Goal: Use online tool/utility: Utilize a website feature to perform a specific function

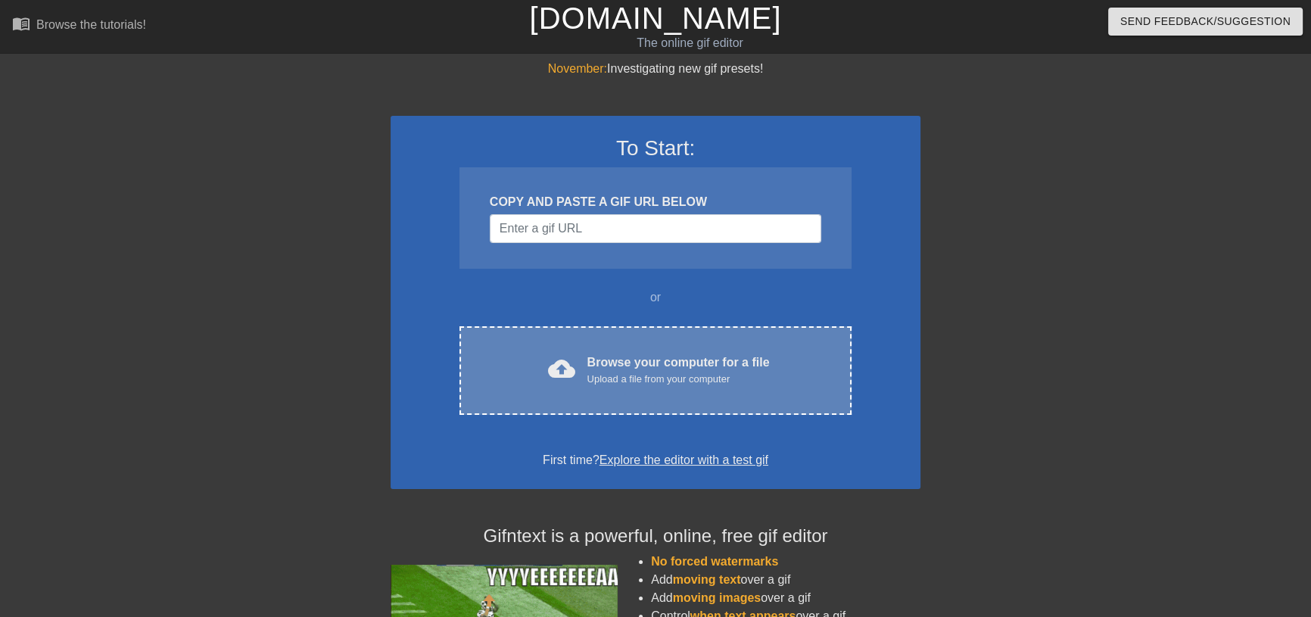
click at [649, 387] on div "Browse your computer for a file Upload a file from your computer" at bounding box center [679, 370] width 182 height 33
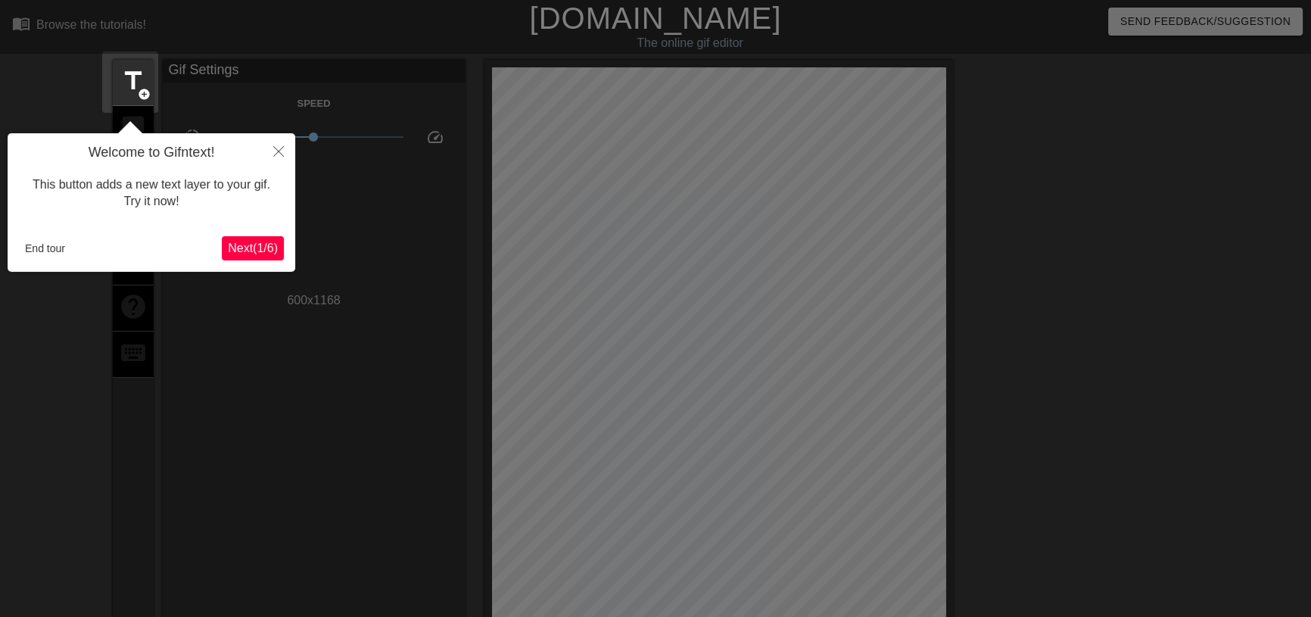
scroll to position [37, 0]
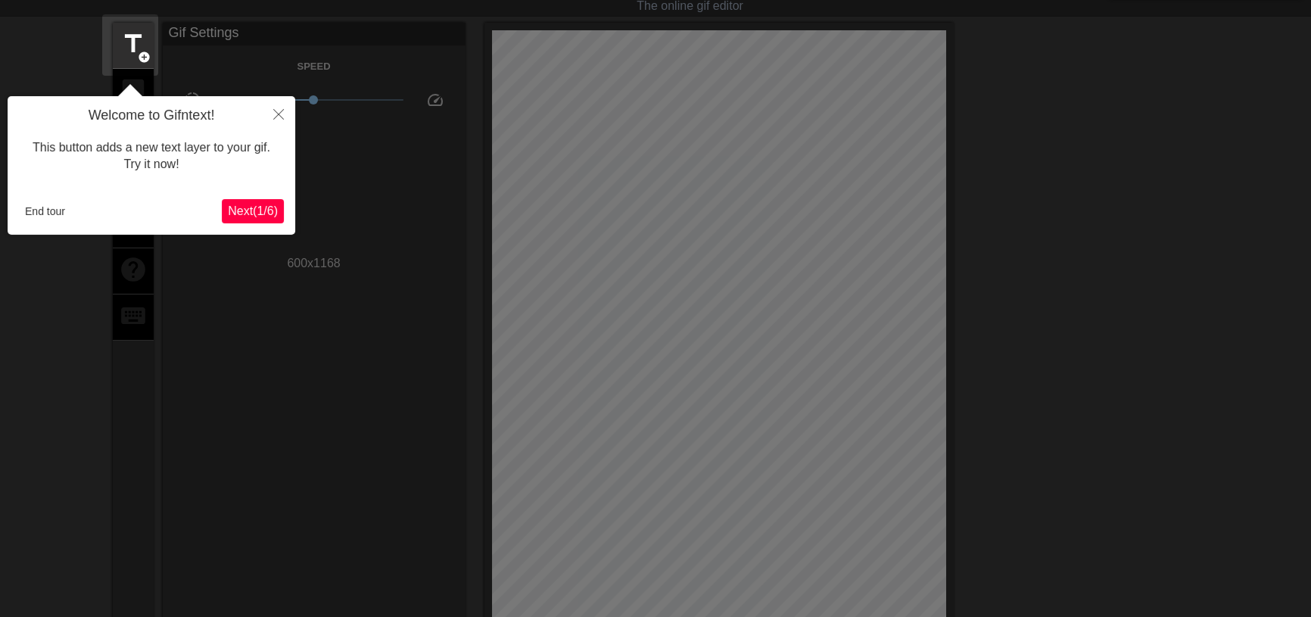
click at [270, 214] on span "Next ( 1 / 6 )" at bounding box center [253, 210] width 50 height 13
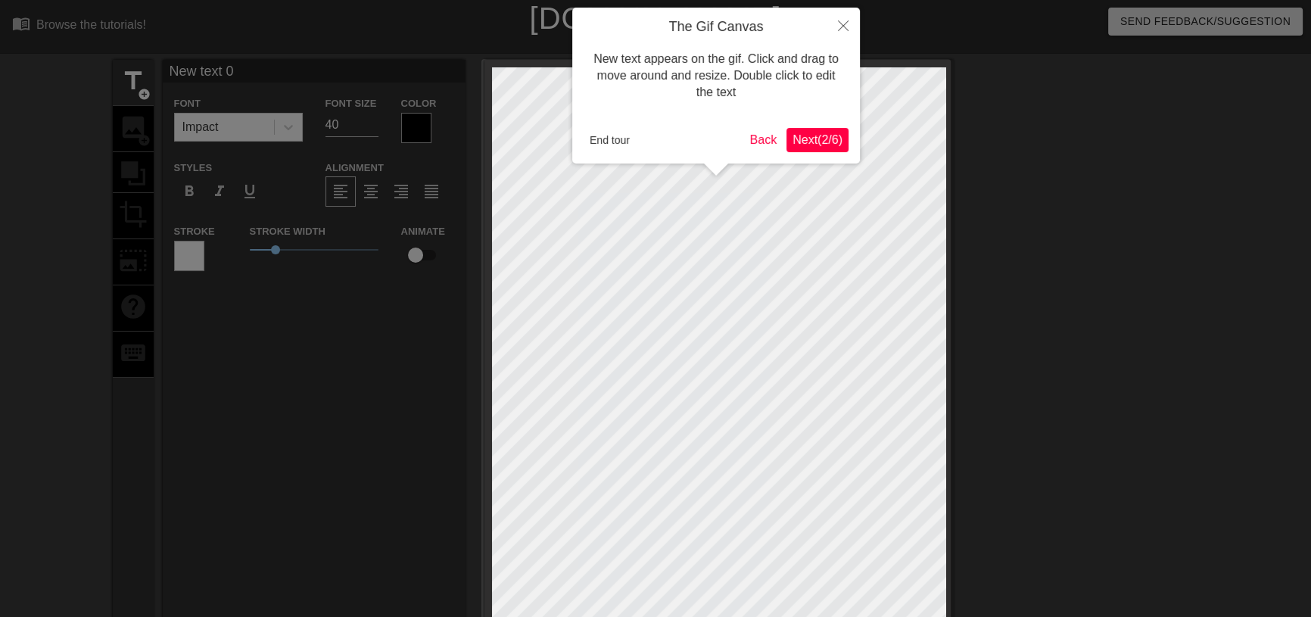
click at [805, 142] on span "Next ( 2 / 6 )" at bounding box center [818, 139] width 50 height 13
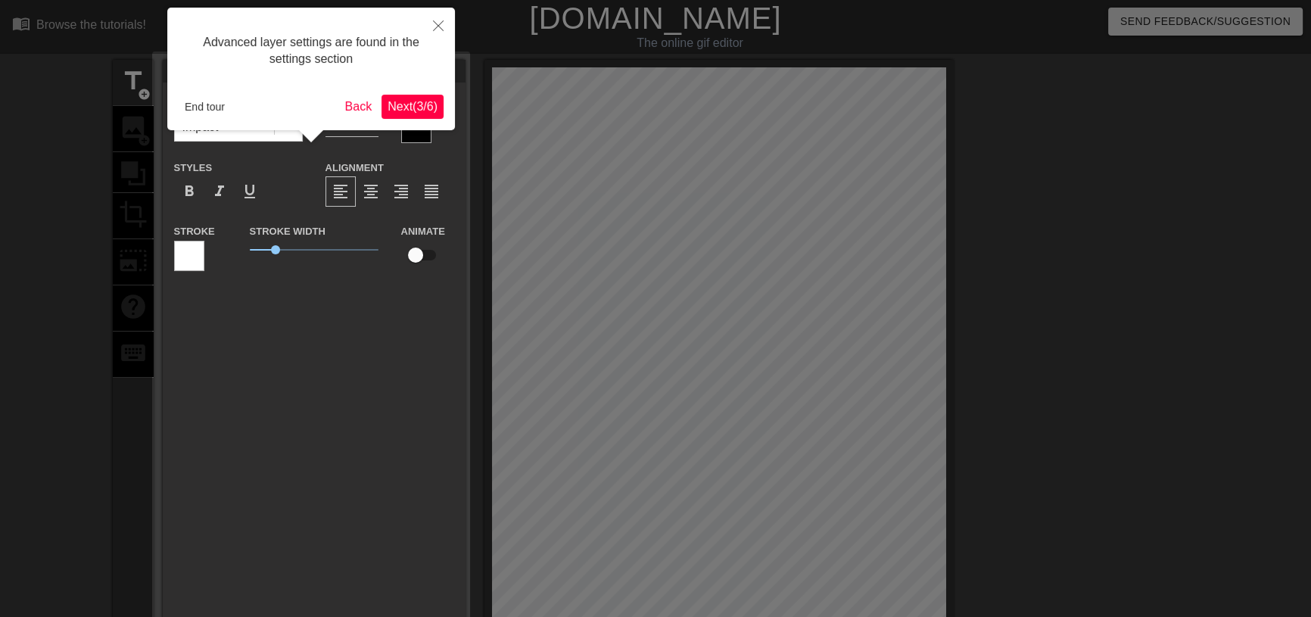
scroll to position [37, 0]
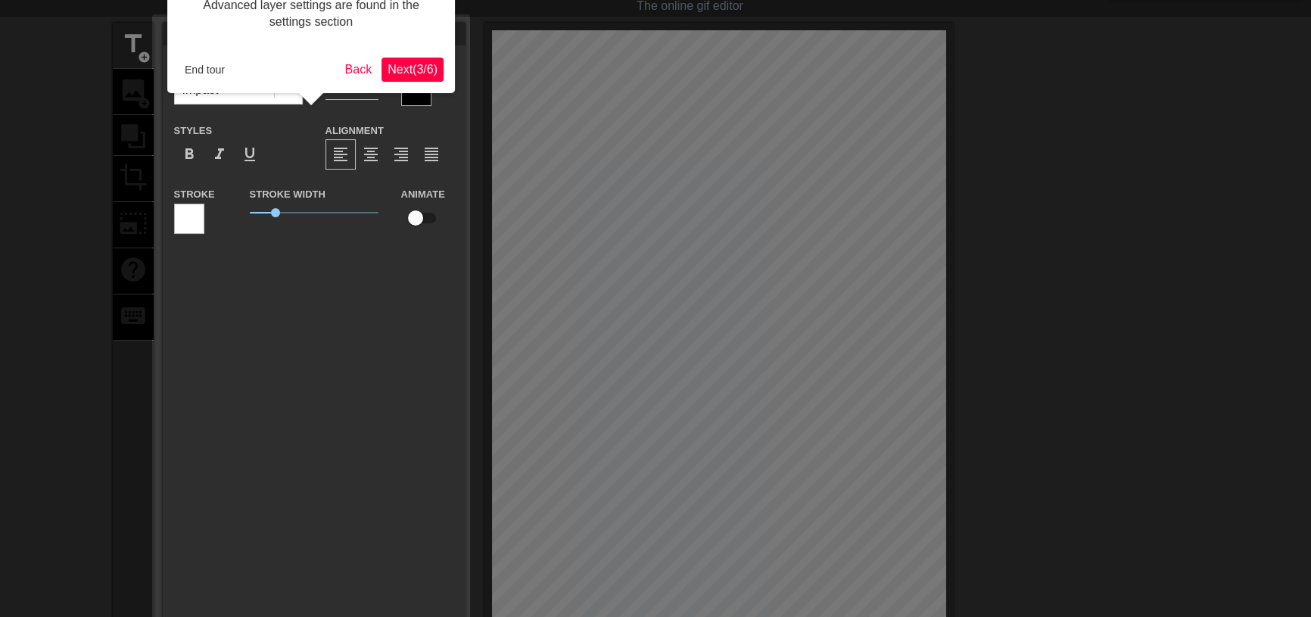
click at [401, 70] on span "Next ( 3 / 6 )" at bounding box center [413, 69] width 50 height 13
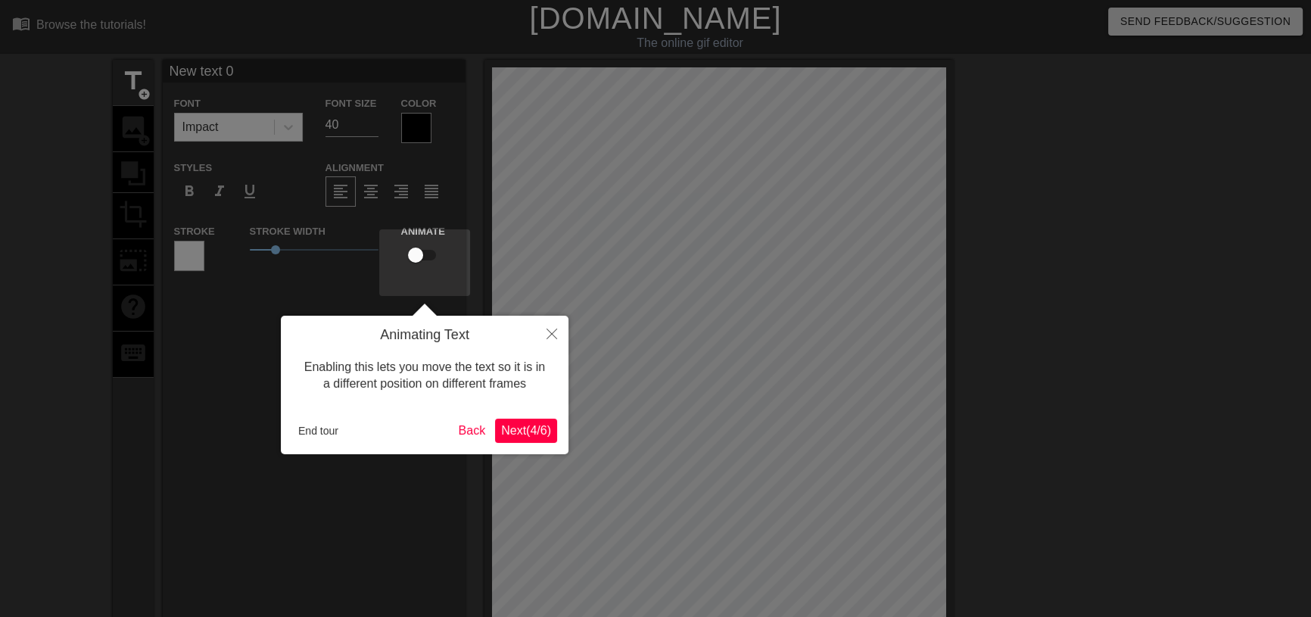
click at [522, 427] on span "Next ( 4 / 6 )" at bounding box center [526, 430] width 50 height 13
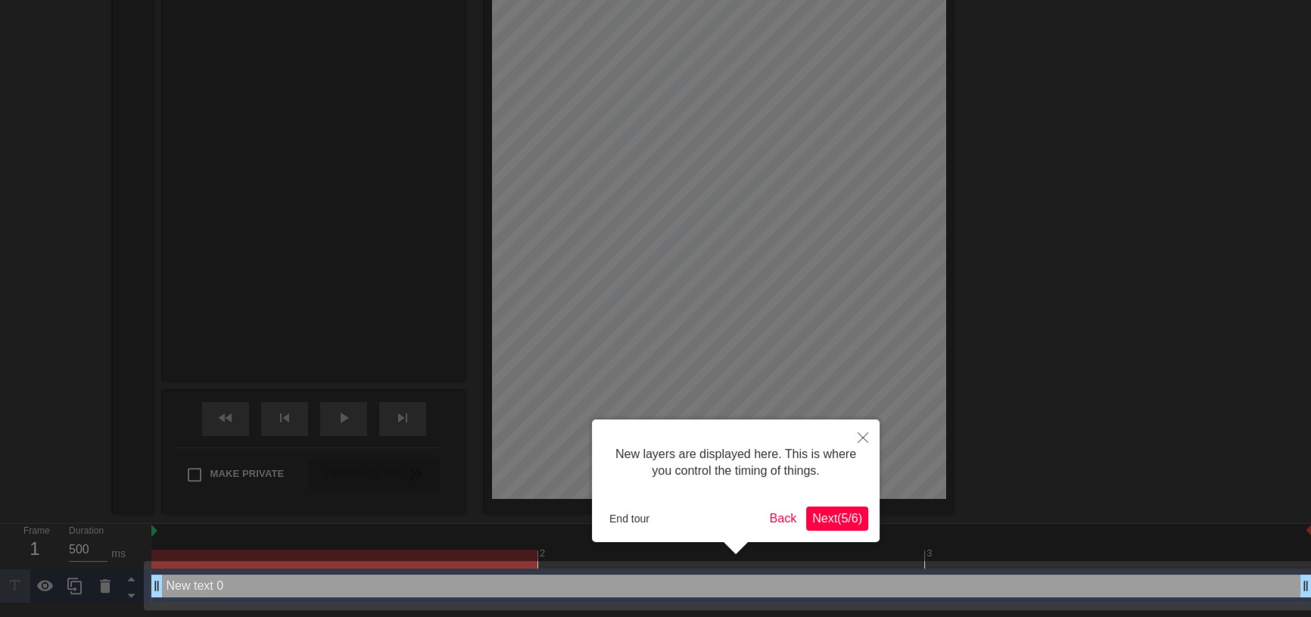
click at [871, 524] on div "New layers are displayed here. This is where you control the timing of things. …" at bounding box center [736, 480] width 288 height 123
click at [863, 522] on button "Next ( 5 / 6 )" at bounding box center [837, 519] width 62 height 24
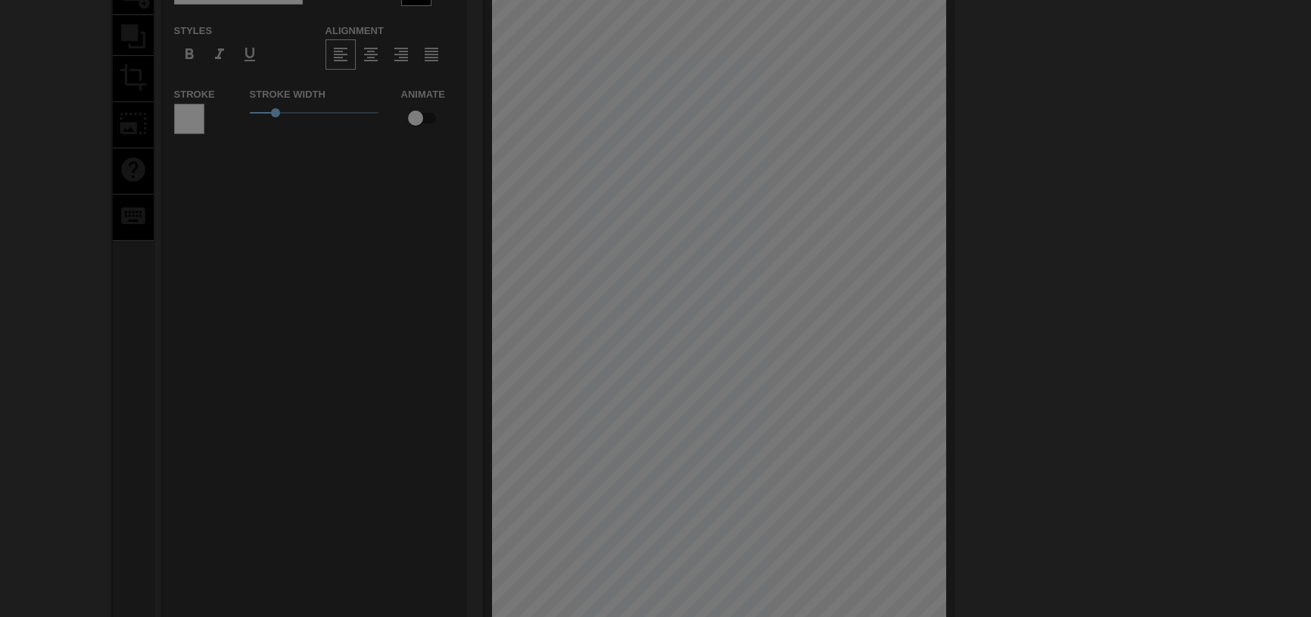
scroll to position [0, 0]
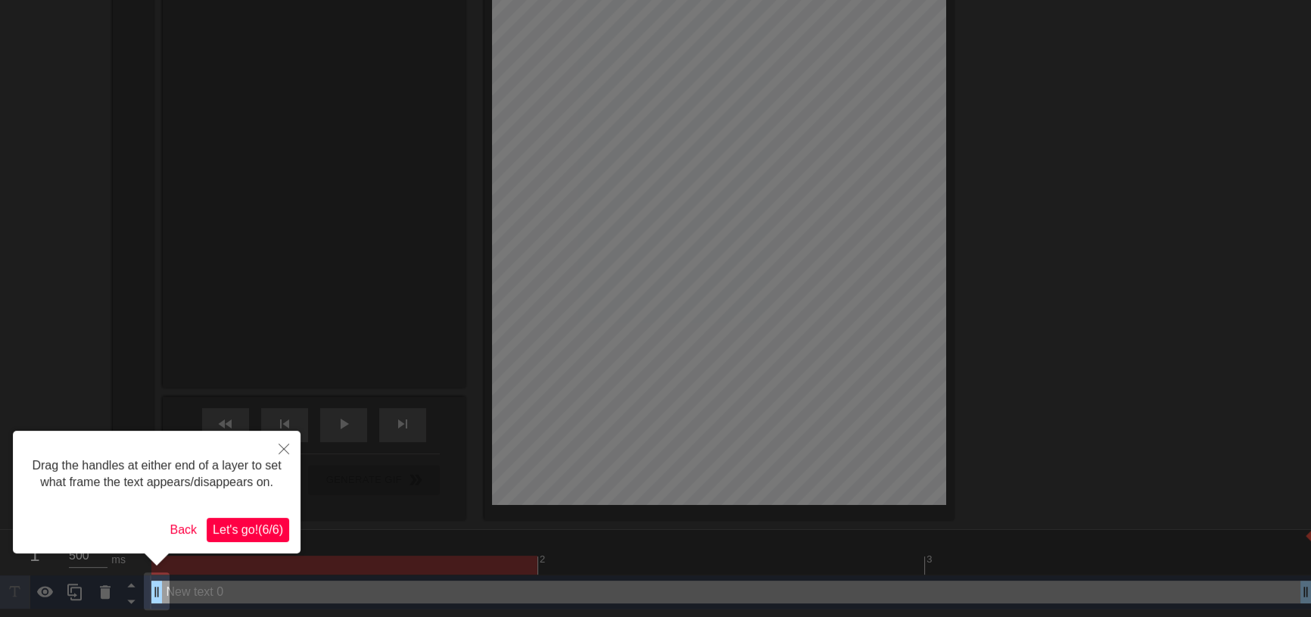
click at [257, 533] on span "Let's go! ( 6 / 6 )" at bounding box center [248, 529] width 70 height 13
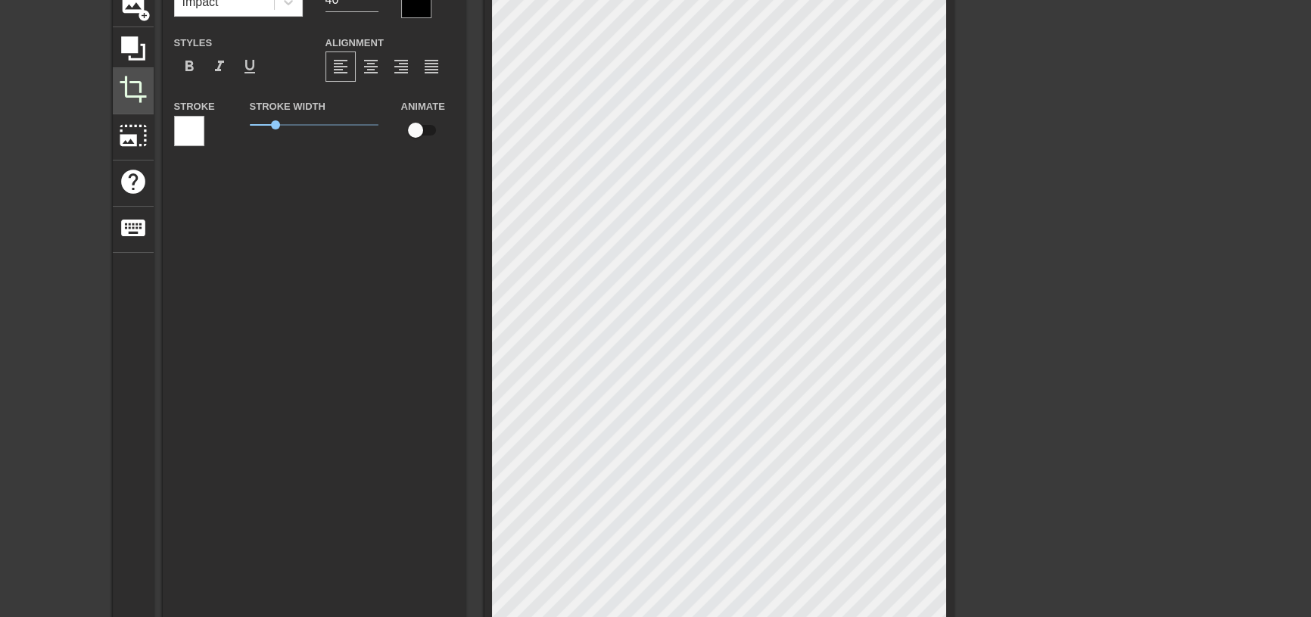
scroll to position [100, 0]
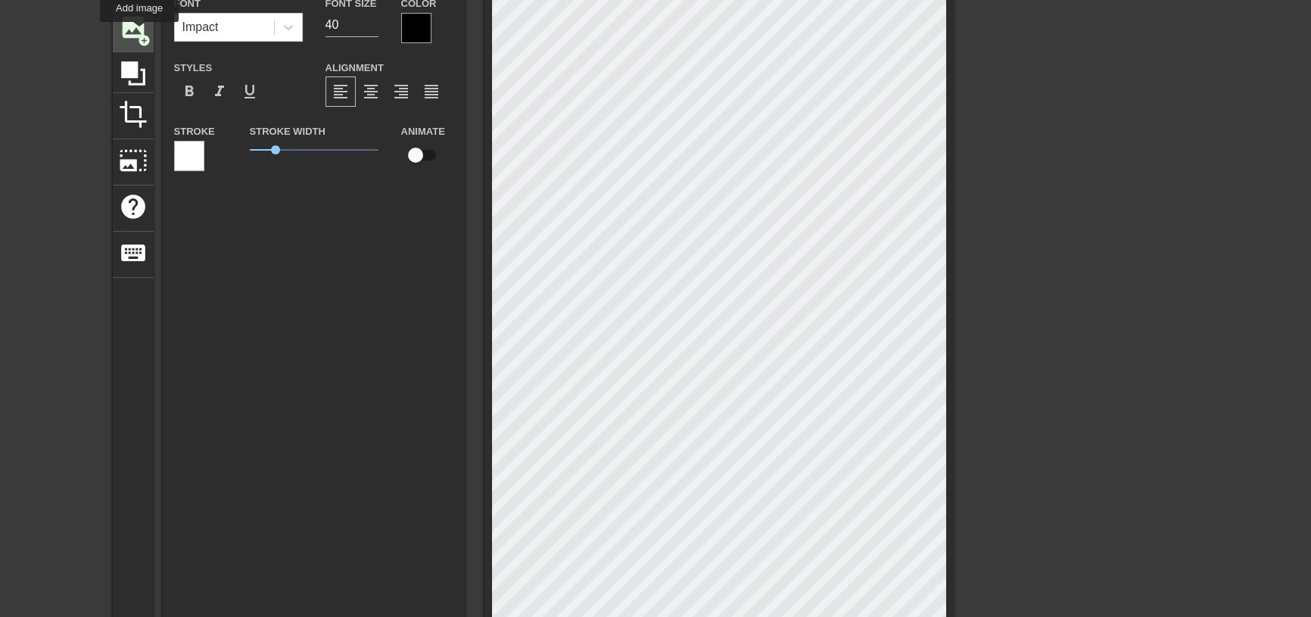
click at [139, 32] on span "image" at bounding box center [133, 27] width 29 height 29
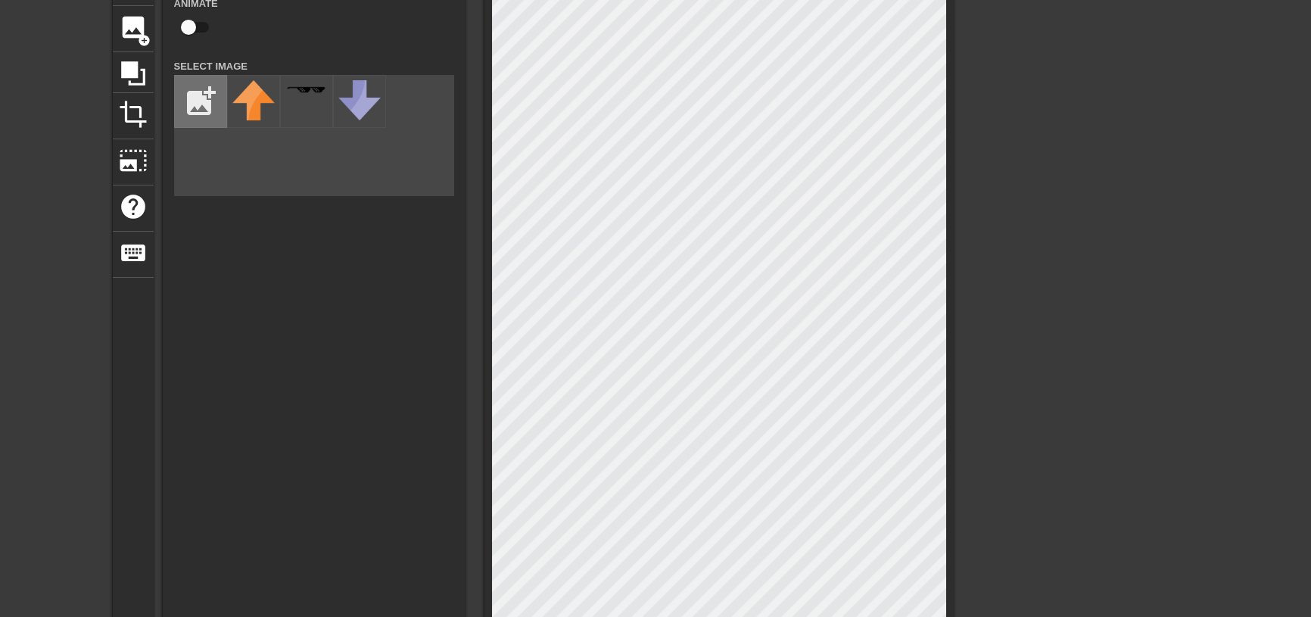
click at [204, 116] on input "file" at bounding box center [200, 101] width 51 height 51
type input "C:\fakepath\螢幕擷取畫面 2025-09-19 232341.png"
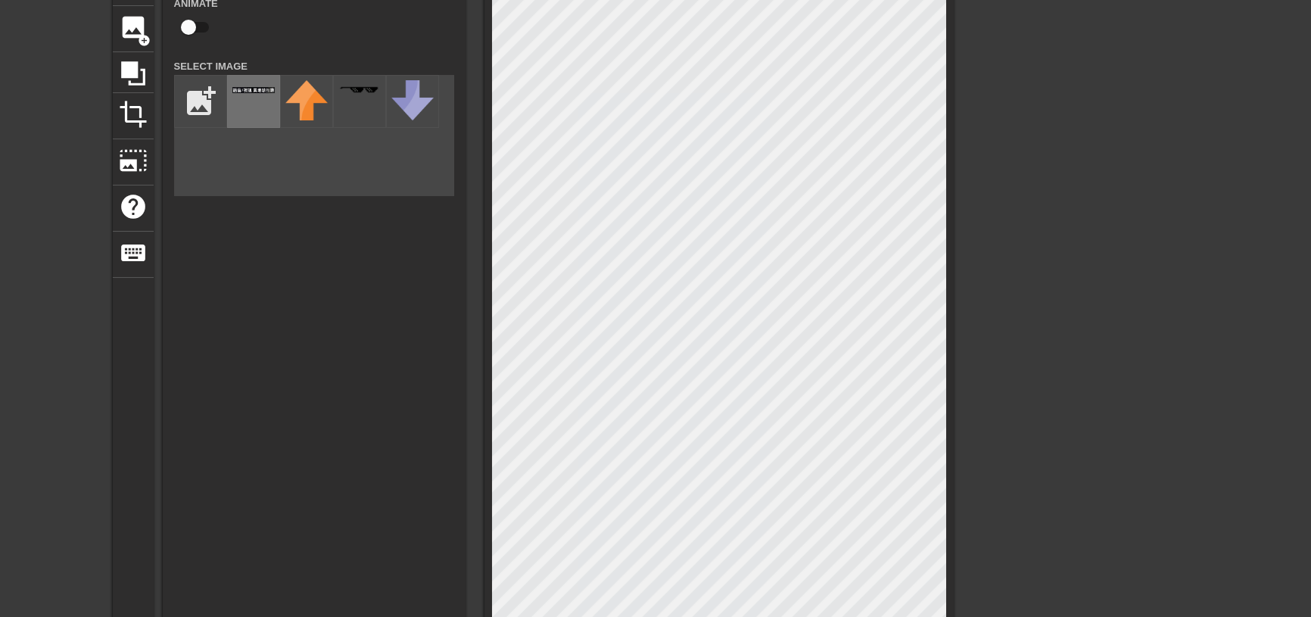
click at [248, 109] on div at bounding box center [253, 101] width 53 height 53
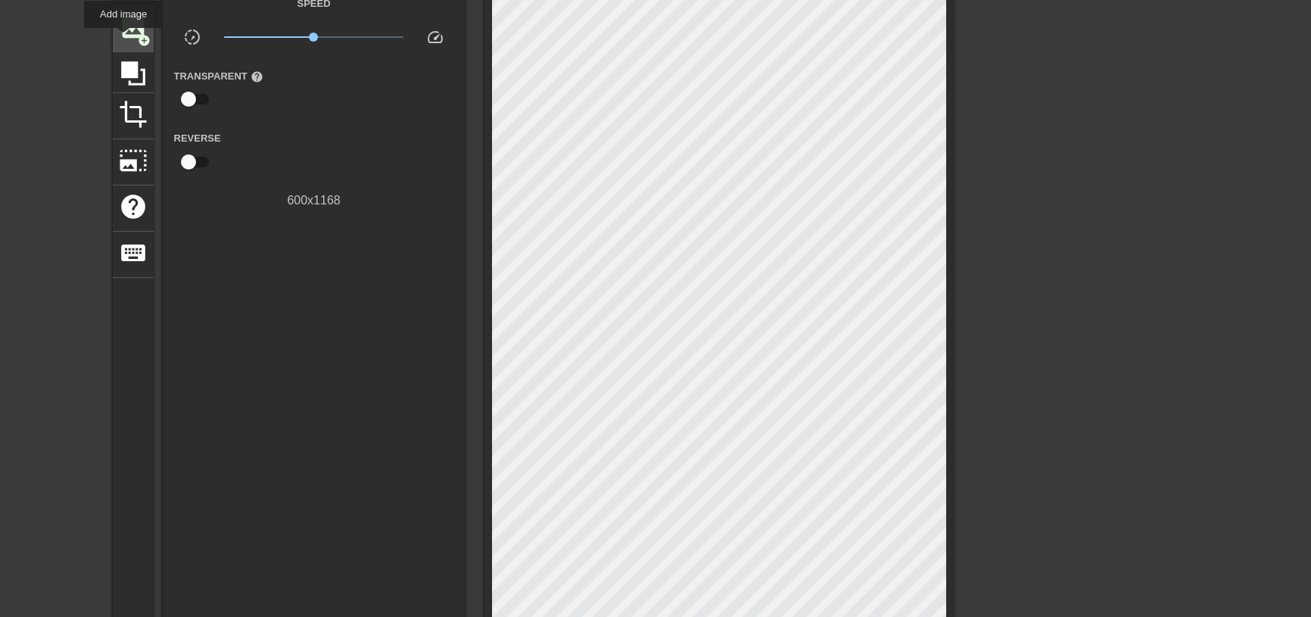
click at [123, 39] on span "image" at bounding box center [133, 27] width 29 height 29
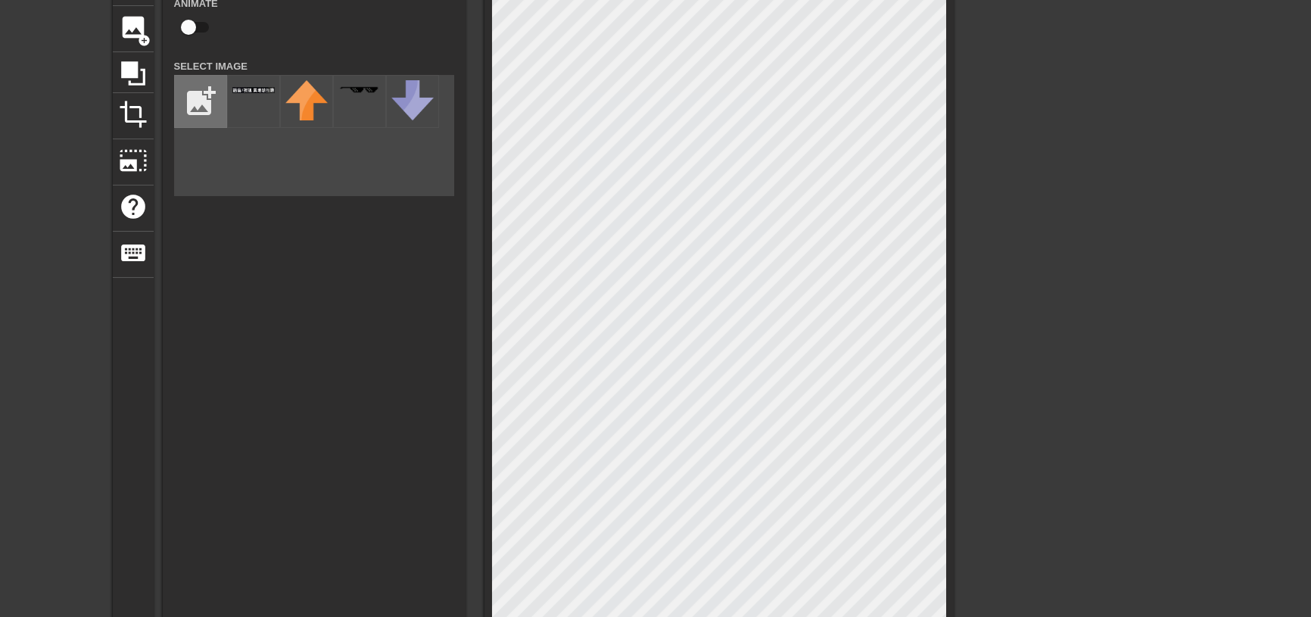
click at [201, 106] on input "file" at bounding box center [200, 101] width 51 height 51
type input "C:\fakepath\螢幕擷取畫面 2025-09-19 232453.png"
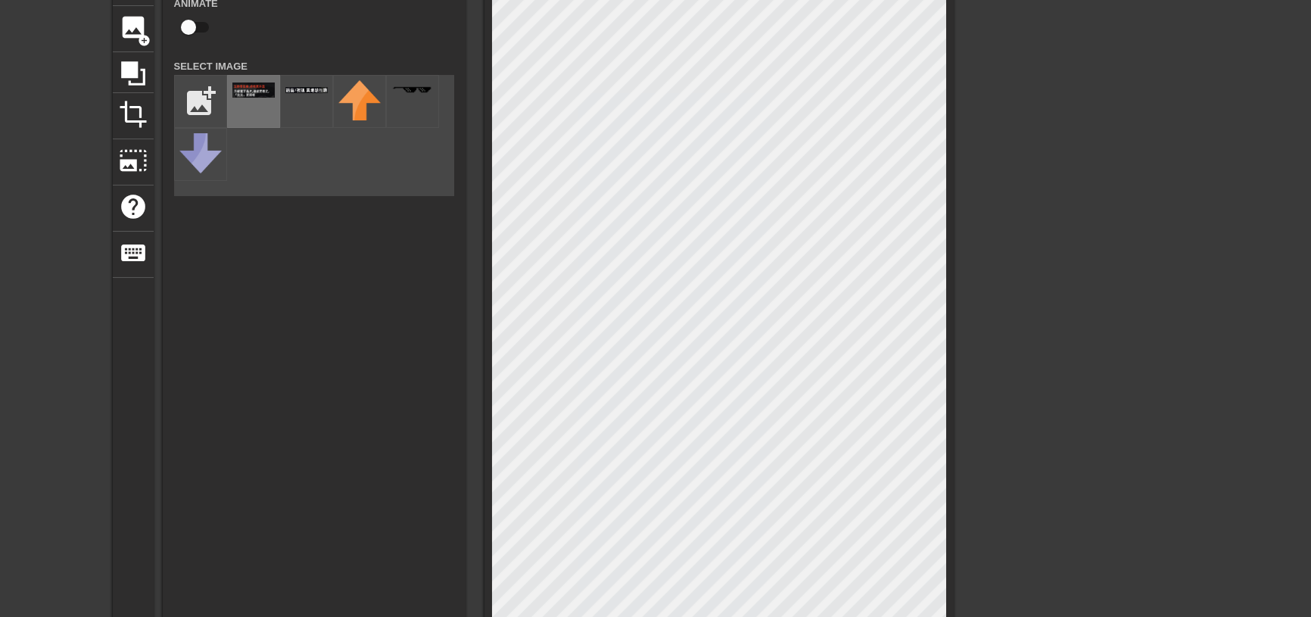
click at [259, 116] on div at bounding box center [253, 101] width 53 height 53
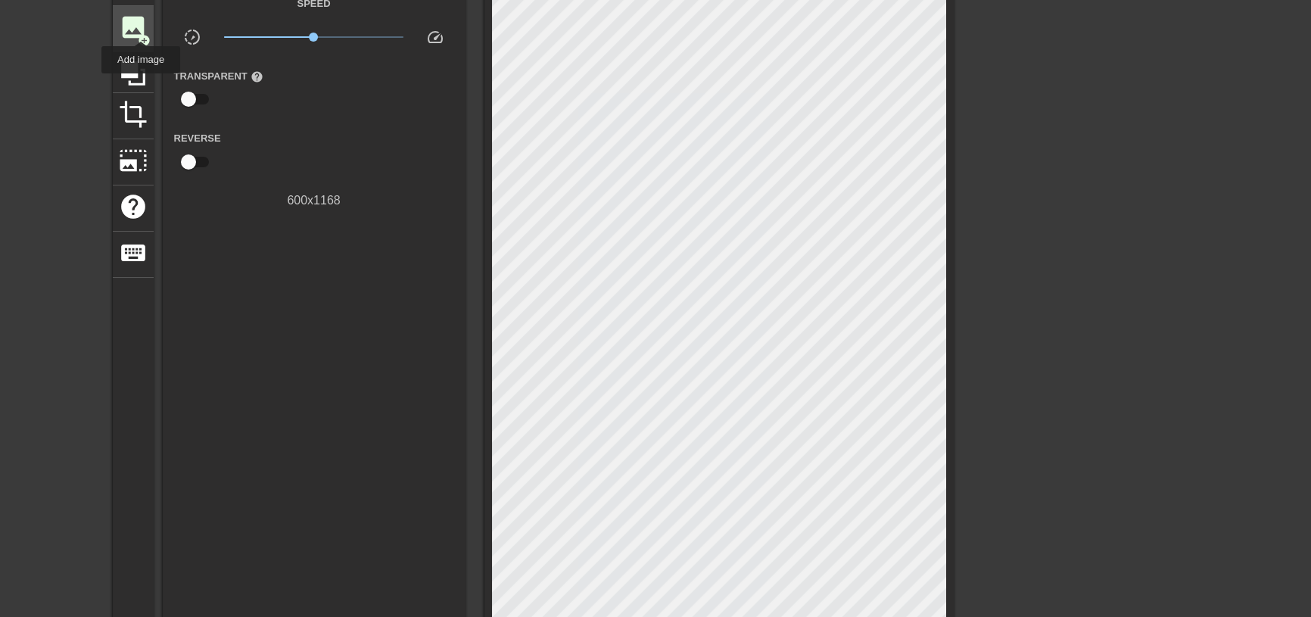
click at [141, 27] on span "image" at bounding box center [133, 27] width 29 height 29
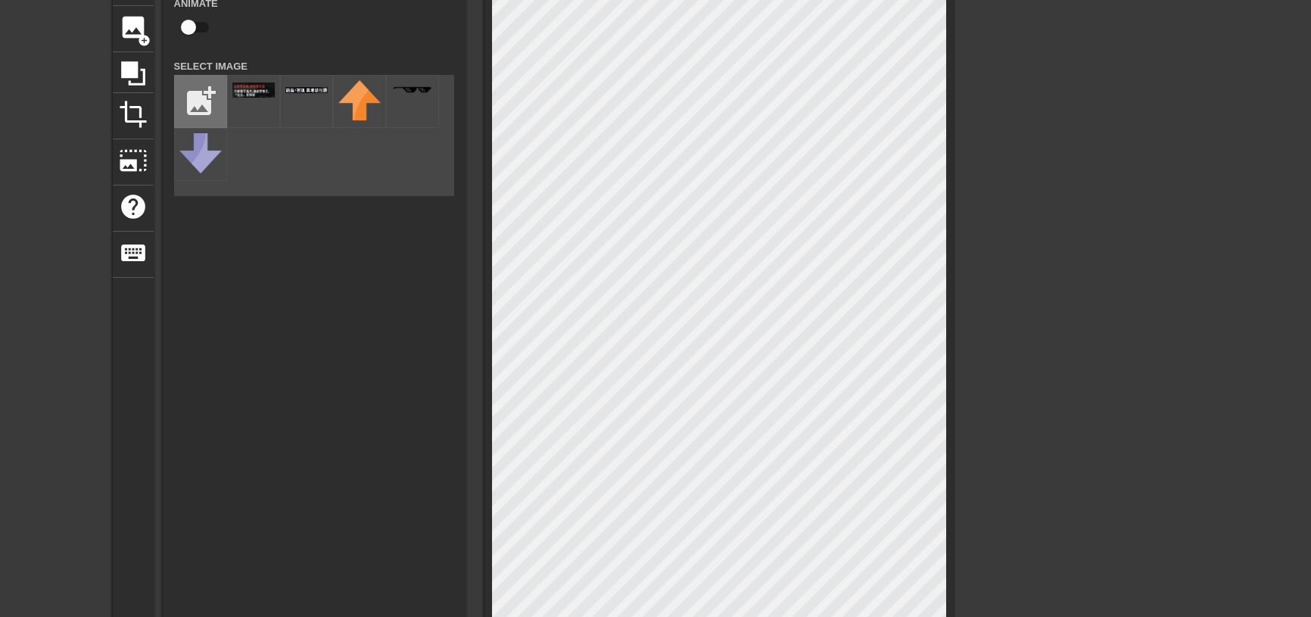
click at [204, 112] on input "file" at bounding box center [200, 101] width 51 height 51
type input "C:\fakepath\螢幕擷取畫面 2025-09-19 232740.png"
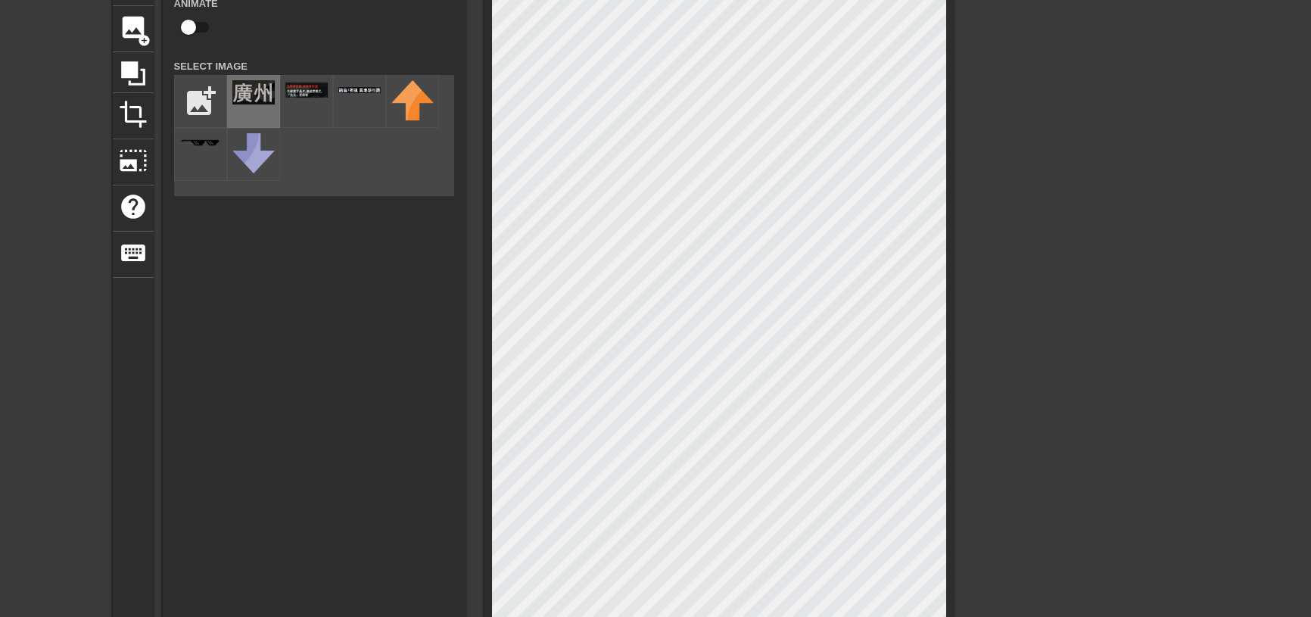
click at [251, 104] on img at bounding box center [253, 92] width 42 height 24
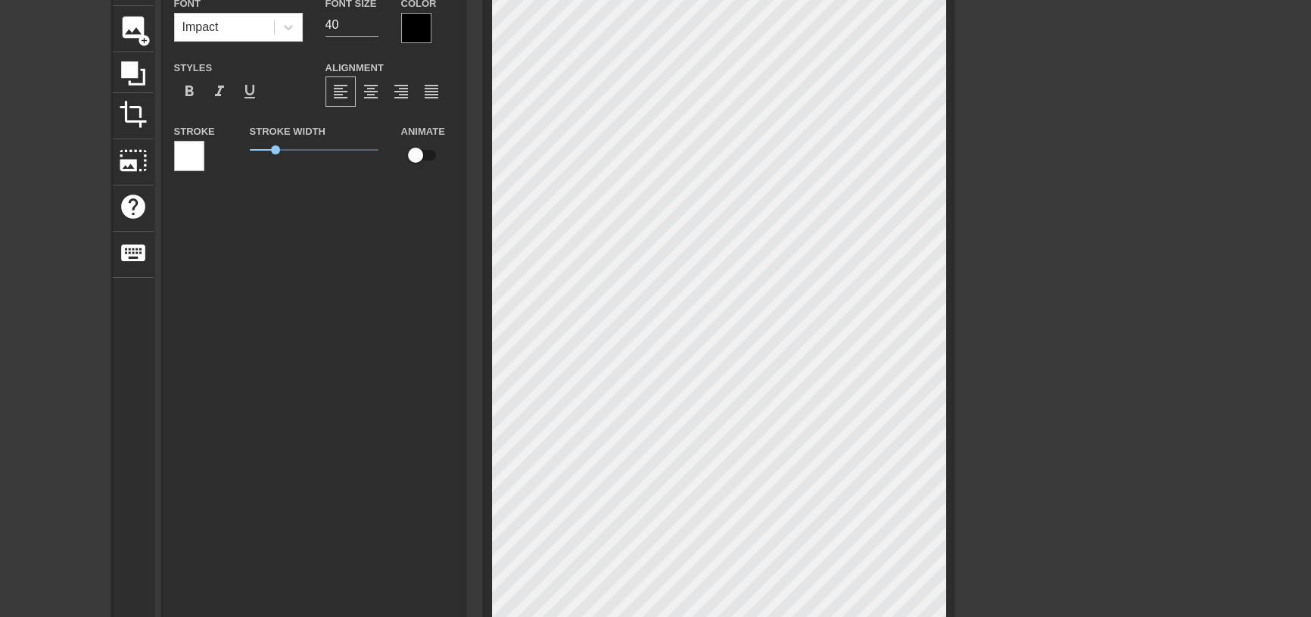
type input "New ext 0"
type textarea "New ext 0"
type input "Newext 0"
type textarea "Newext 0"
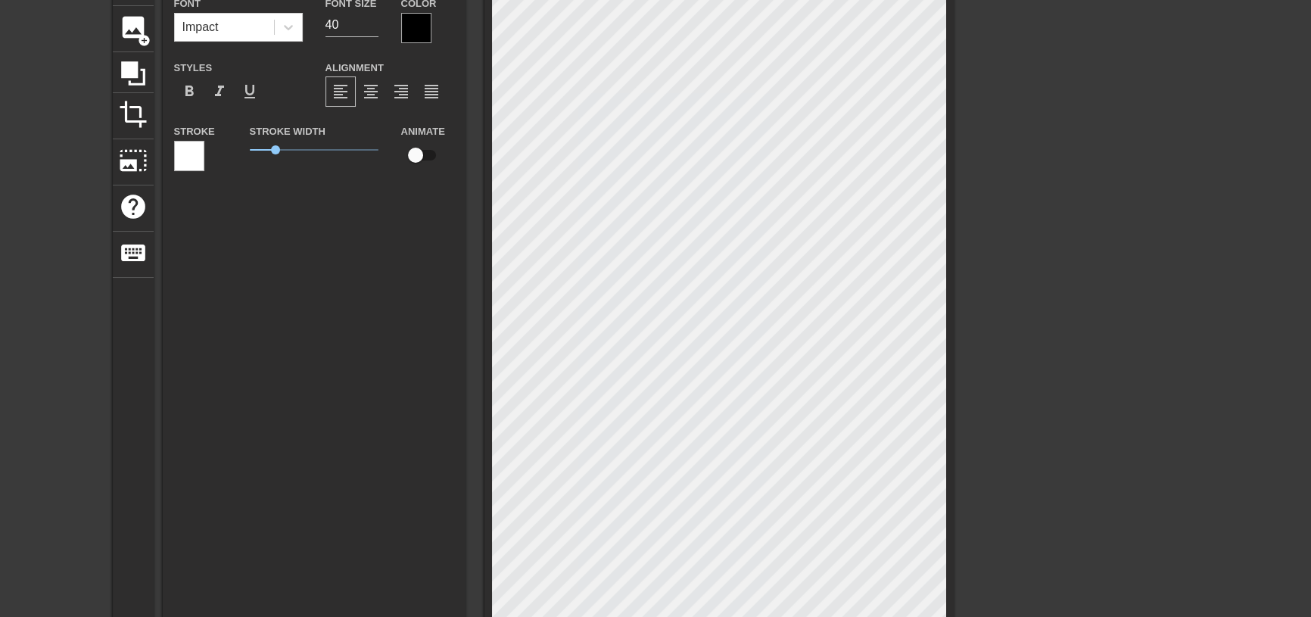
type input "N"
type textarea "N"
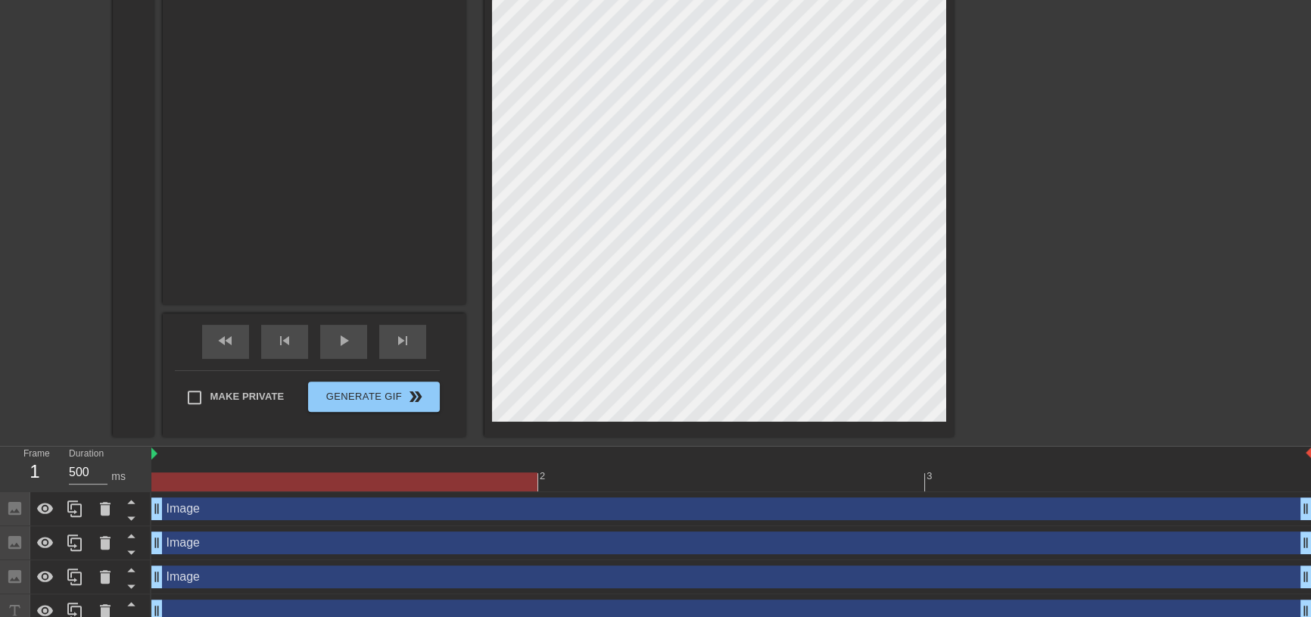
scroll to position [547, 0]
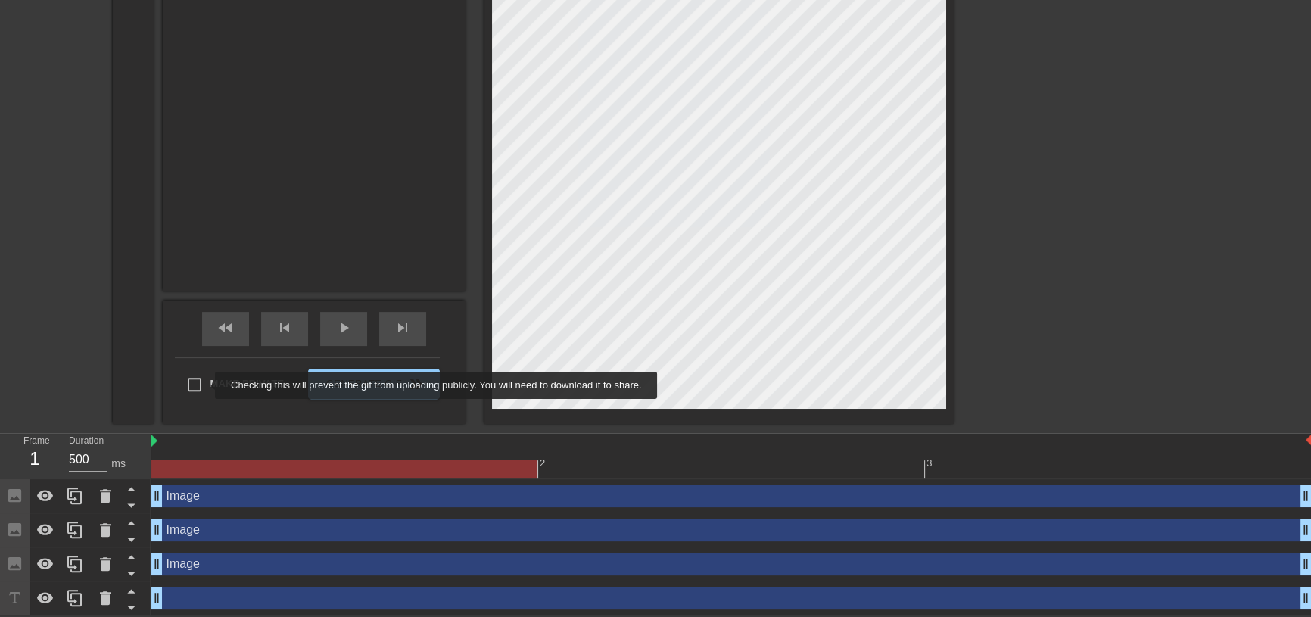
drag, startPoint x: 201, startPoint y: 387, endPoint x: 221, endPoint y: 382, distance: 20.4
click at [208, 385] on input "Make Private" at bounding box center [195, 385] width 32 height 32
checkbox input "true"
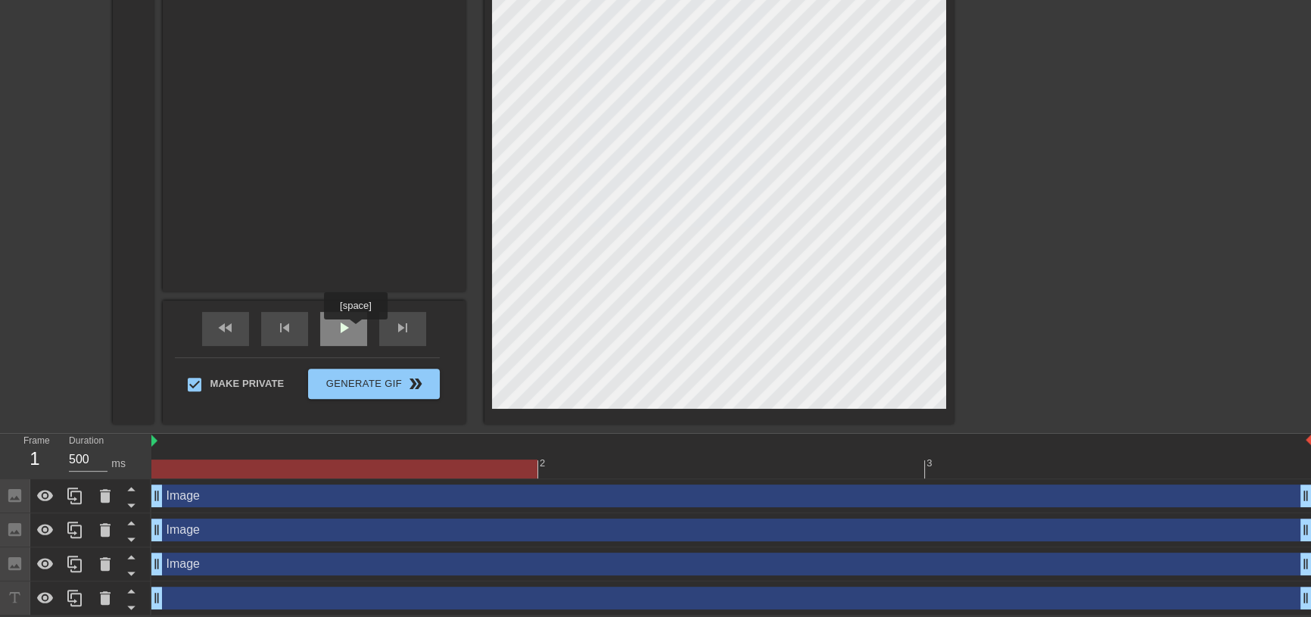
click at [355, 330] on div "play_arrow" at bounding box center [343, 329] width 47 height 34
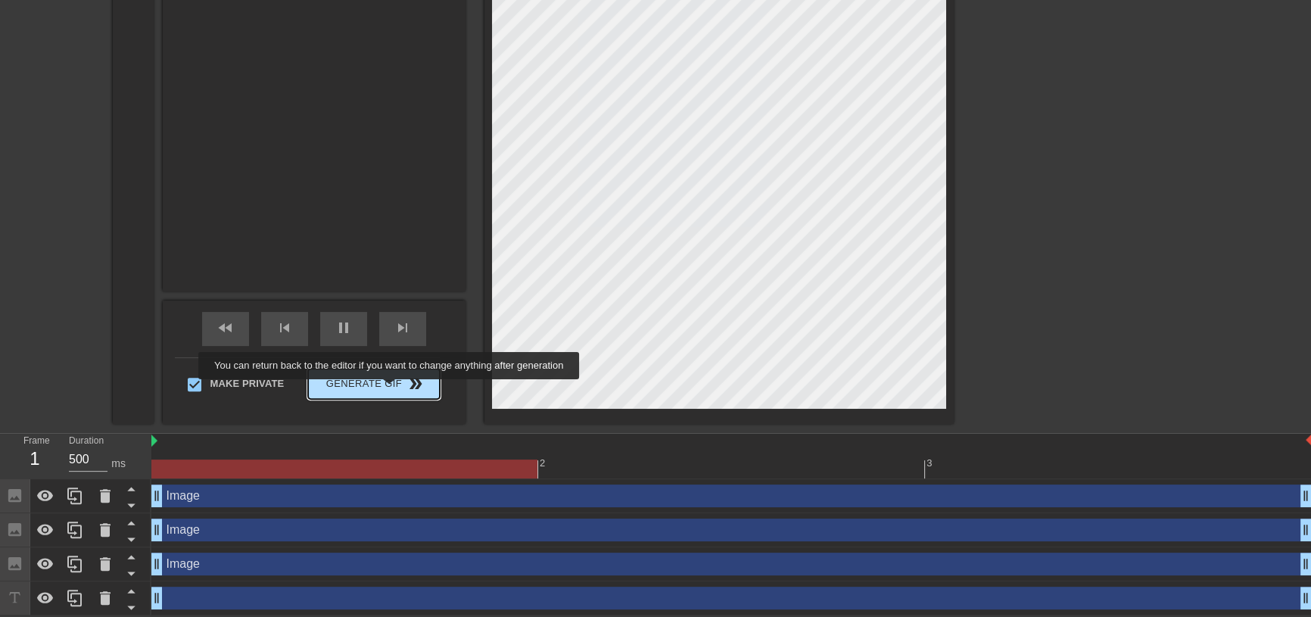
click at [391, 389] on span "Generate Gif double_arrow" at bounding box center [373, 384] width 119 height 18
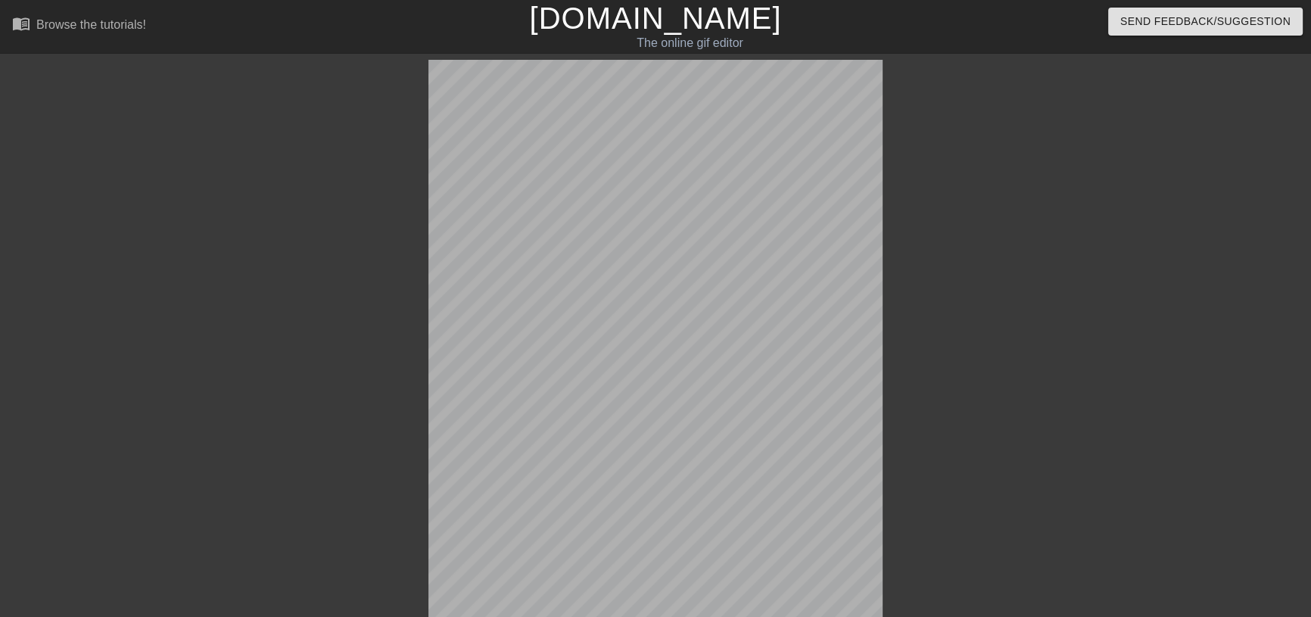
scroll to position [441, 0]
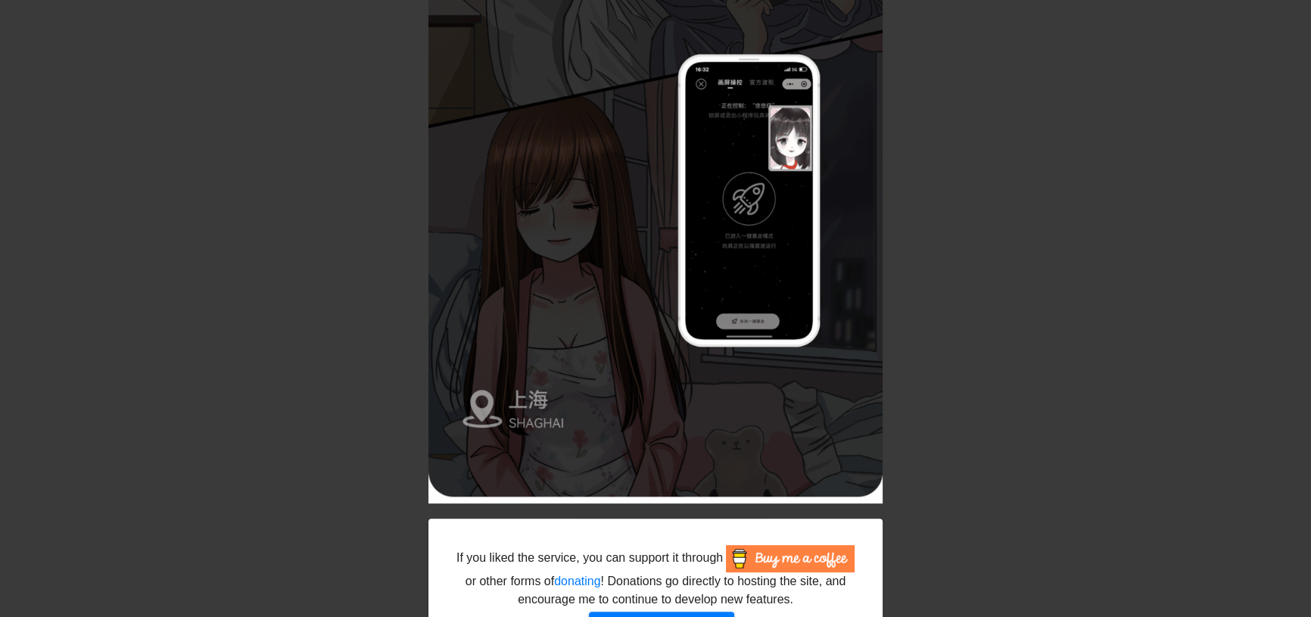
click at [1011, 407] on div "If you liked the service, you can support it through or other forms of donating…" at bounding box center [655, 162] width 1311 height 1086
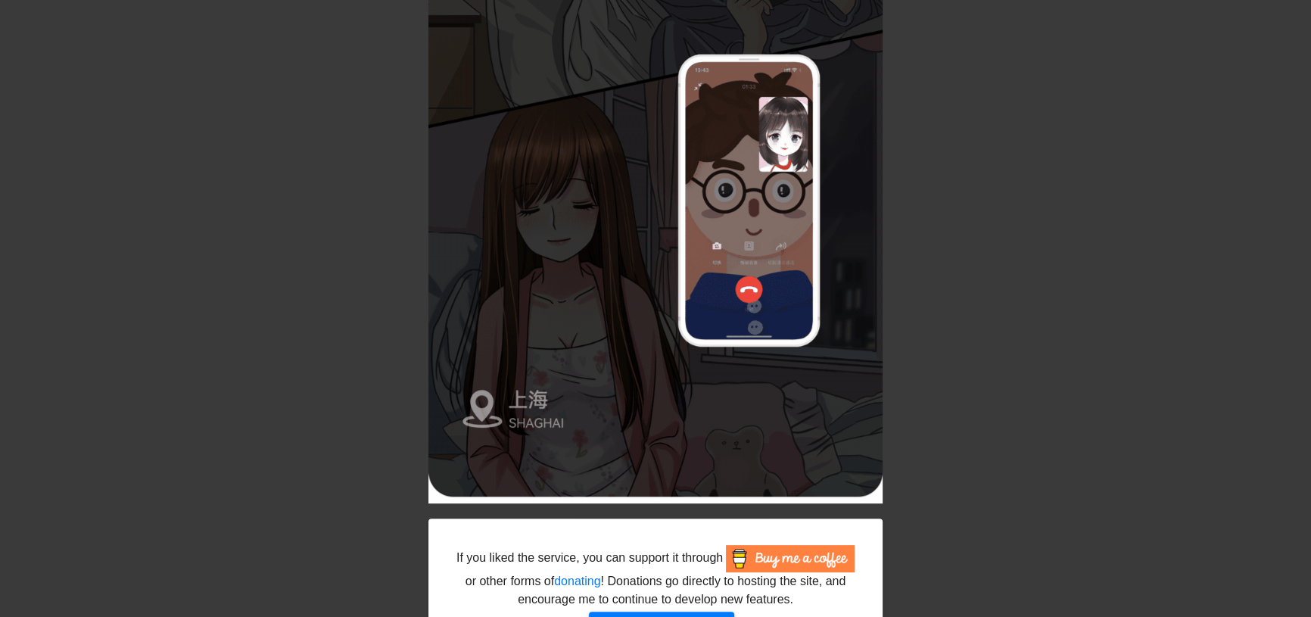
scroll to position [578, 0]
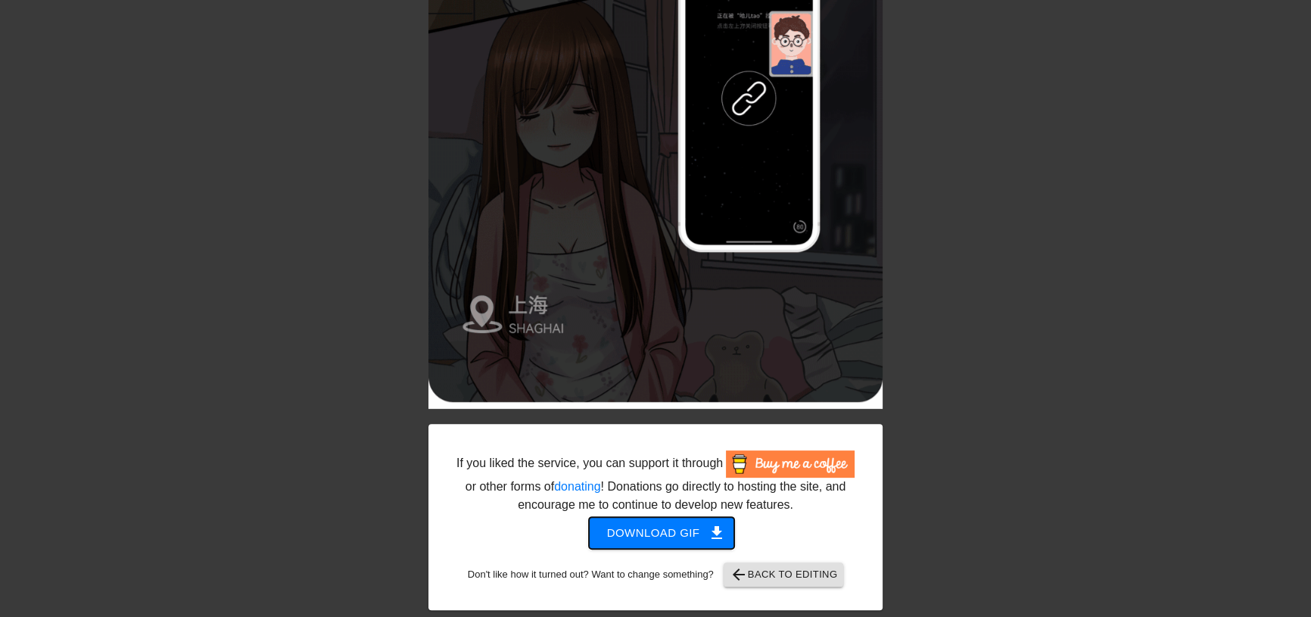
click at [726, 533] on span "get_app" at bounding box center [717, 533] width 18 height 18
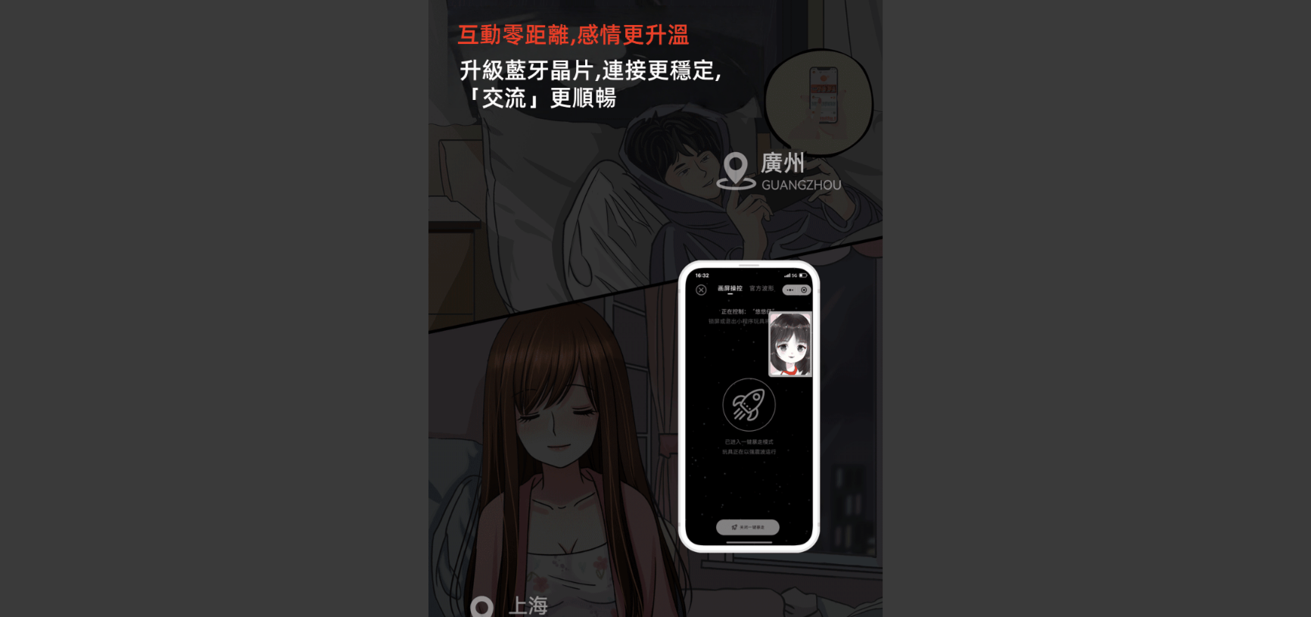
scroll to position [0, 0]
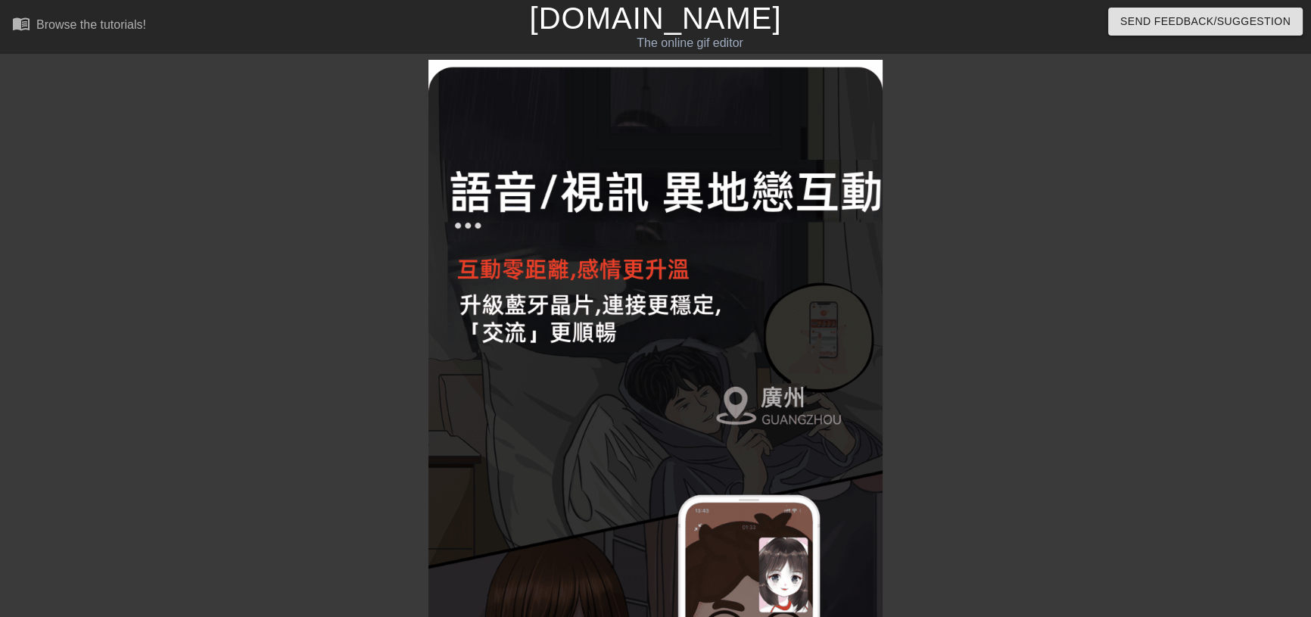
click at [607, 19] on link "[DOMAIN_NAME]" at bounding box center [655, 18] width 252 height 33
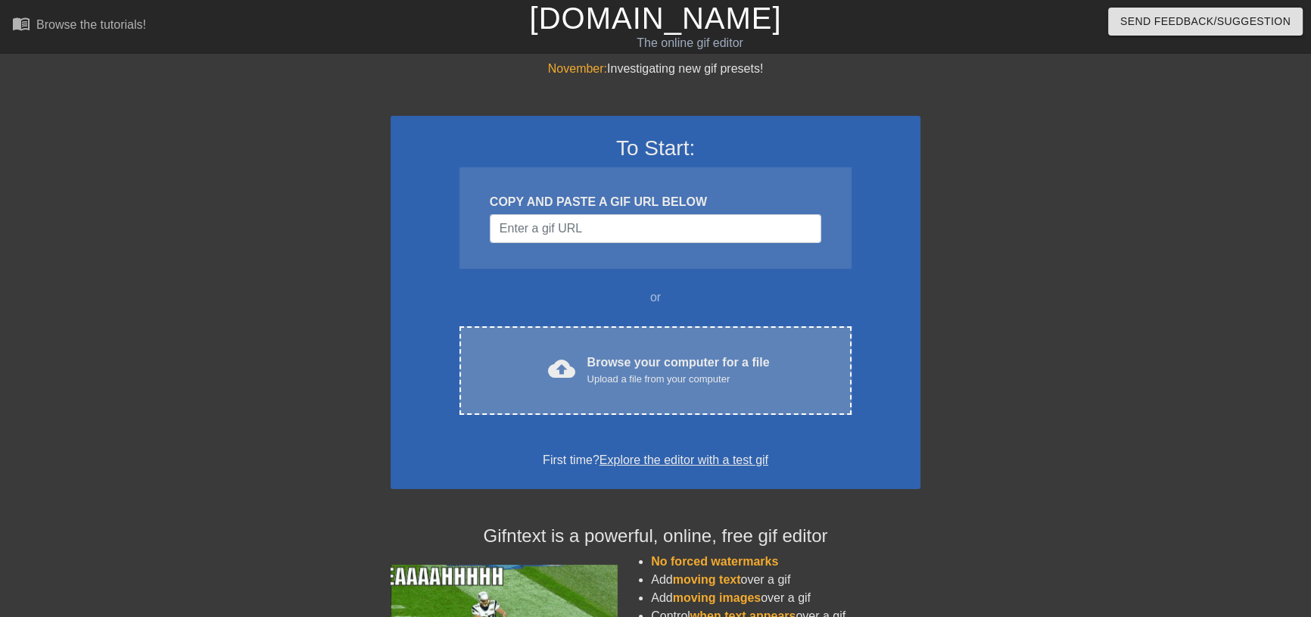
click at [721, 387] on div "Upload a file from your computer" at bounding box center [679, 379] width 182 height 15
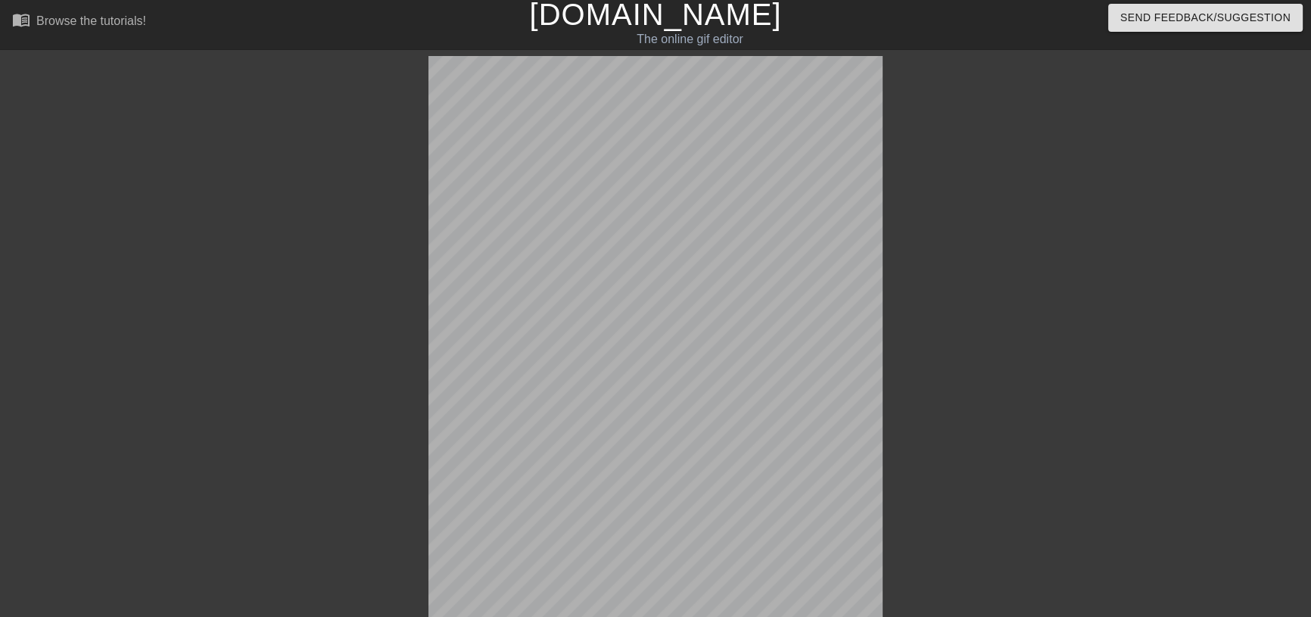
scroll to position [37, 0]
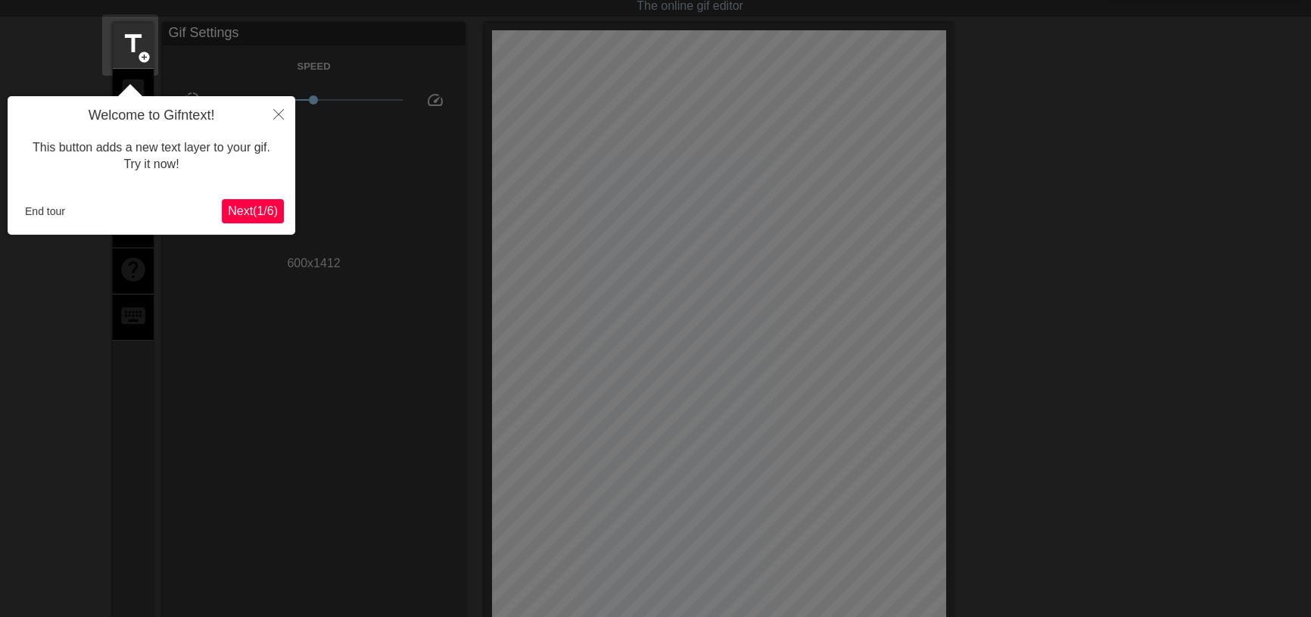
click at [258, 212] on span "Next ( 1 / 6 )" at bounding box center [253, 210] width 50 height 13
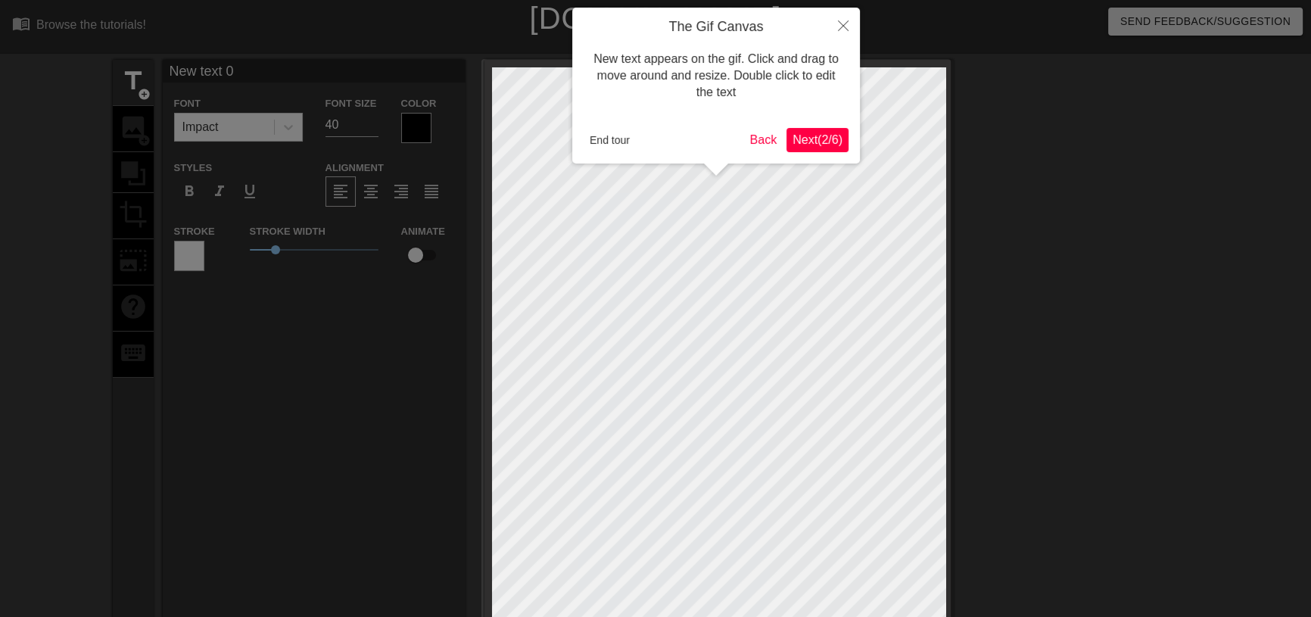
click at [836, 133] on span "Next ( 2 / 6 )" at bounding box center [818, 139] width 50 height 13
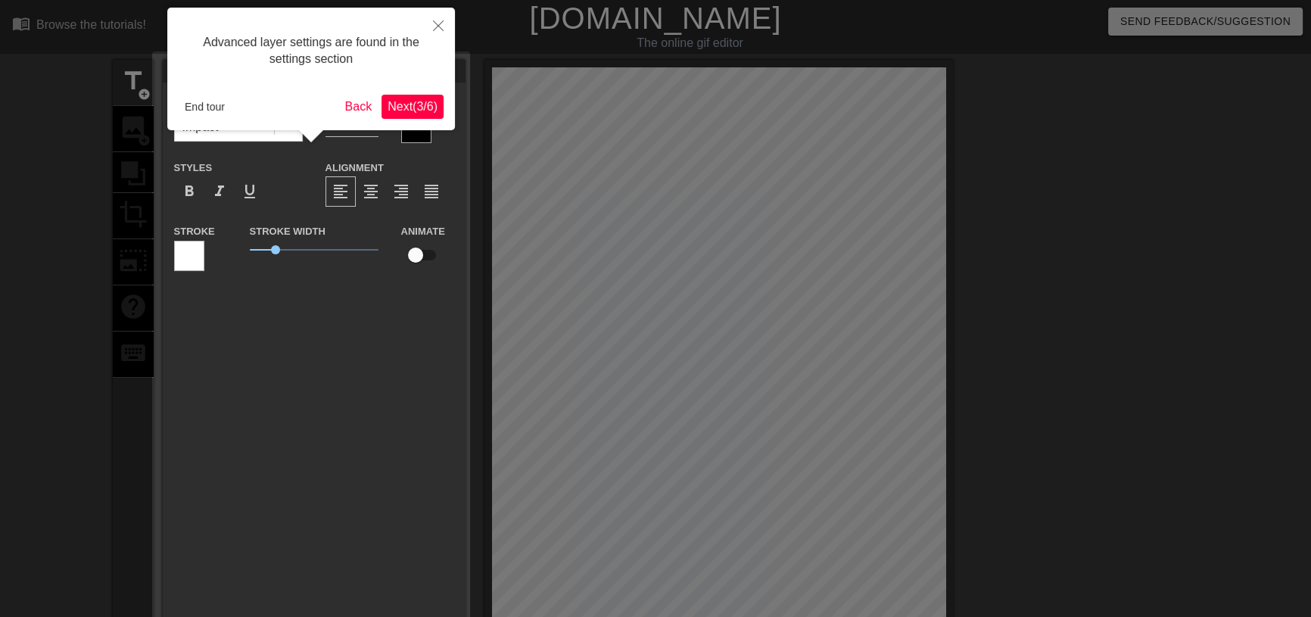
scroll to position [37, 0]
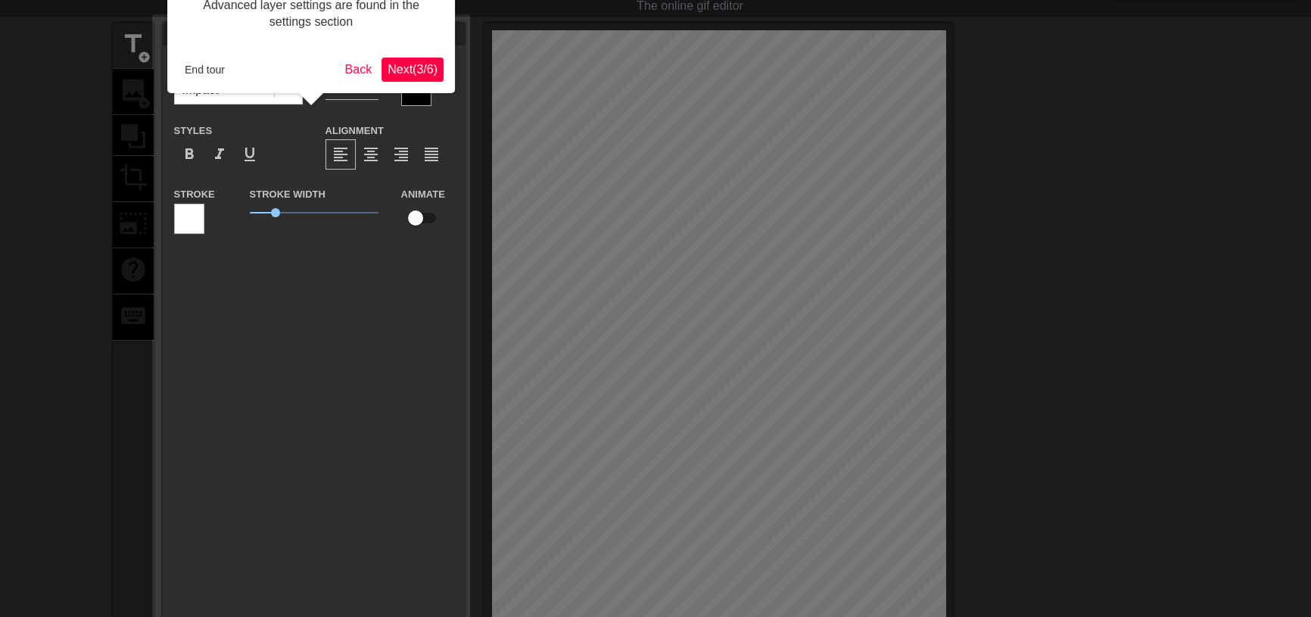
click at [417, 71] on span "Next ( 3 / 6 )" at bounding box center [413, 69] width 50 height 13
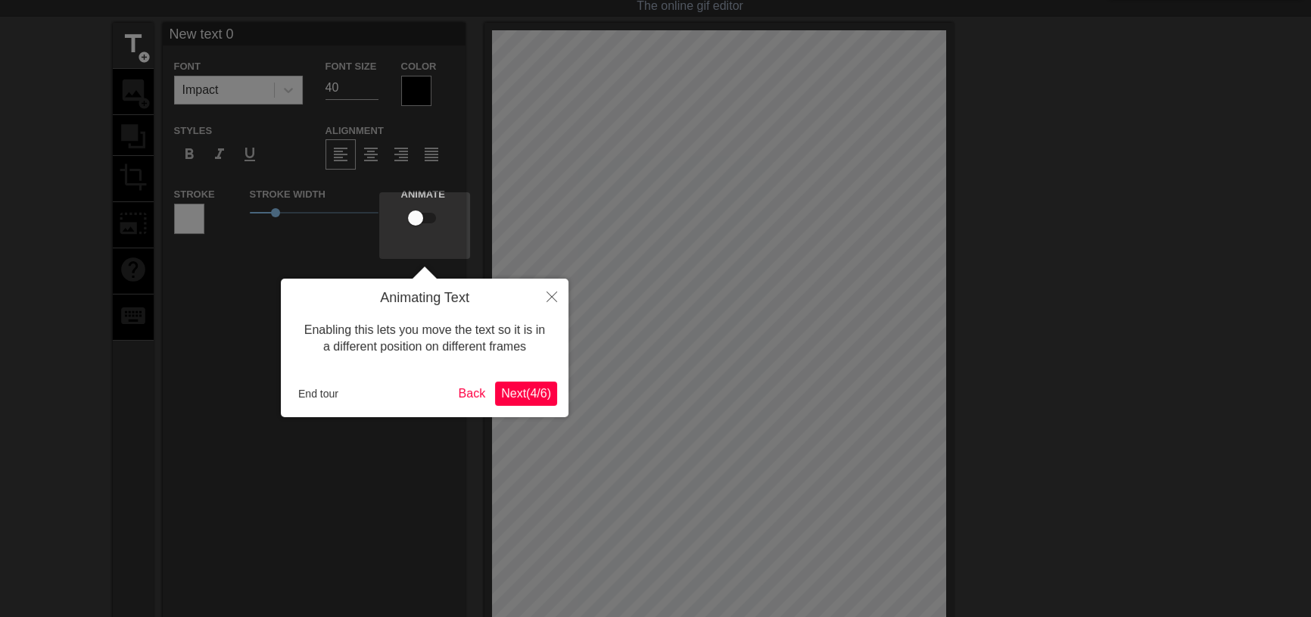
scroll to position [0, 0]
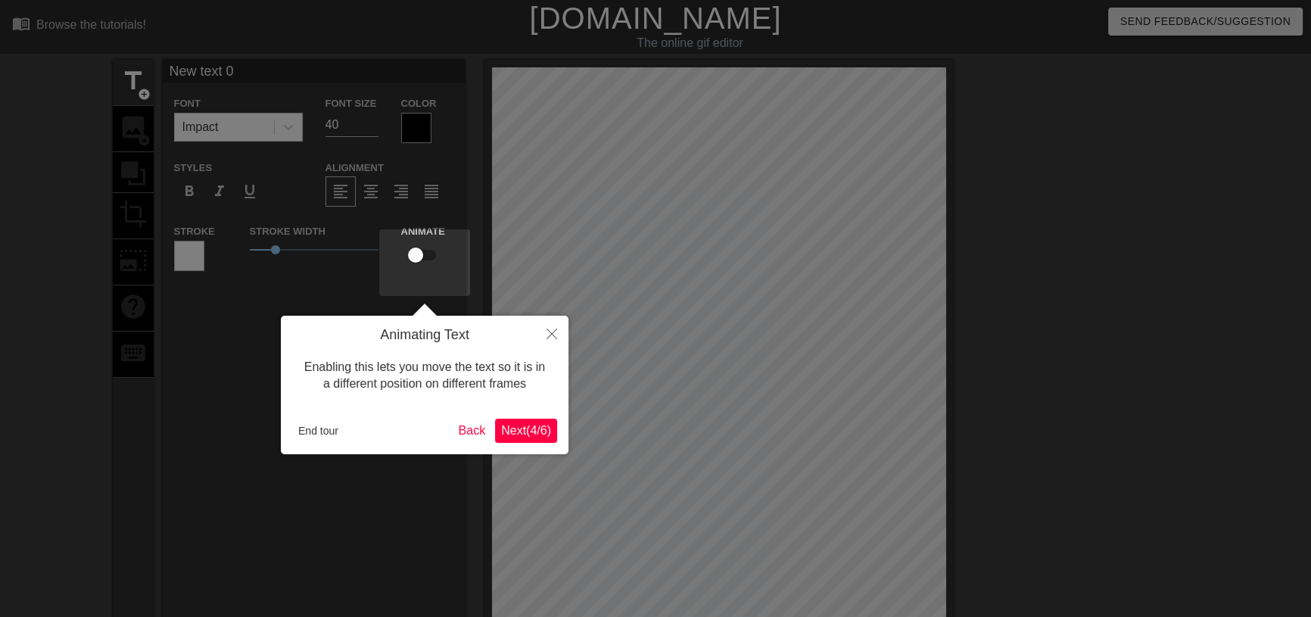
click at [533, 435] on span "Next ( 4 / 6 )" at bounding box center [526, 430] width 50 height 13
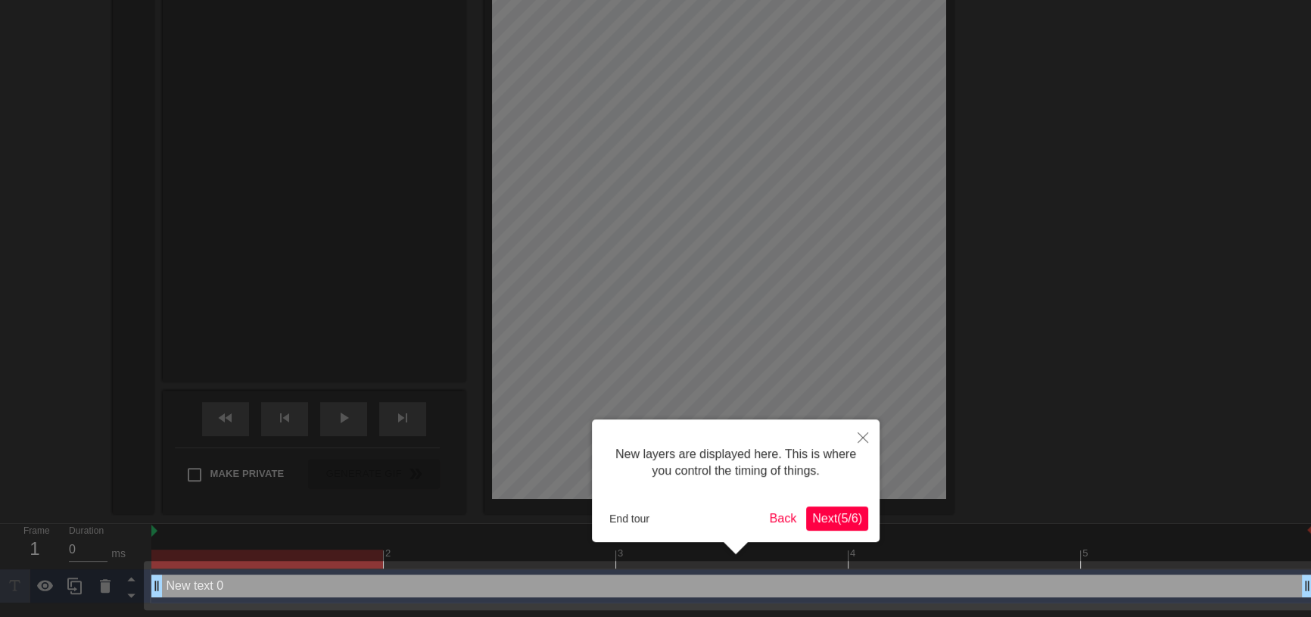
click at [853, 517] on span "Next ( 5 / 6 )" at bounding box center [837, 518] width 50 height 13
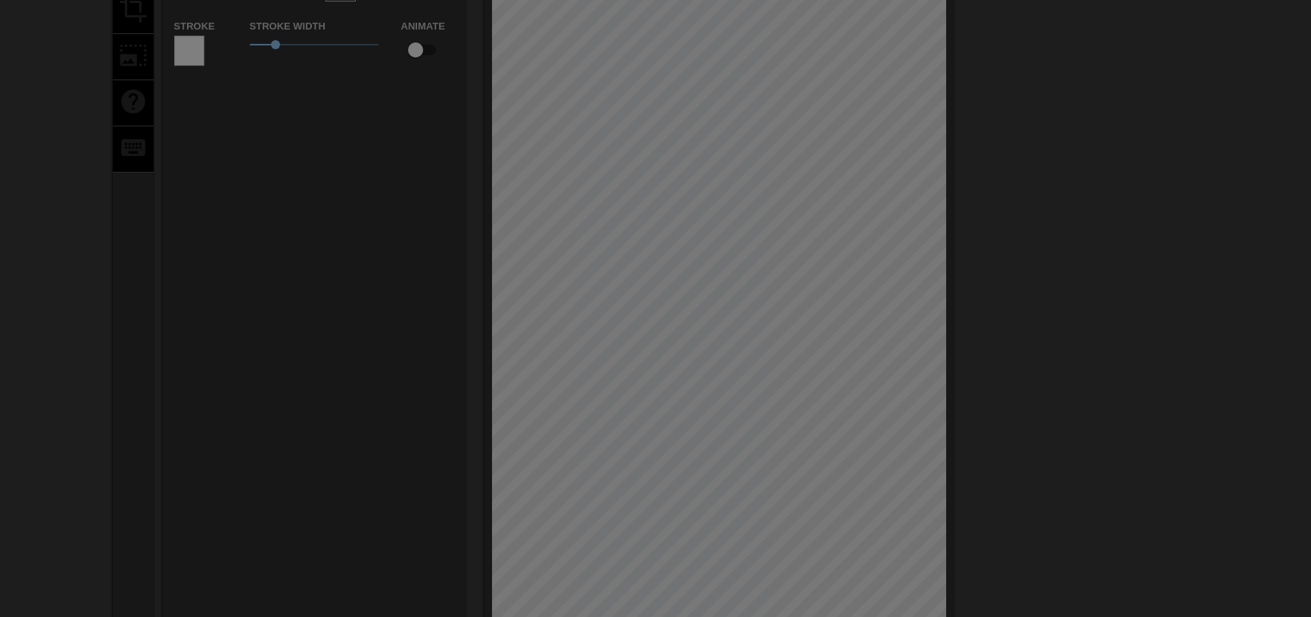
scroll to position [0, 0]
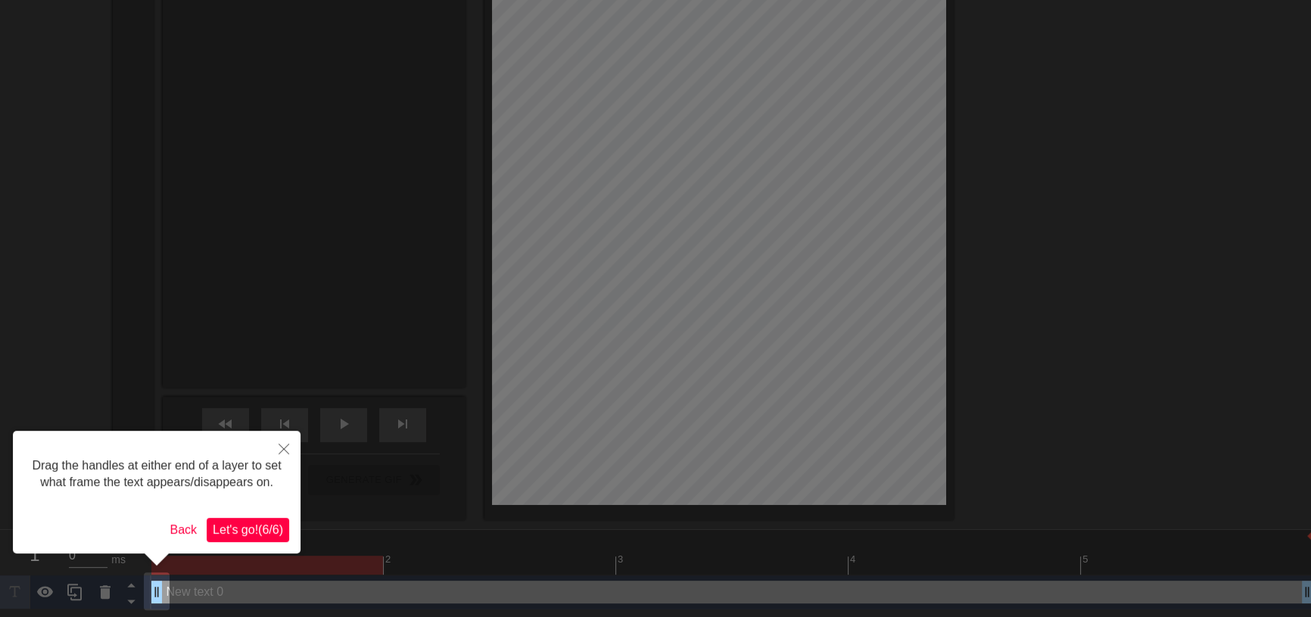
click at [266, 530] on span "Let's go! ( 6 / 6 )" at bounding box center [248, 529] width 70 height 13
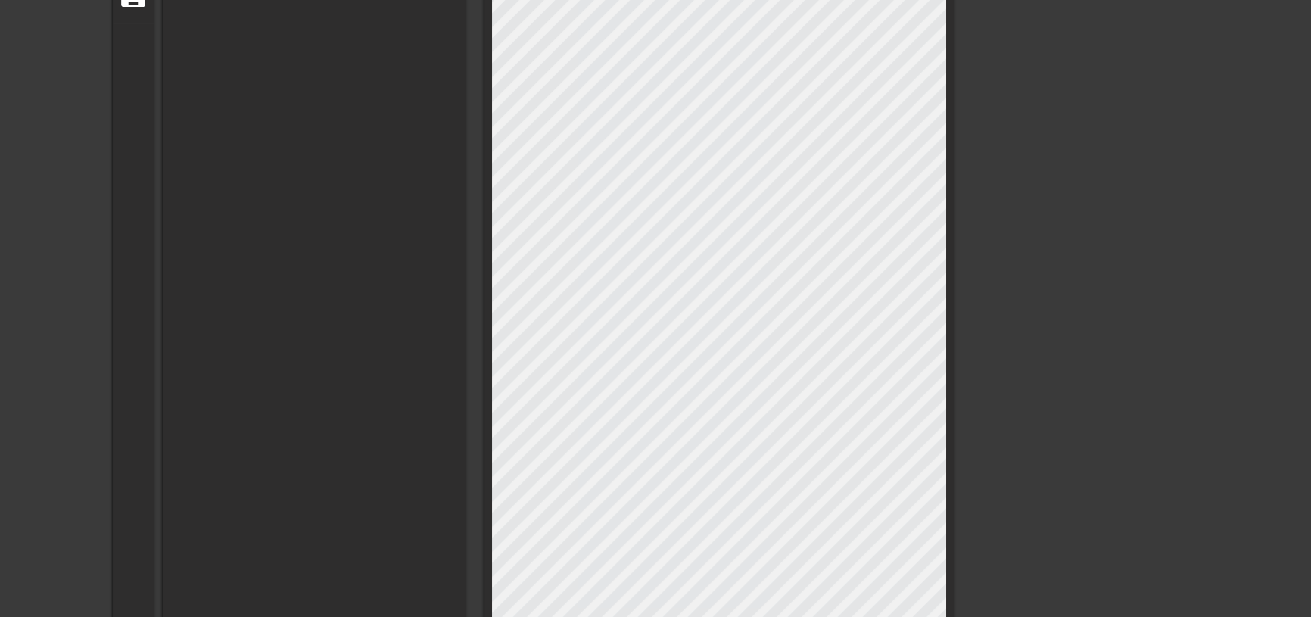
scroll to position [10, 0]
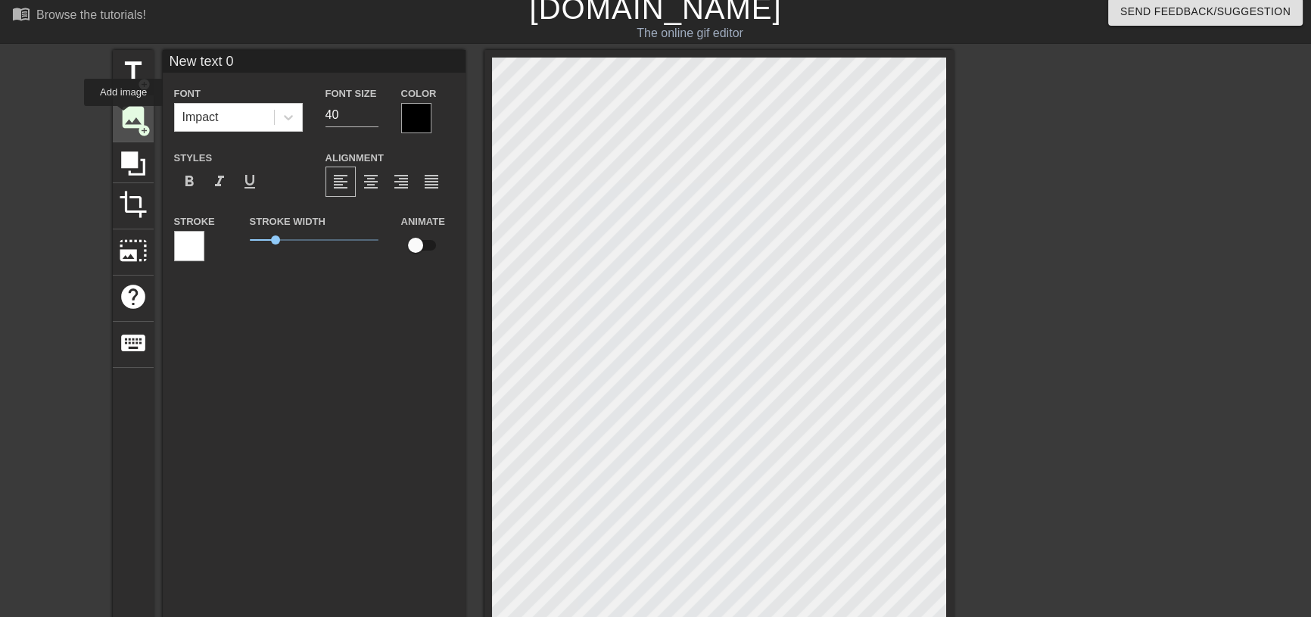
click at [123, 117] on span "image" at bounding box center [133, 117] width 29 height 29
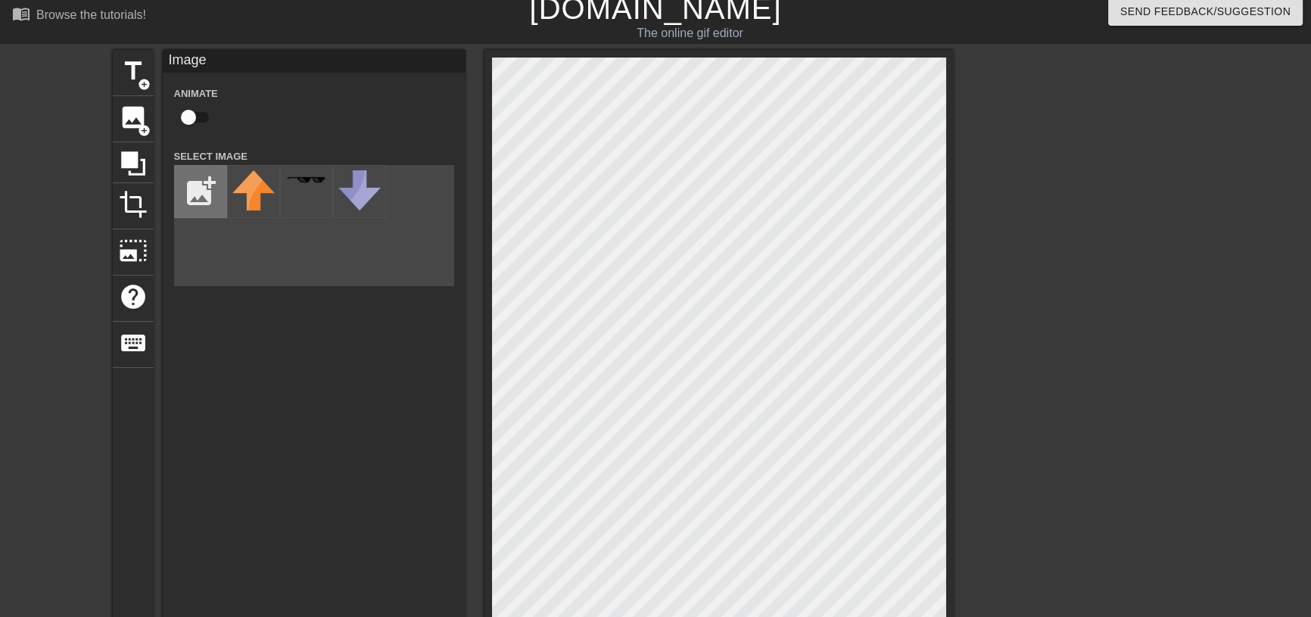
click at [192, 214] on input "file" at bounding box center [200, 191] width 51 height 51
type input "C:\fakepath\螢幕擷取畫面 2025-09-19 232948.png"
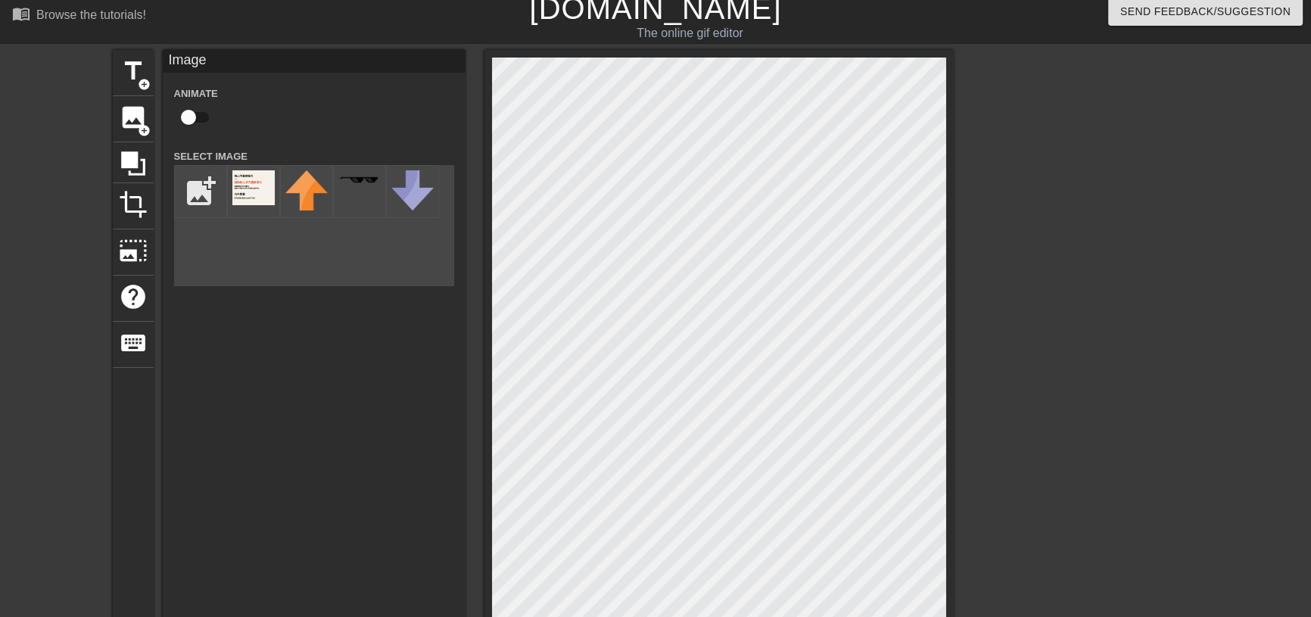
click at [249, 205] on img at bounding box center [253, 187] width 42 height 35
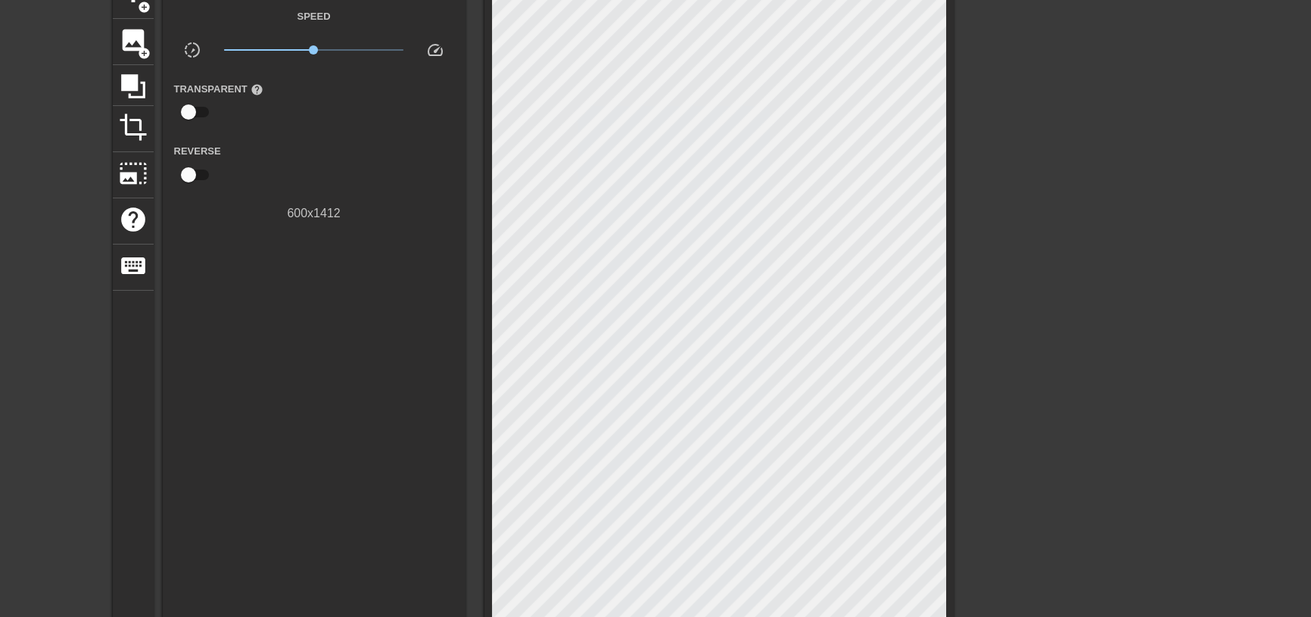
scroll to position [79, 0]
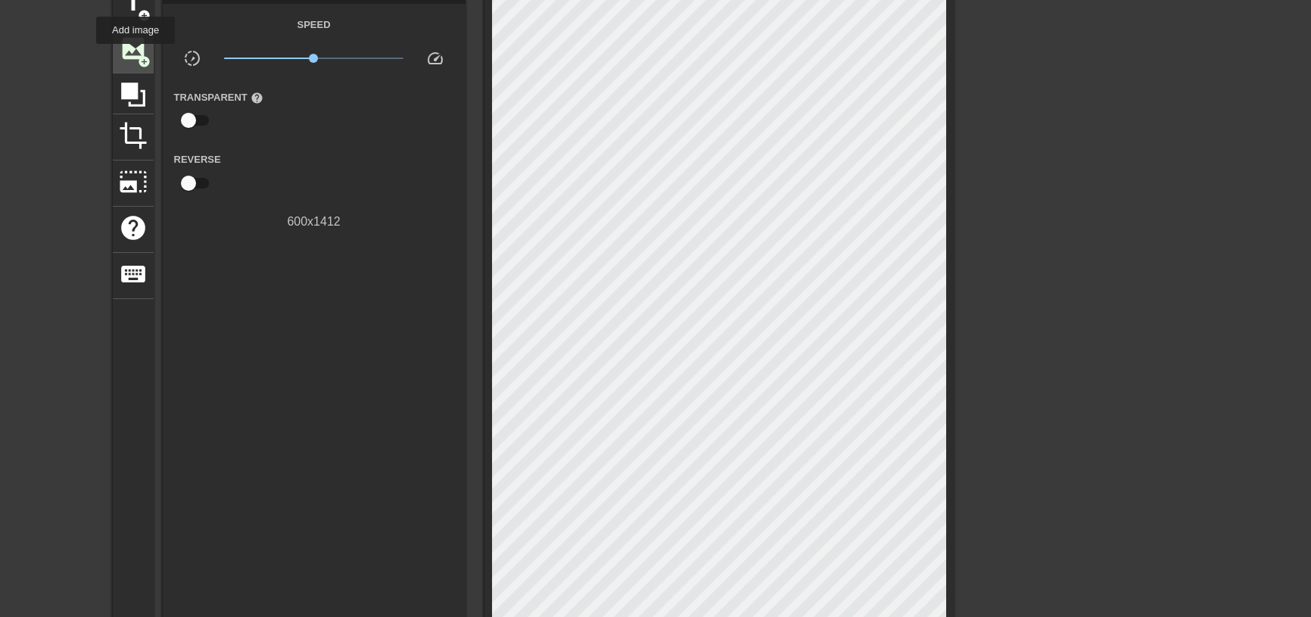
click at [138, 55] on span "add_circle" at bounding box center [144, 61] width 13 height 13
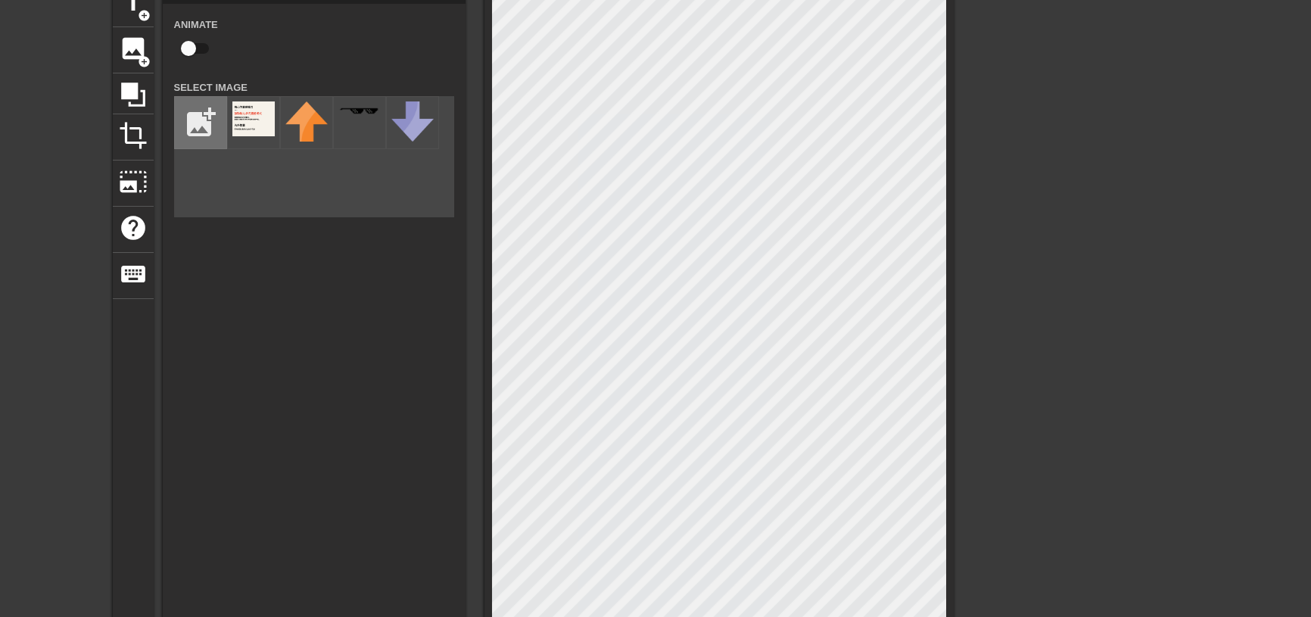
click at [211, 144] on input "file" at bounding box center [200, 122] width 51 height 51
type input "C:\fakepath\螢幕擷取畫面 2025-09-19 233003.png"
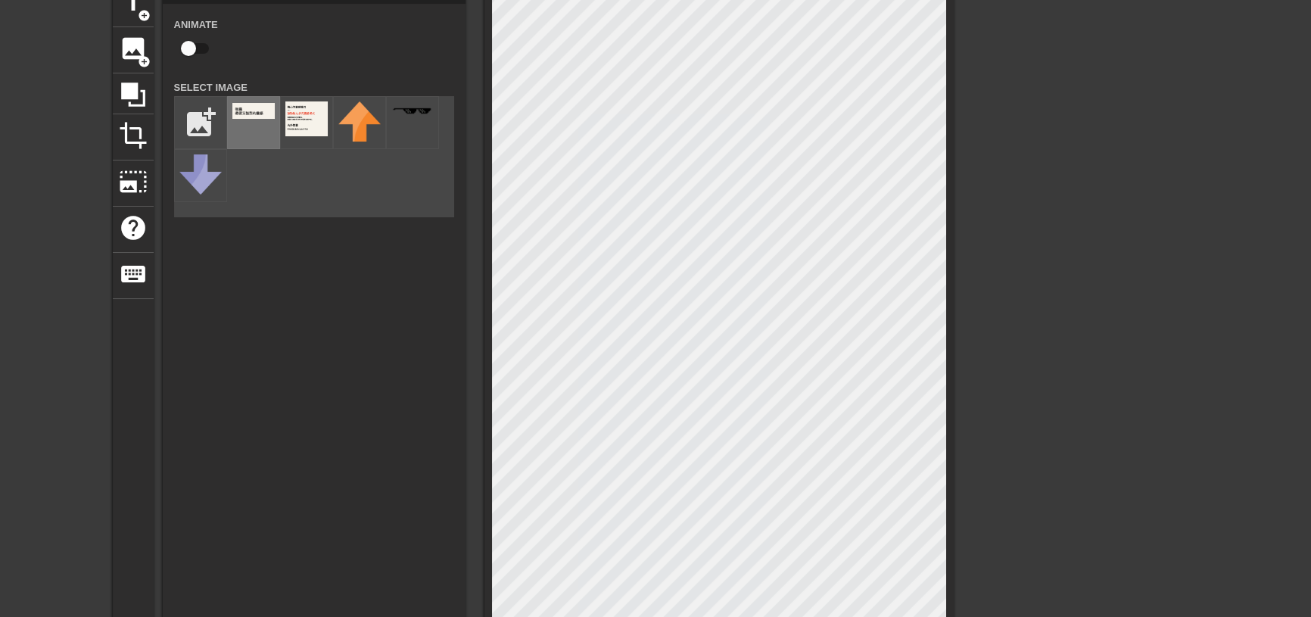
click at [249, 136] on div at bounding box center [253, 122] width 53 height 53
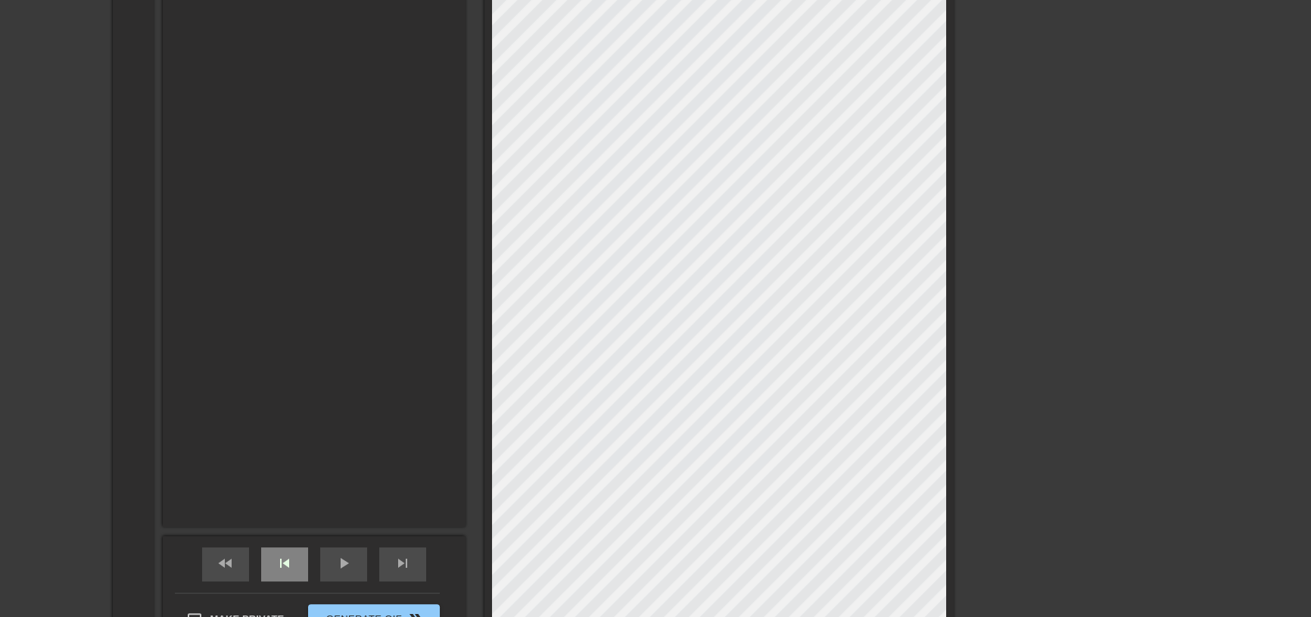
scroll to position [629, 0]
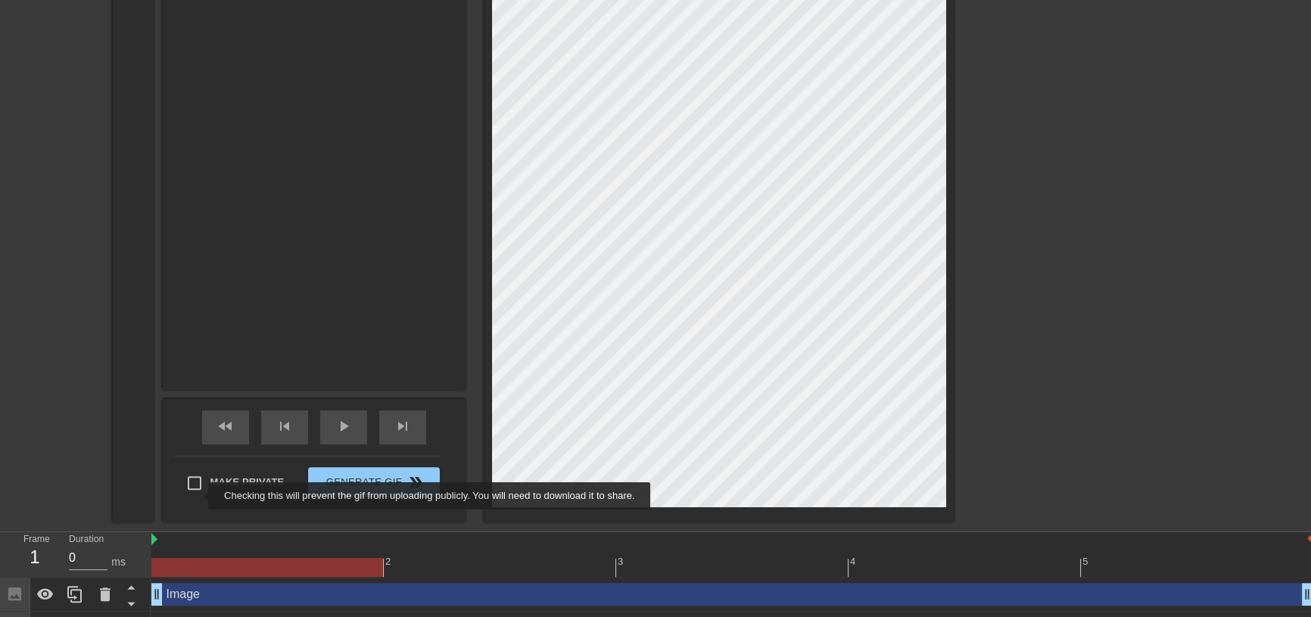
click at [198, 496] on input "Make Private" at bounding box center [195, 483] width 32 height 32
checkbox input "true"
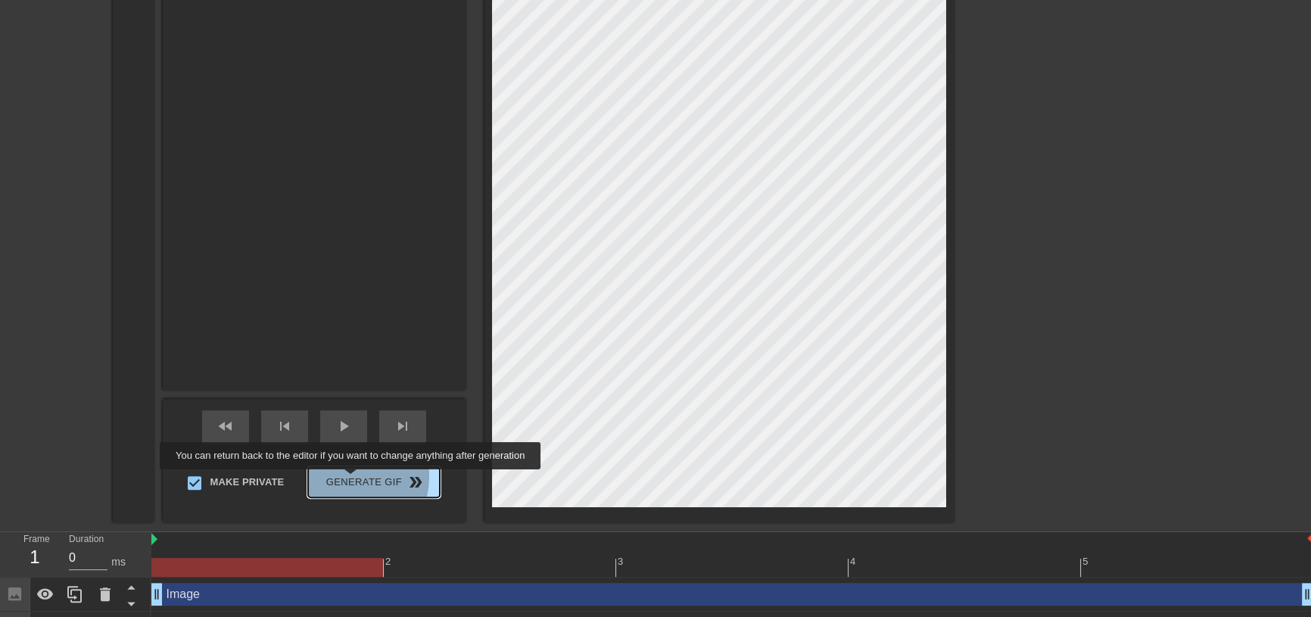
click at [352, 480] on span "Generate Gif double_arrow" at bounding box center [373, 482] width 119 height 18
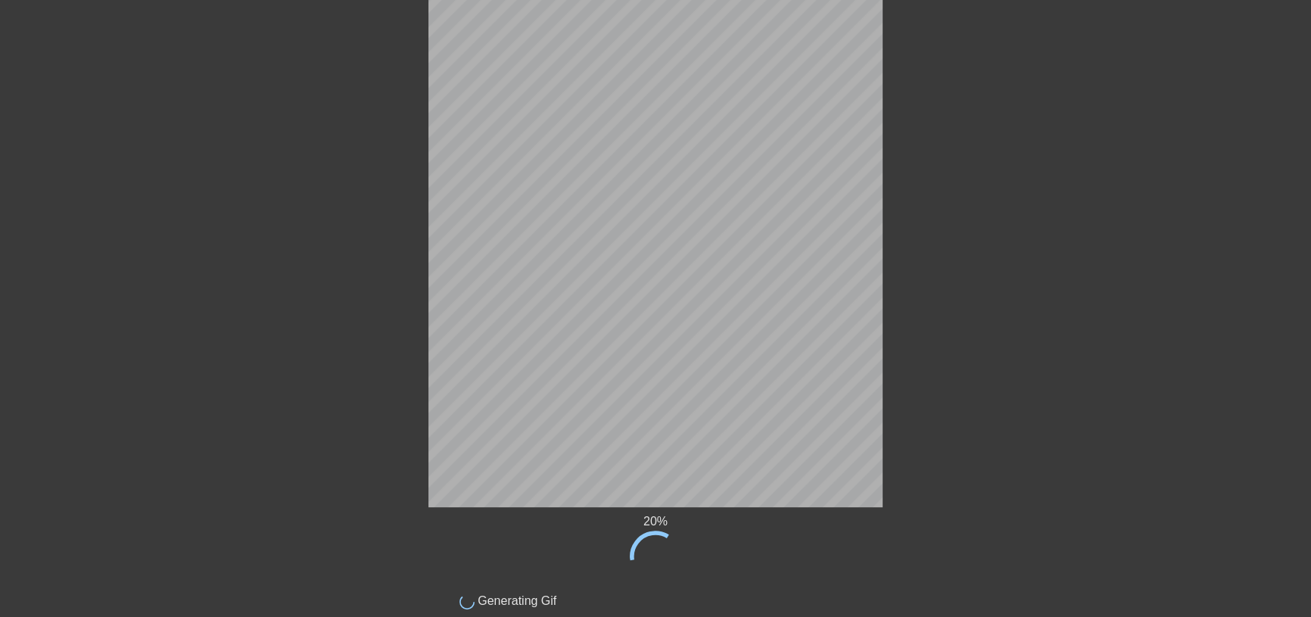
scroll to position [0, 0]
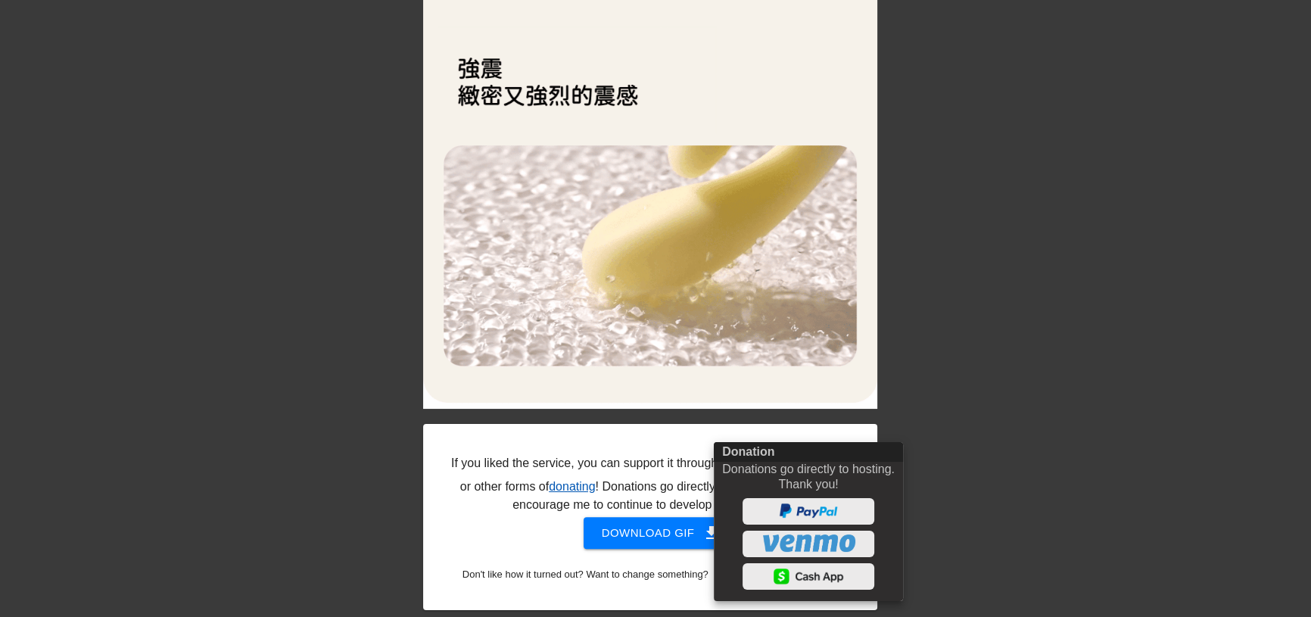
scroll to position [753, 0]
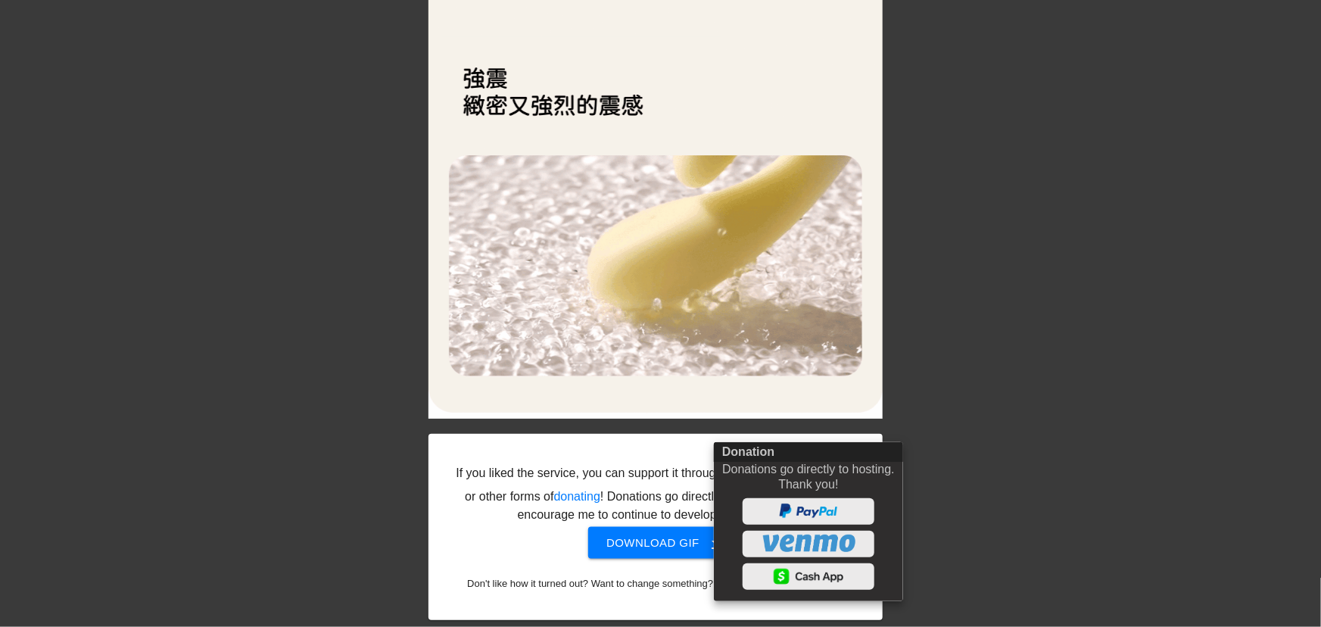
click at [658, 530] on div at bounding box center [660, 313] width 1321 height 627
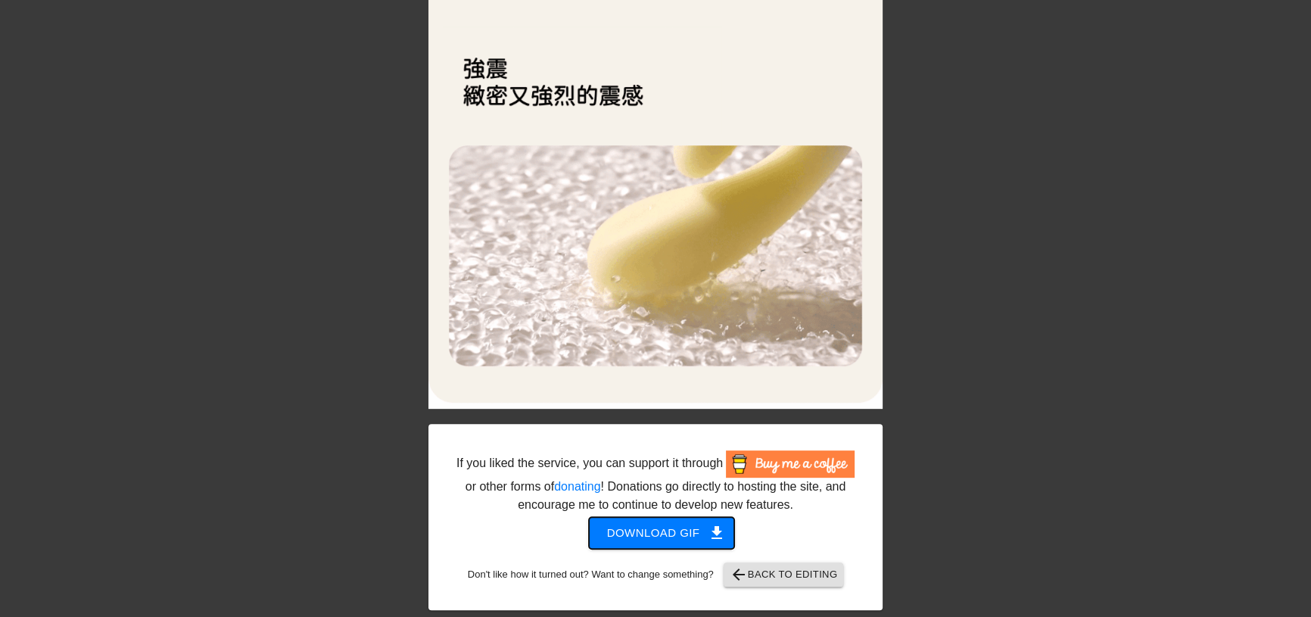
click at [658, 530] on span "Download gif get_app" at bounding box center [662, 533] width 110 height 20
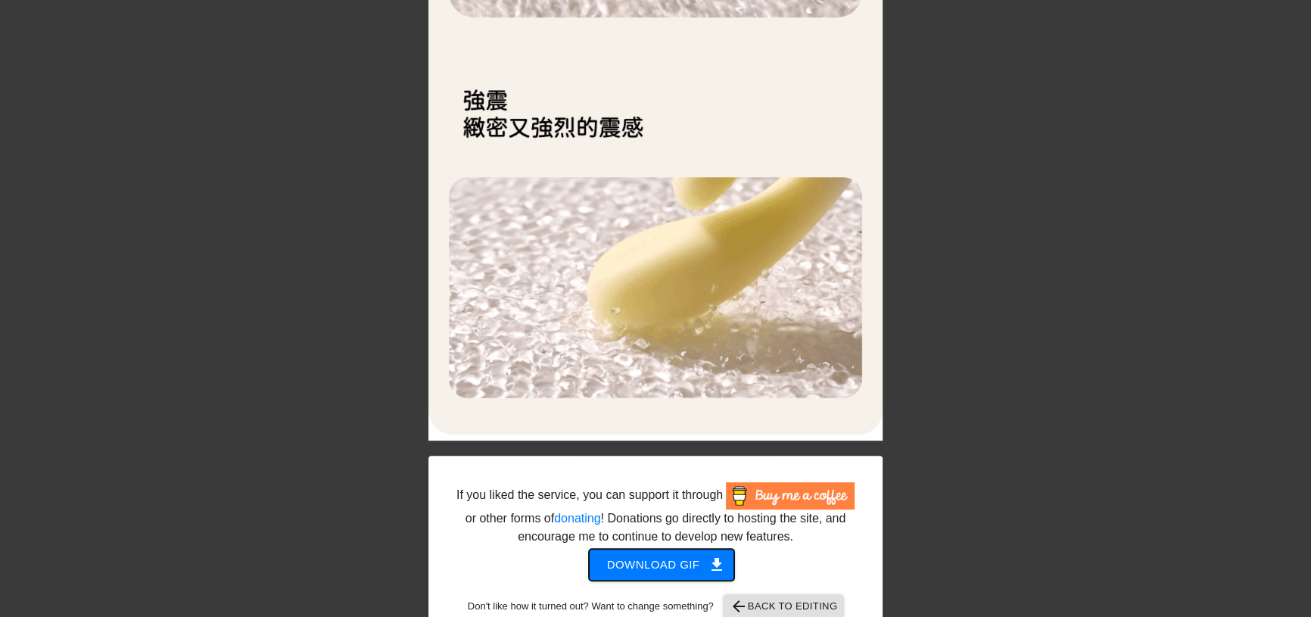
scroll to position [763, 0]
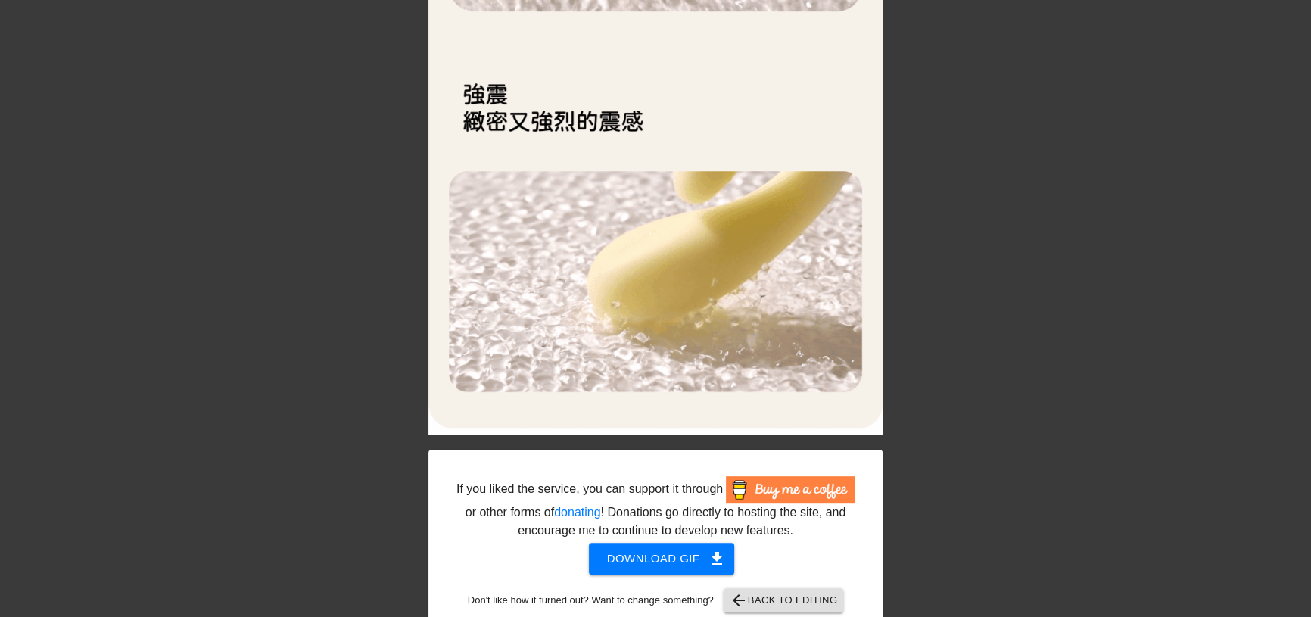
click at [1034, 289] on div "If you liked the service, you can support it through or other forms of donating…" at bounding box center [655, 0] width 1311 height 1271
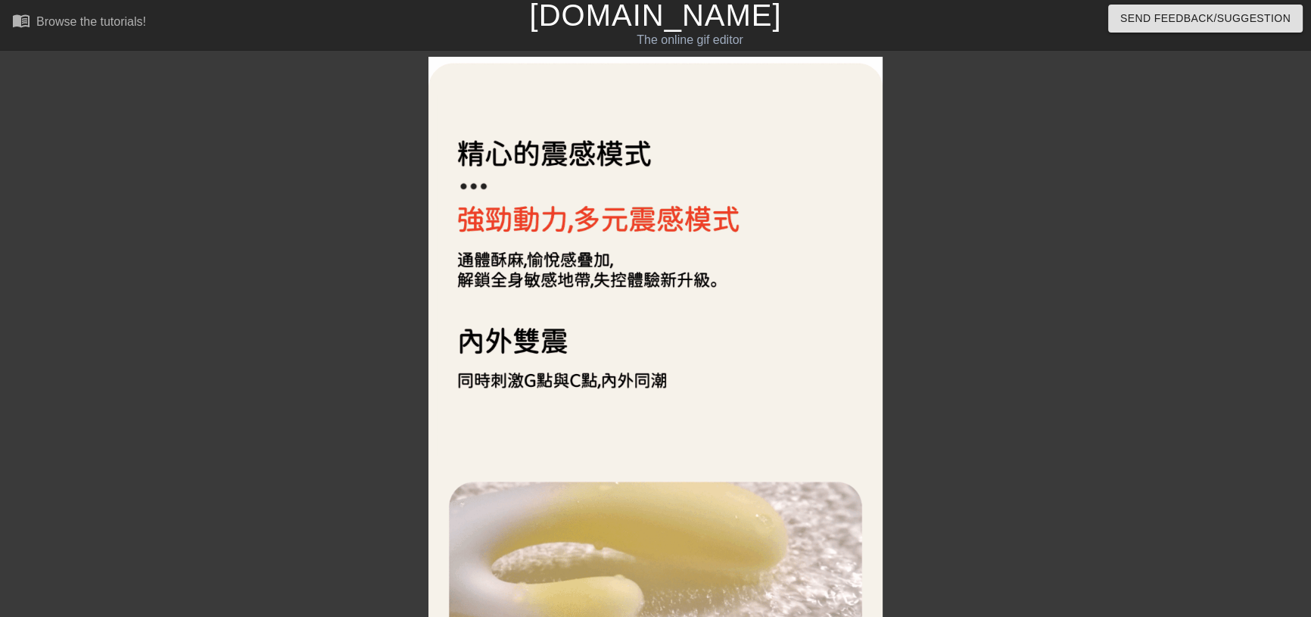
scroll to position [0, 0]
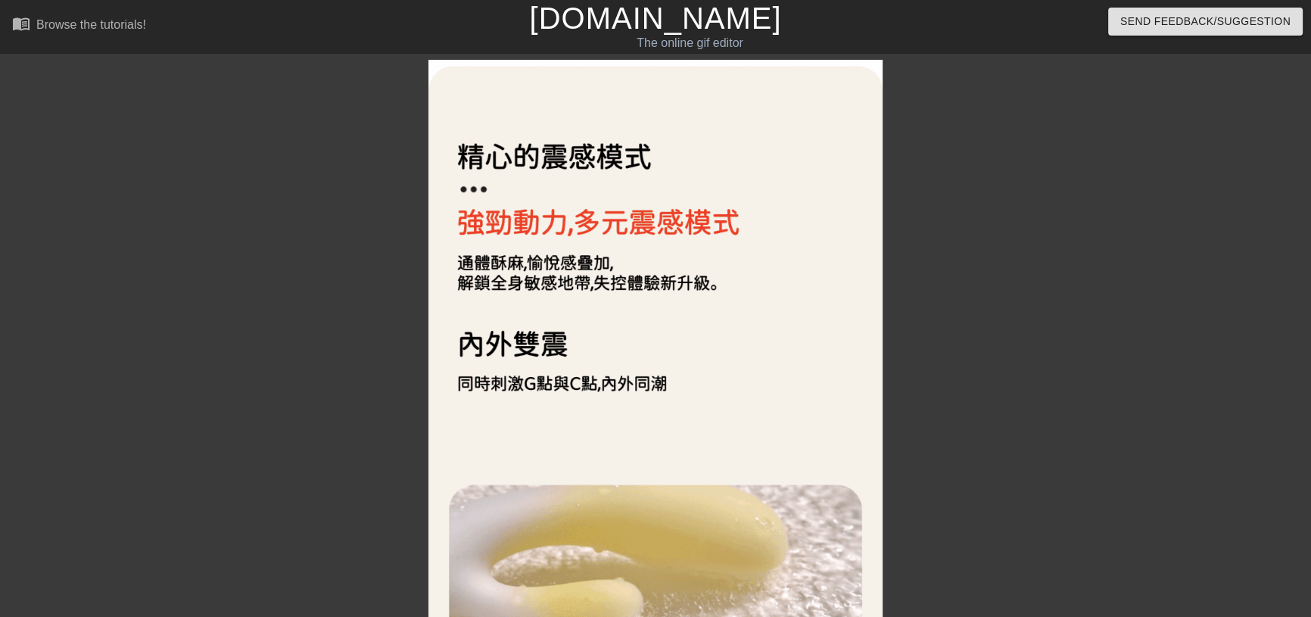
click at [650, 13] on link "[DOMAIN_NAME]" at bounding box center [655, 18] width 252 height 33
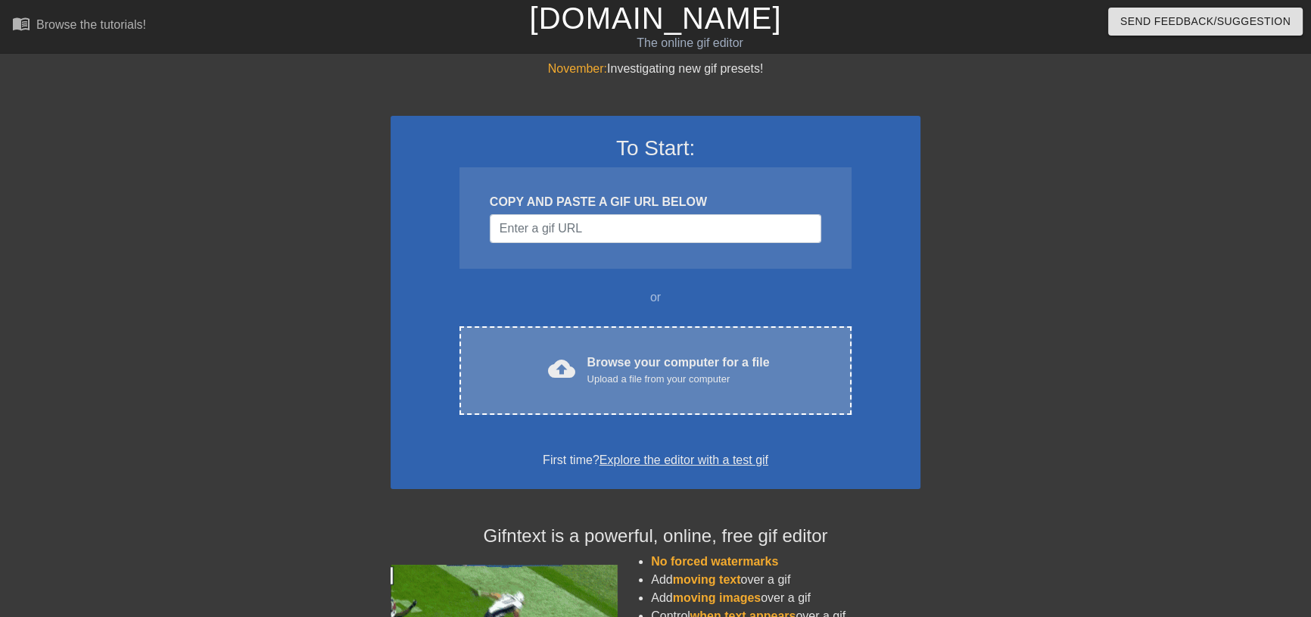
click at [634, 378] on div "cloud_upload Browse your computer for a file Upload a file from your computer C…" at bounding box center [656, 370] width 392 height 89
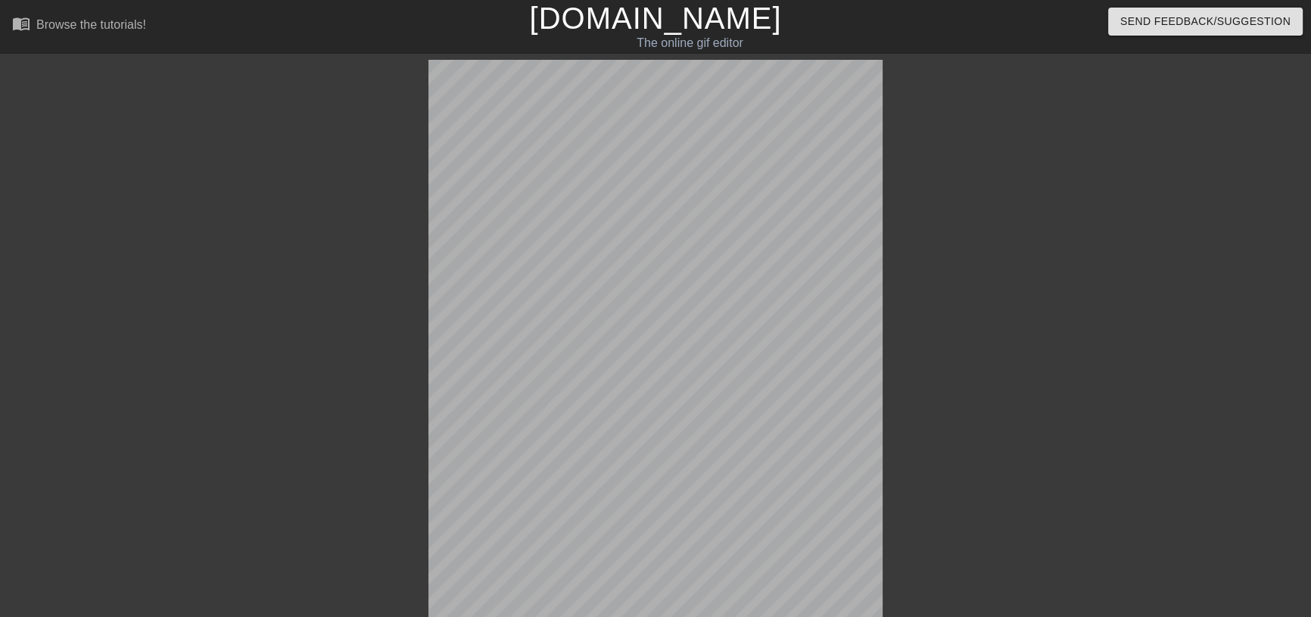
scroll to position [37, 0]
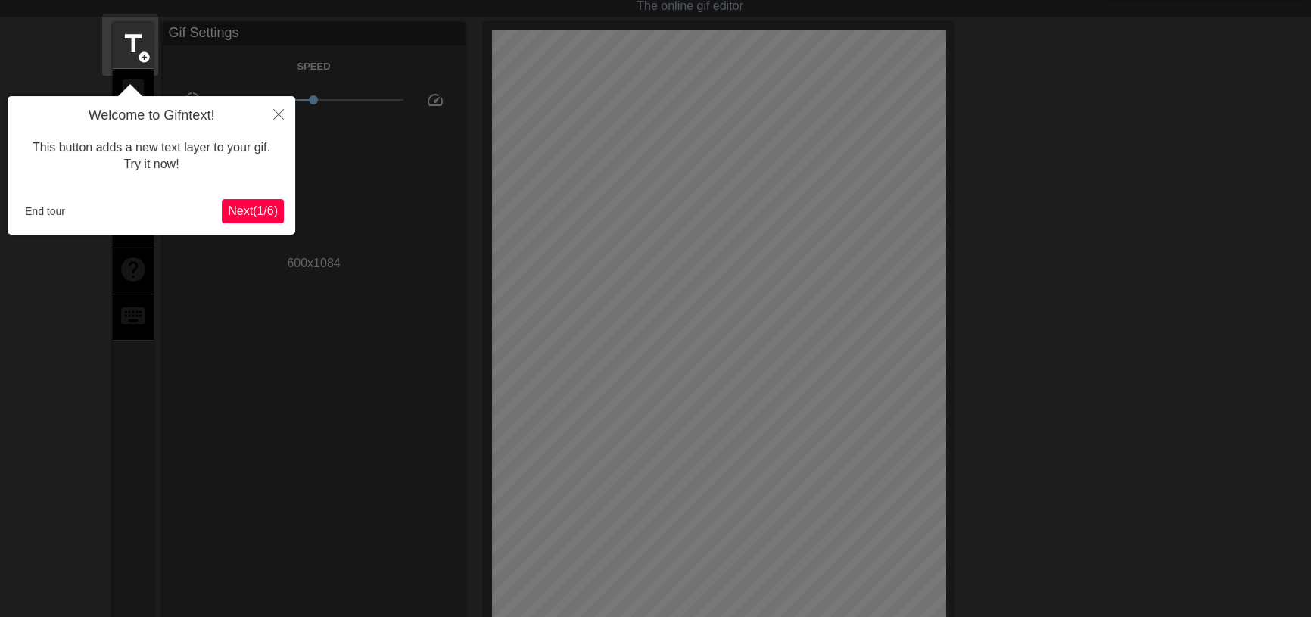
click at [254, 204] on span "Next ( 1 / 6 )" at bounding box center [253, 210] width 50 height 13
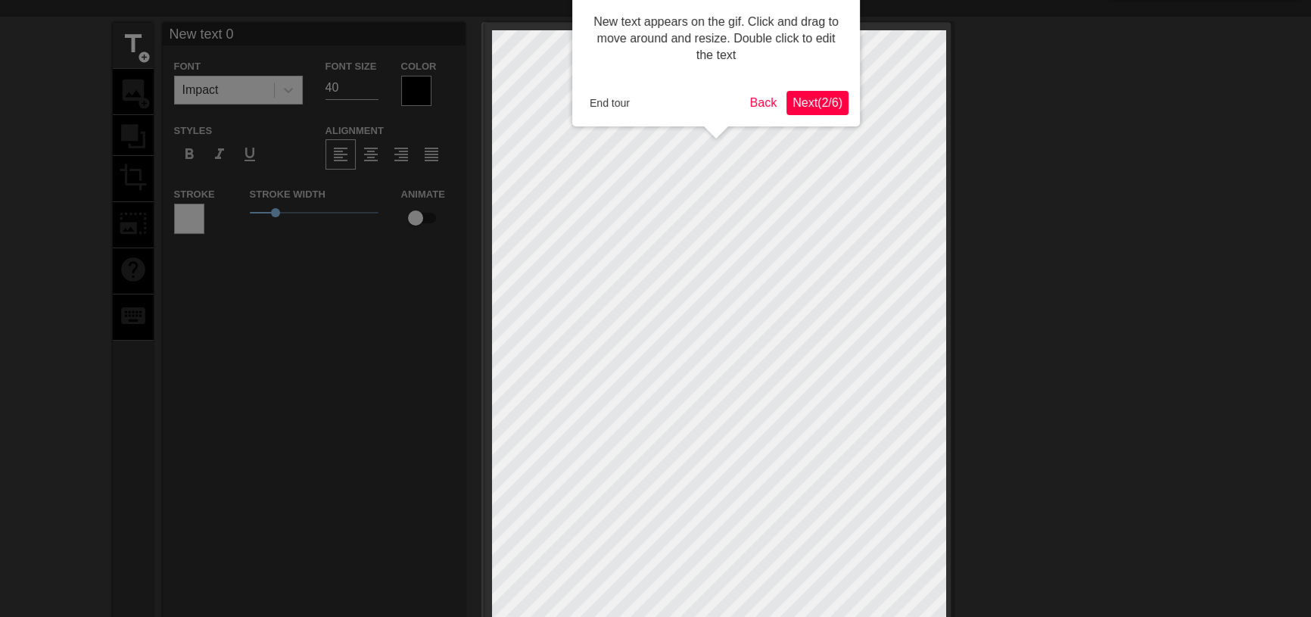
scroll to position [0, 0]
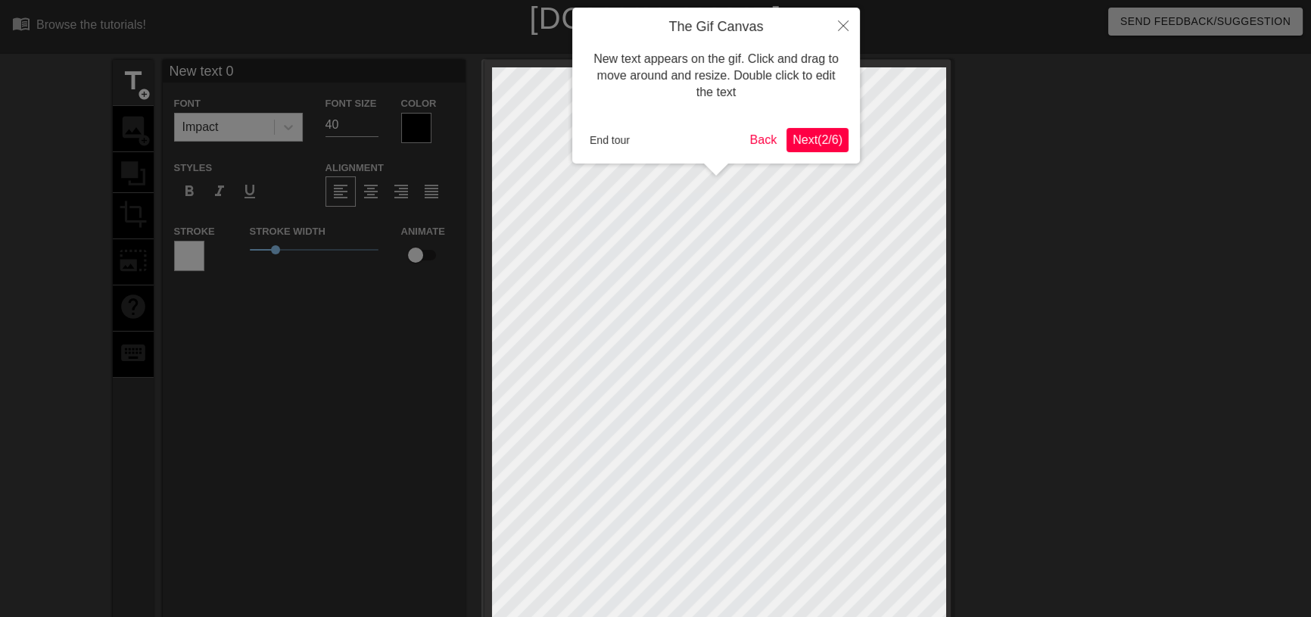
click at [810, 136] on span "Next ( 2 / 6 )" at bounding box center [818, 139] width 50 height 13
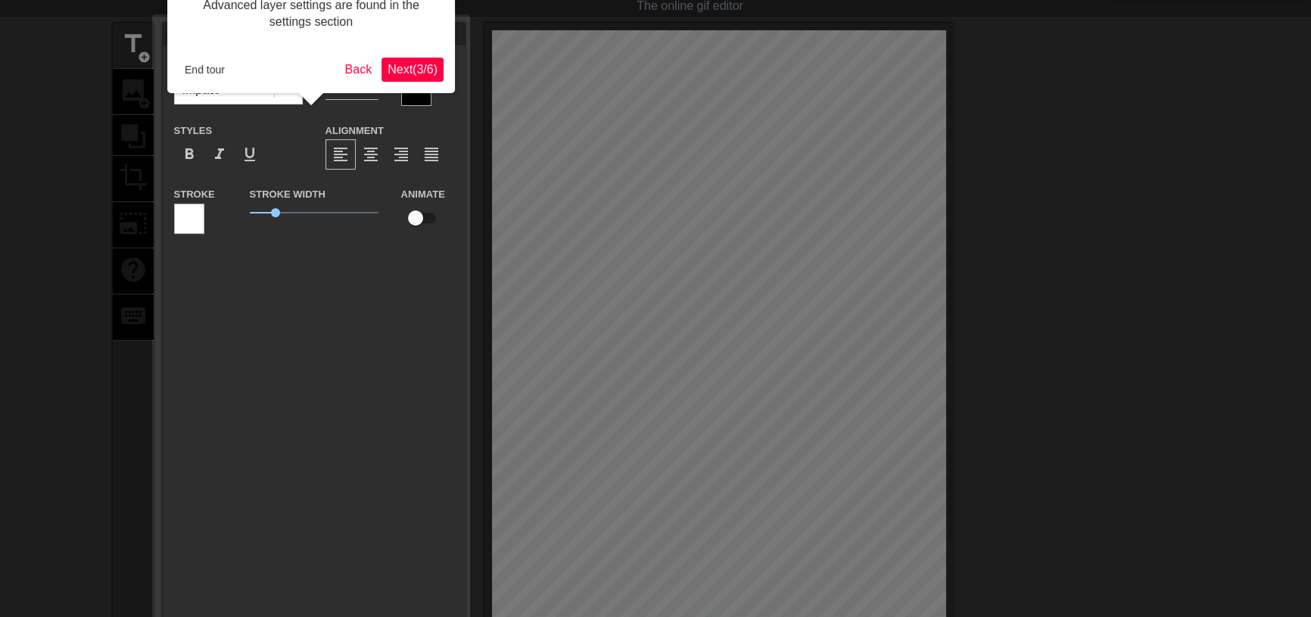
click at [420, 77] on button "Next ( 3 / 6 )" at bounding box center [413, 70] width 62 height 24
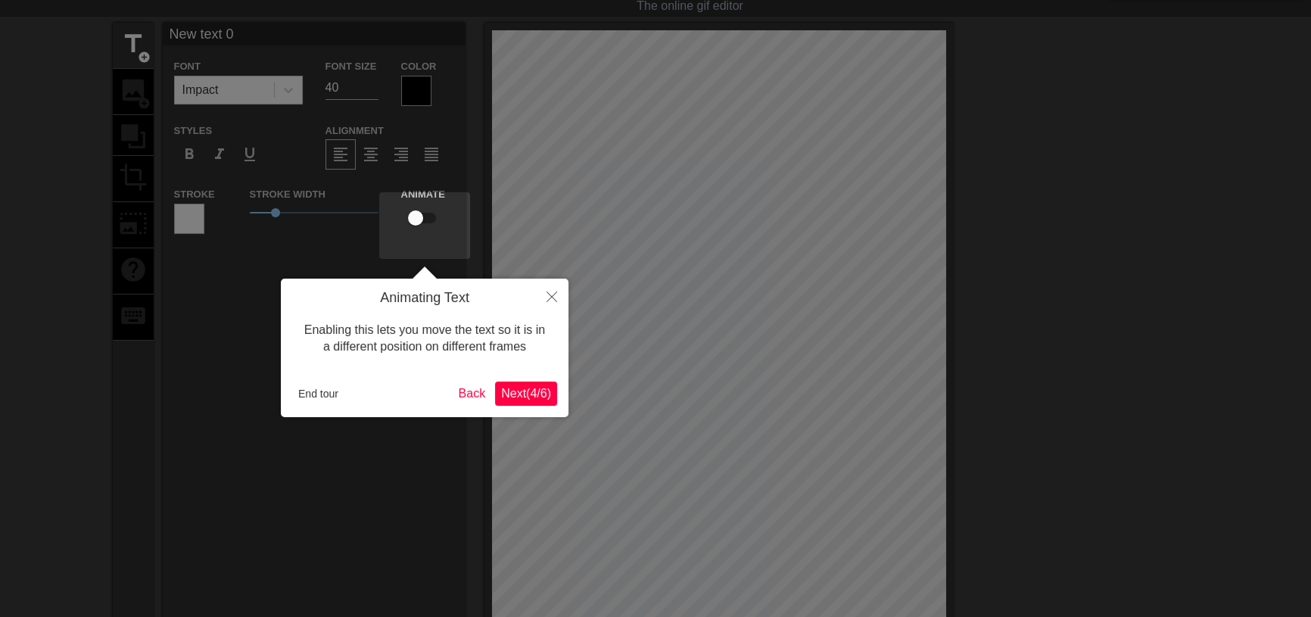
scroll to position [0, 0]
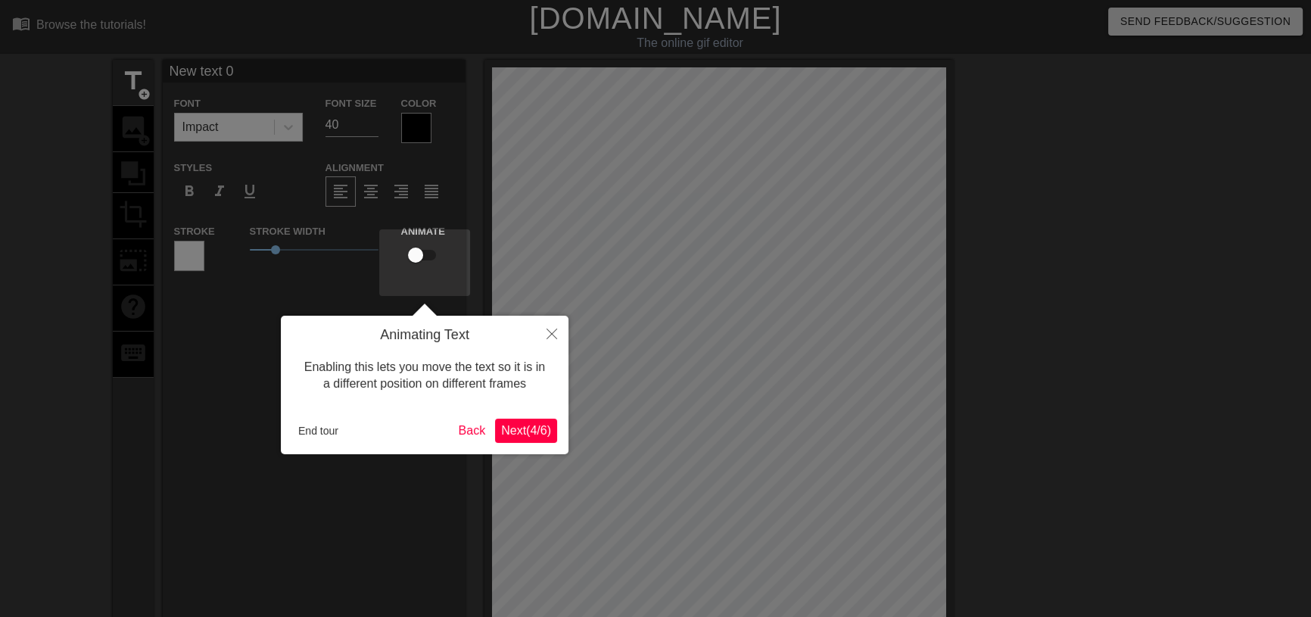
click at [509, 432] on span "Next ( 4 / 6 )" at bounding box center [526, 430] width 50 height 13
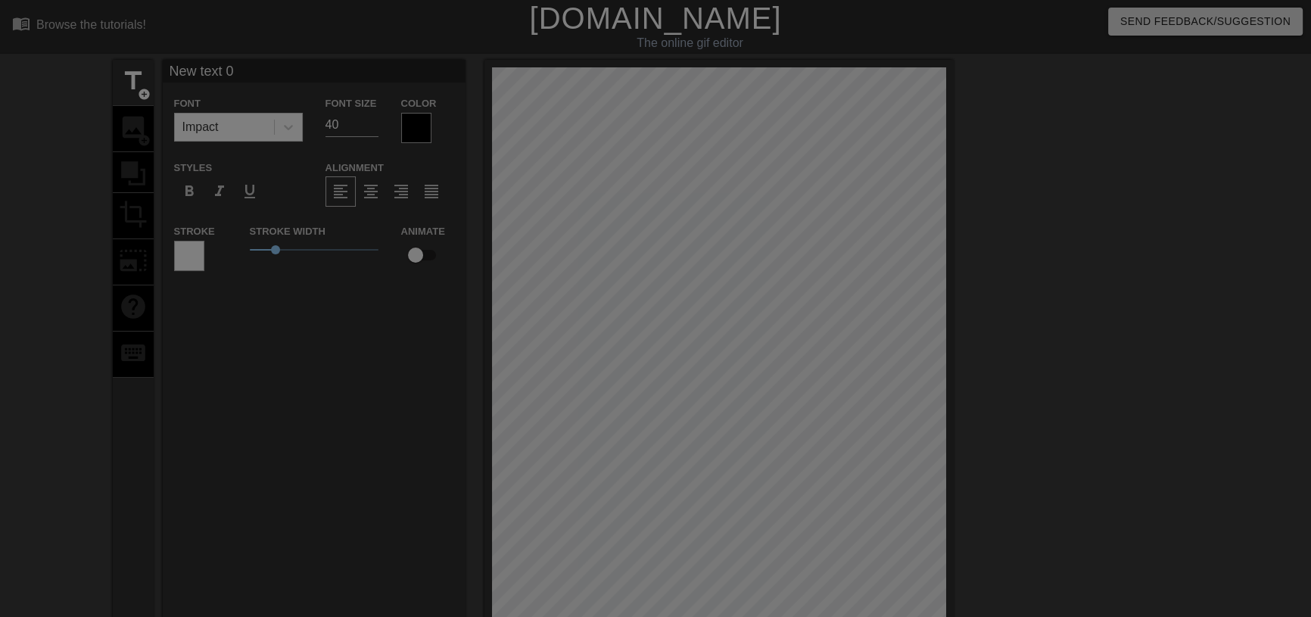
scroll to position [389, 0]
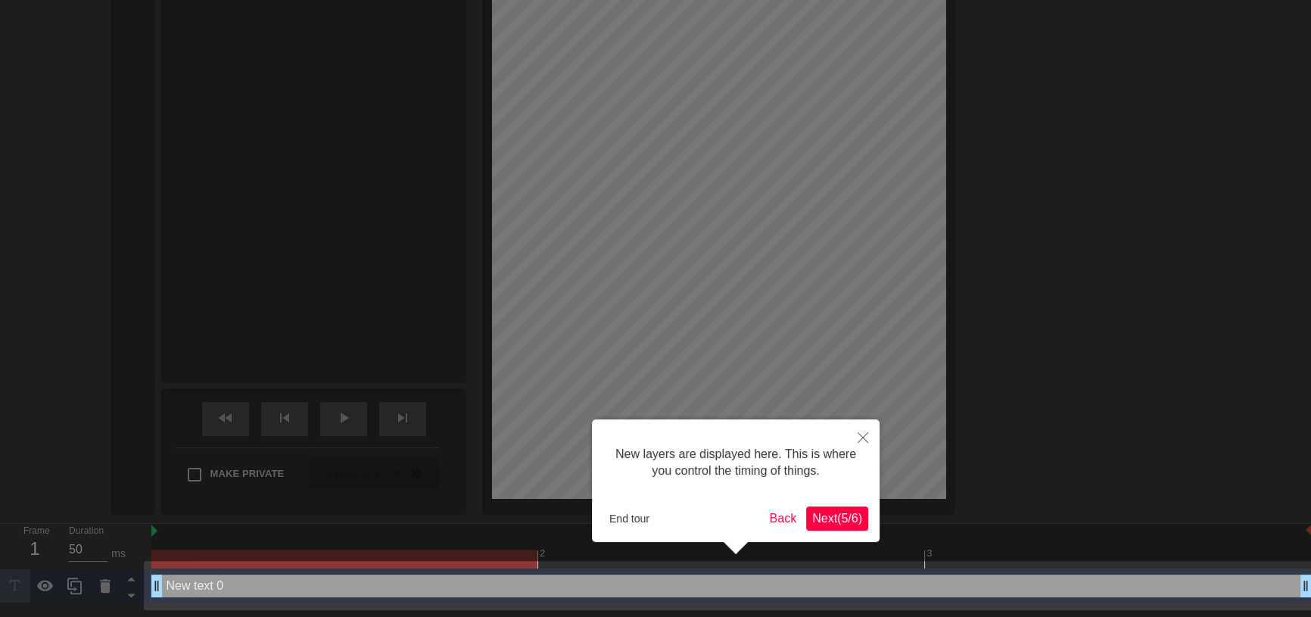
click at [832, 514] on span "Next ( 5 / 6 )" at bounding box center [837, 518] width 50 height 13
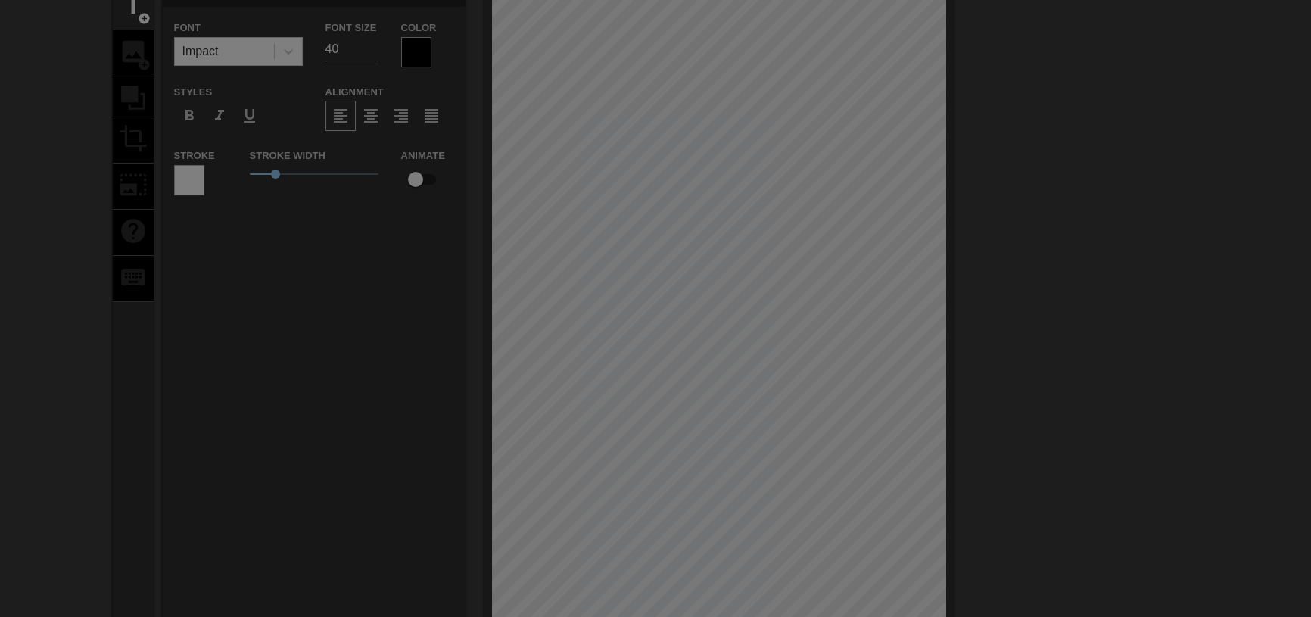
scroll to position [0, 0]
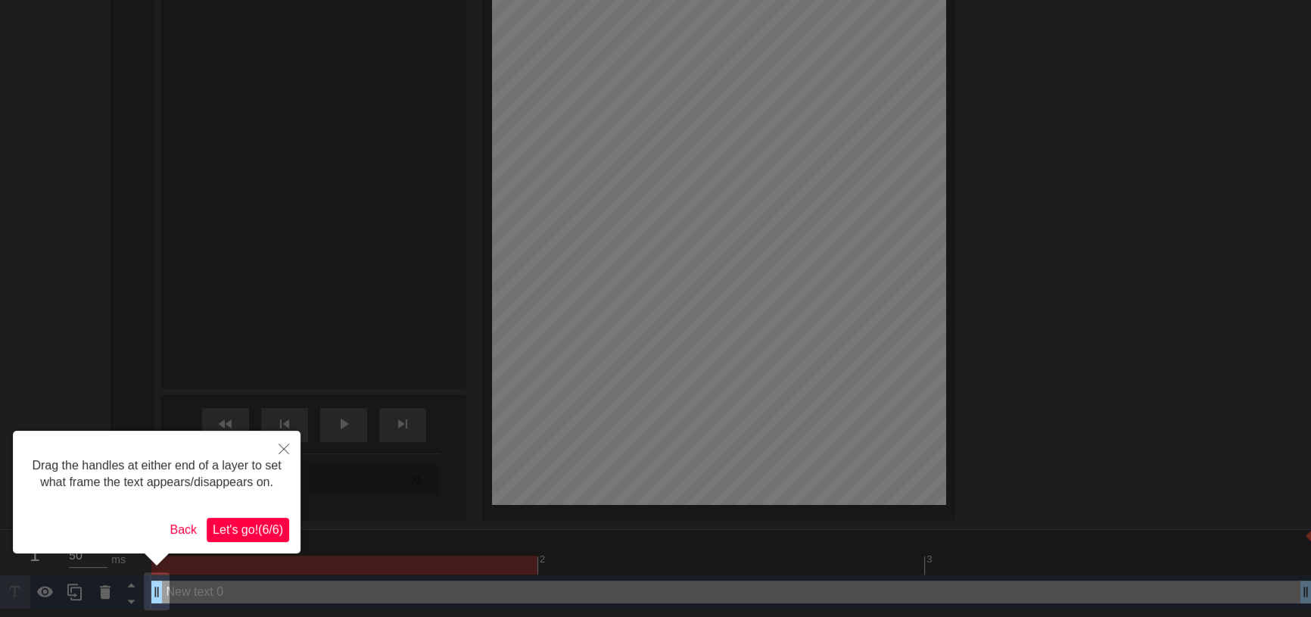
click at [257, 528] on span "Let's go! ( 6 / 6 )" at bounding box center [248, 529] width 70 height 13
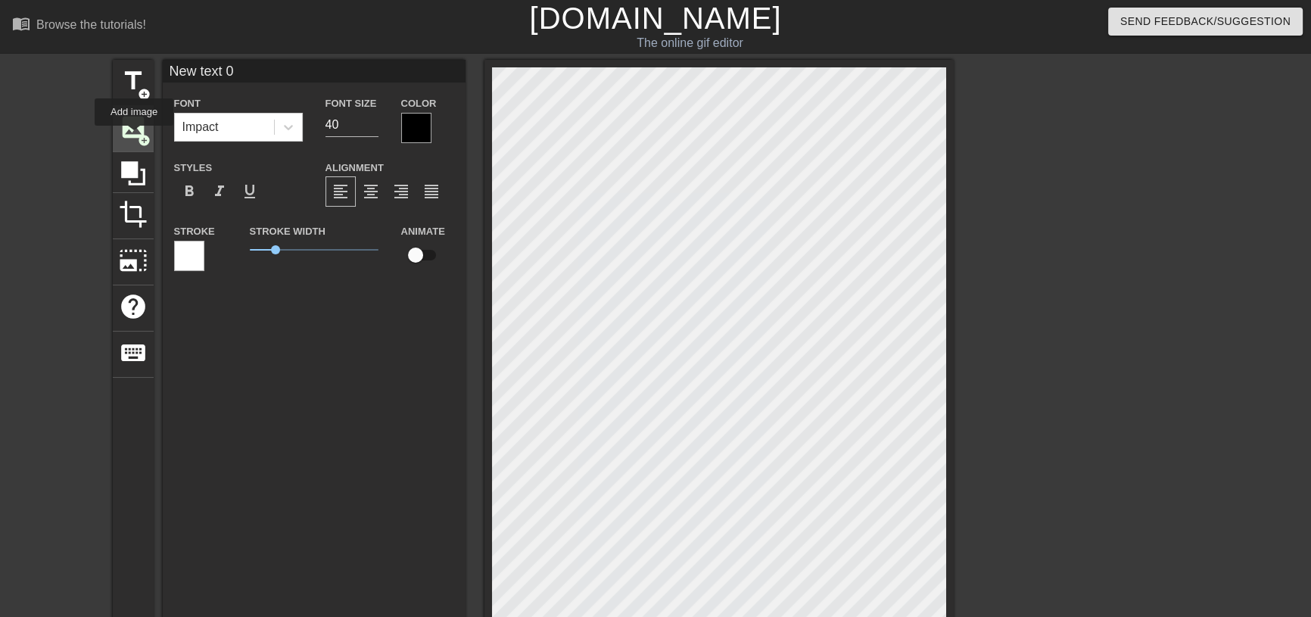
click at [134, 136] on span "image" at bounding box center [133, 127] width 29 height 29
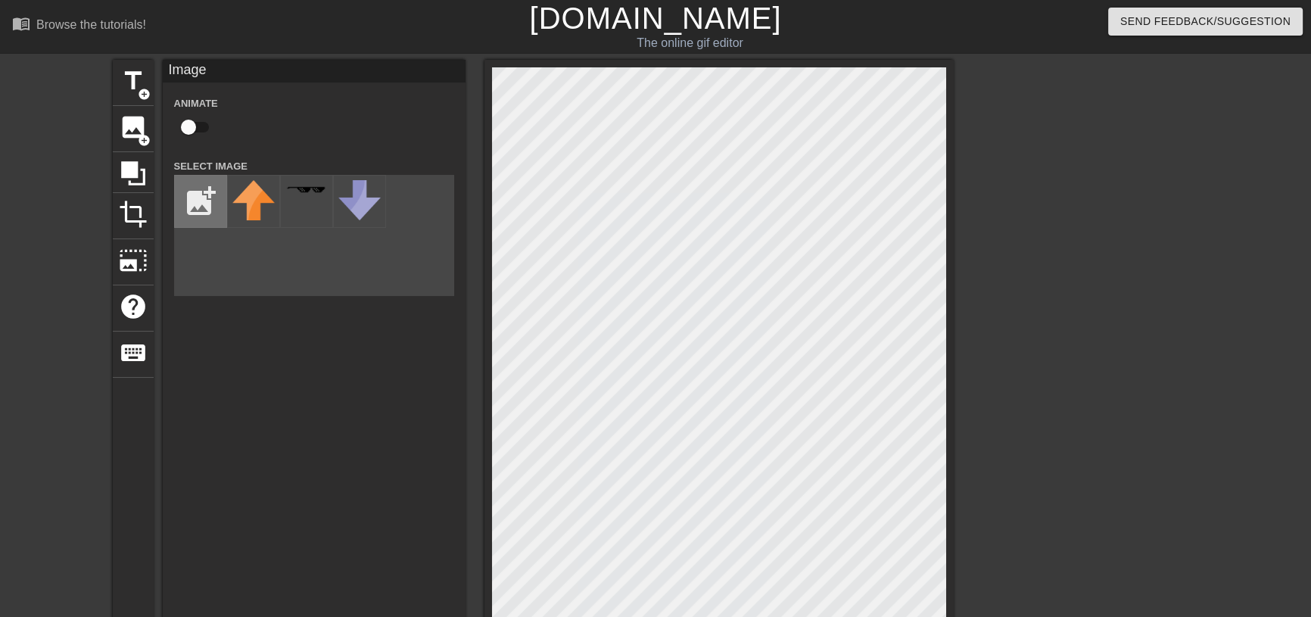
click at [191, 202] on input "file" at bounding box center [200, 201] width 51 height 51
type input "C:\fakepath\螢幕擷取畫面 [DATE] 233651.png"
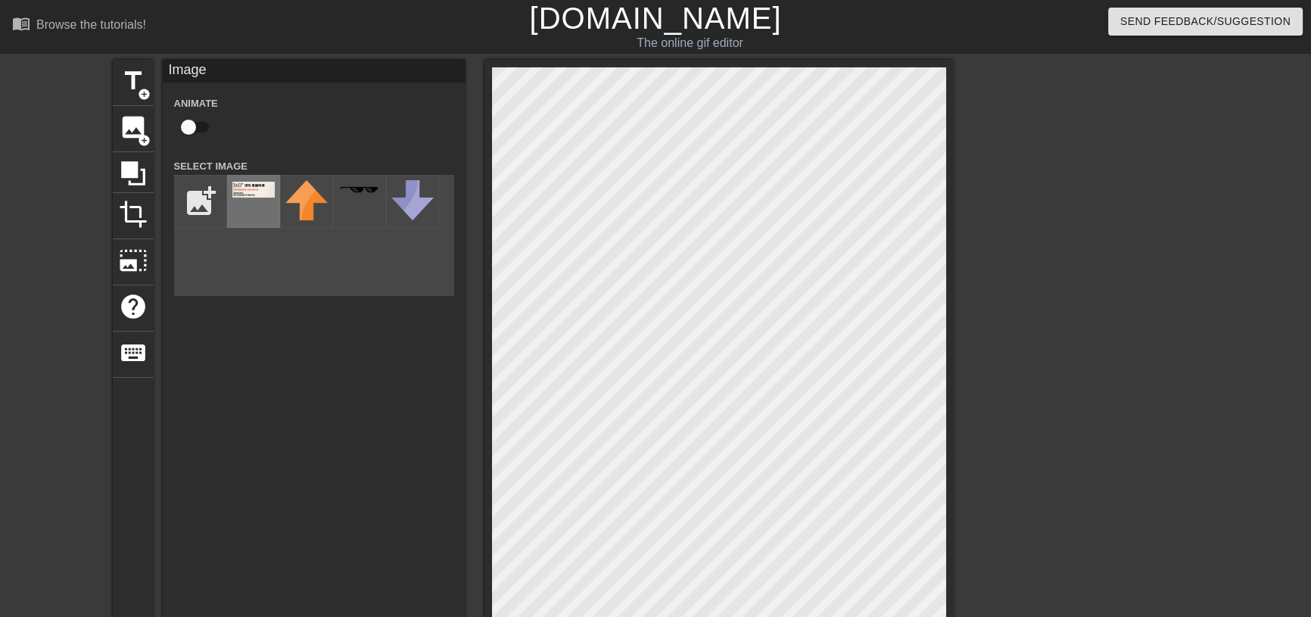
click at [244, 215] on div at bounding box center [253, 201] width 53 height 53
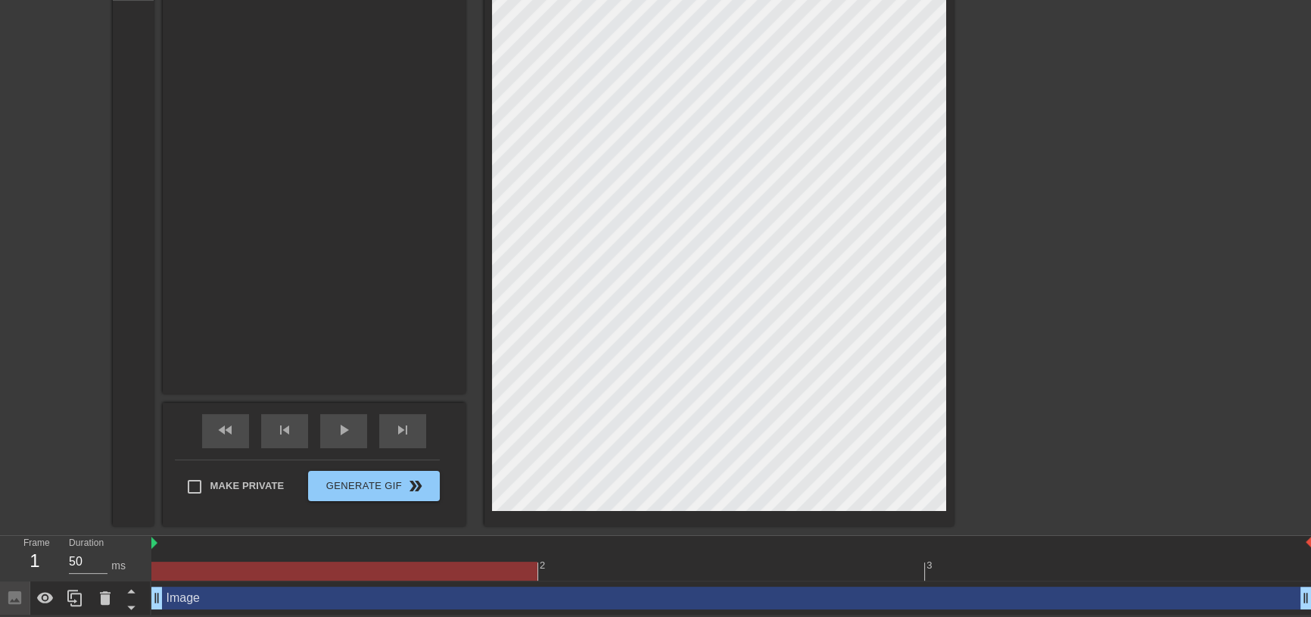
scroll to position [381, 0]
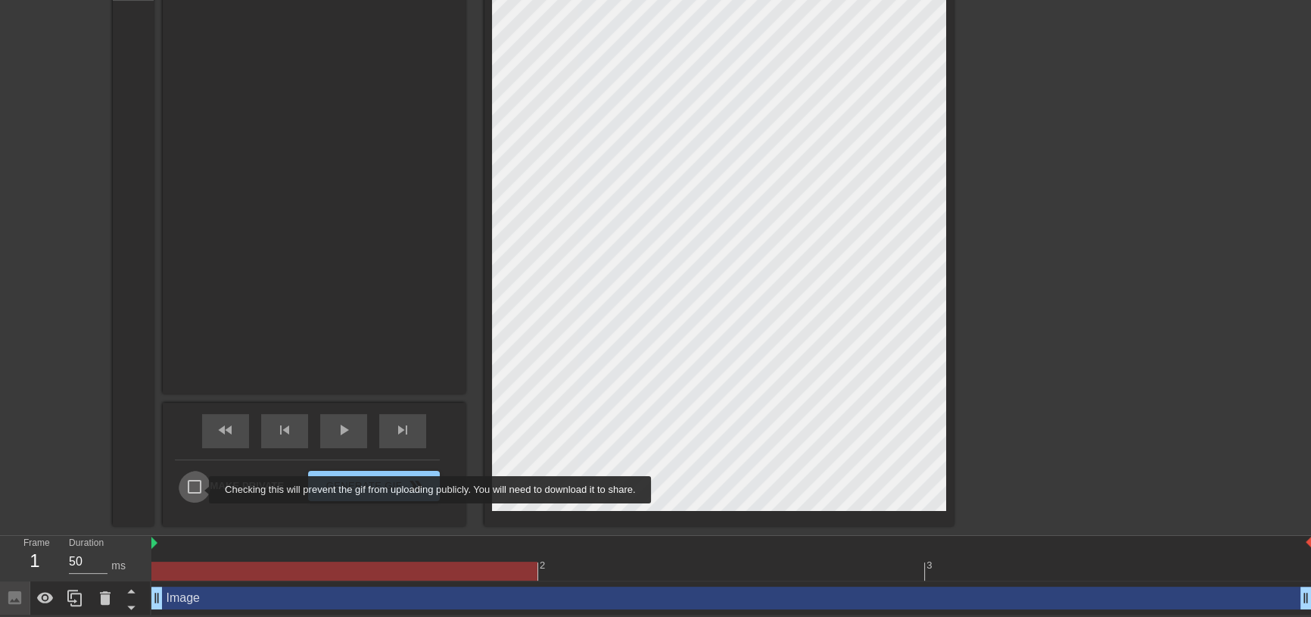
click at [199, 490] on input "Make Private" at bounding box center [195, 487] width 32 height 32
checkbox input "true"
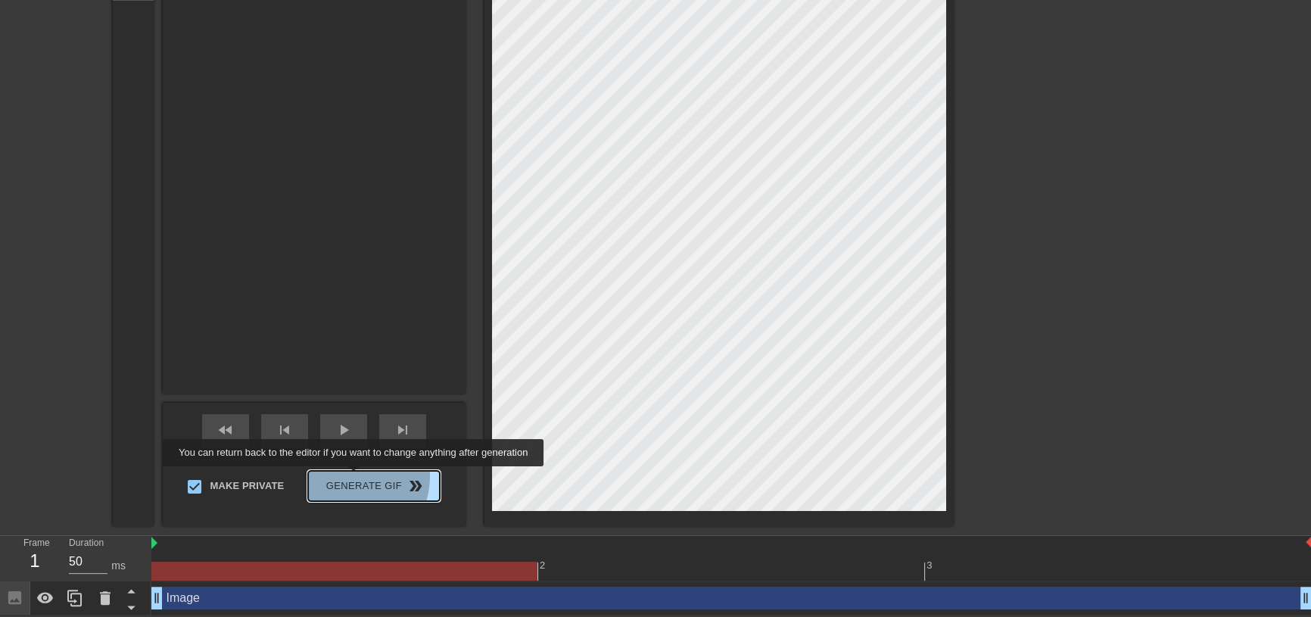
click at [355, 477] on span "Generate Gif double_arrow" at bounding box center [373, 486] width 119 height 18
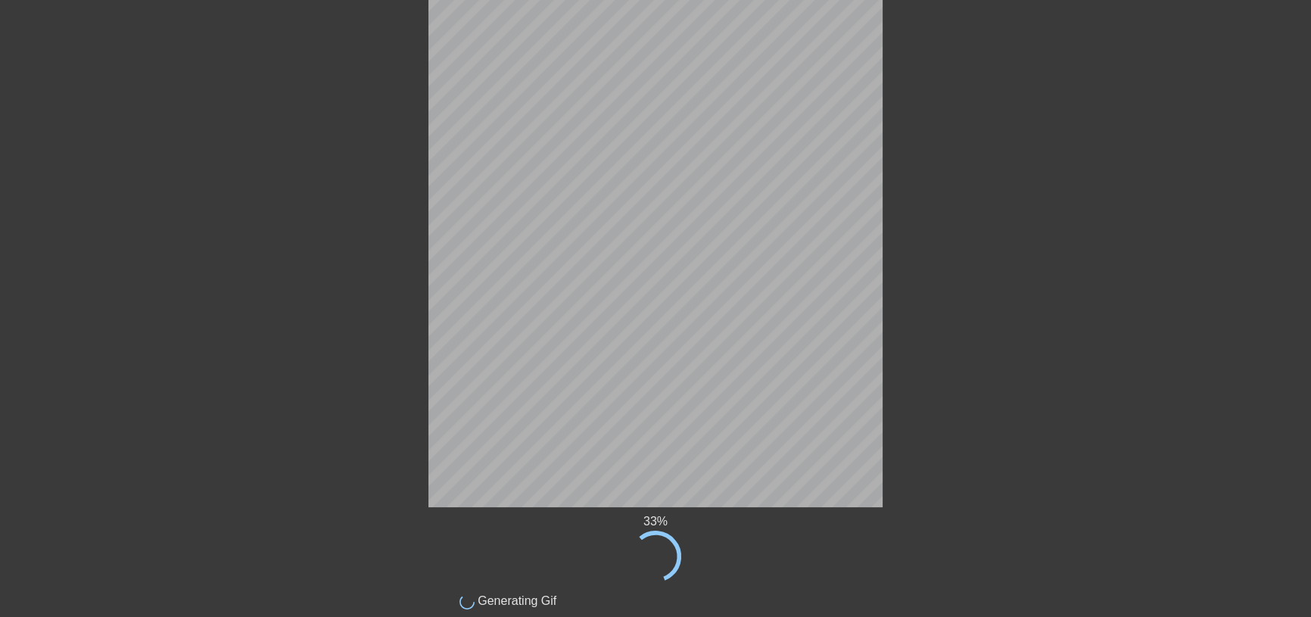
scroll to position [0, 0]
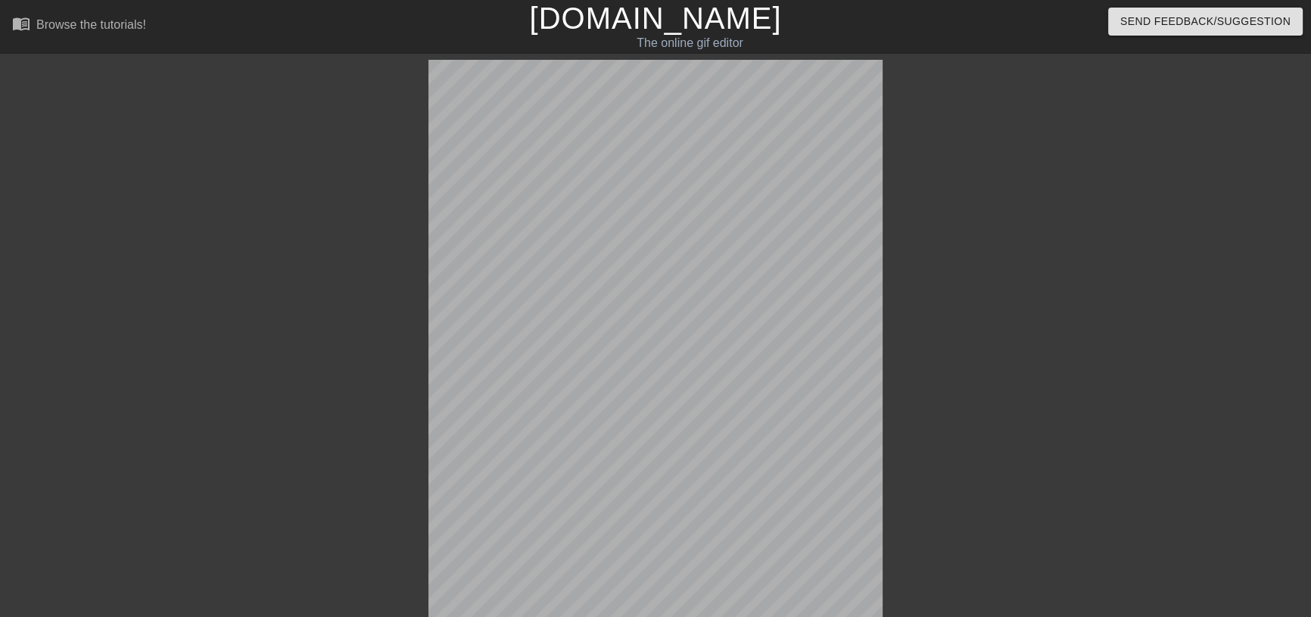
click at [1187, 340] on div "100 % done Generating Gif title add_circle image add_circle crop photo_size_sel…" at bounding box center [655, 522] width 1311 height 924
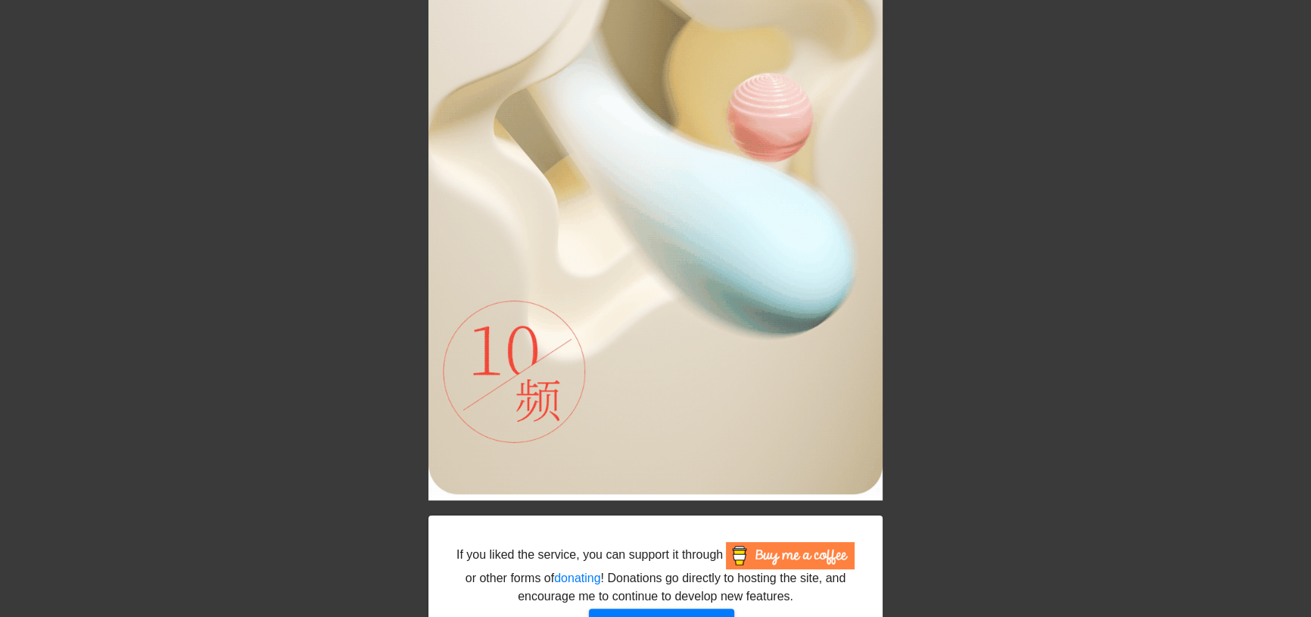
scroll to position [482, 0]
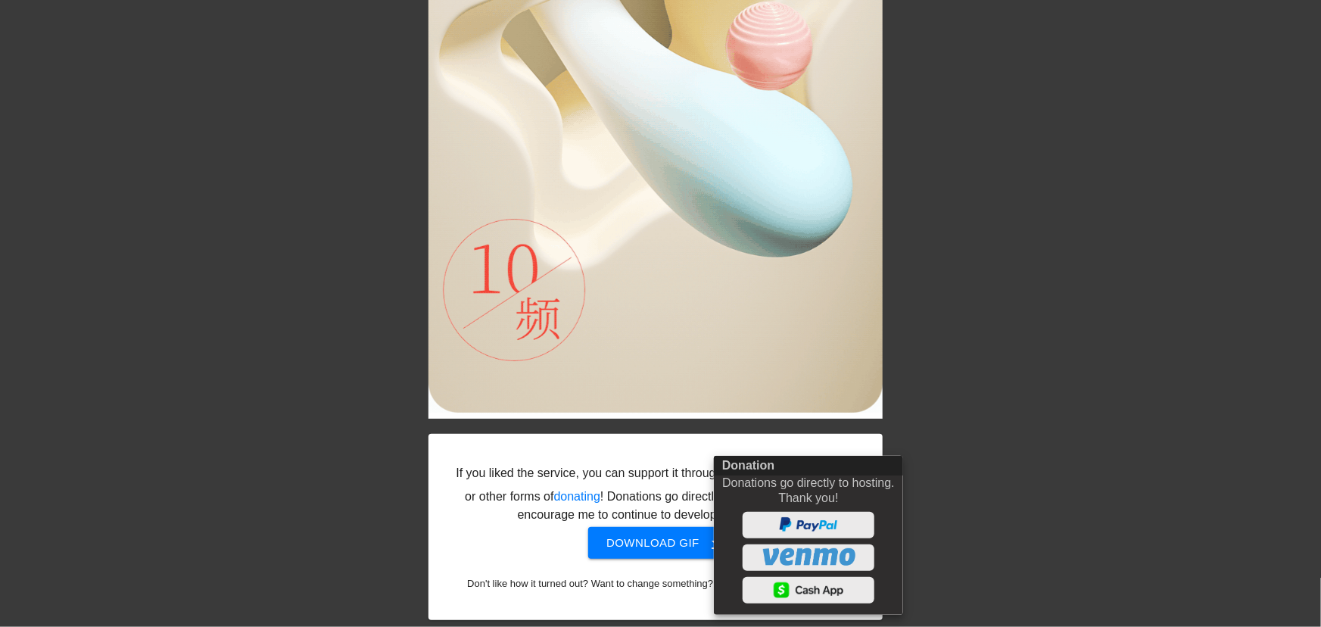
click at [1024, 204] on div at bounding box center [660, 313] width 1321 height 627
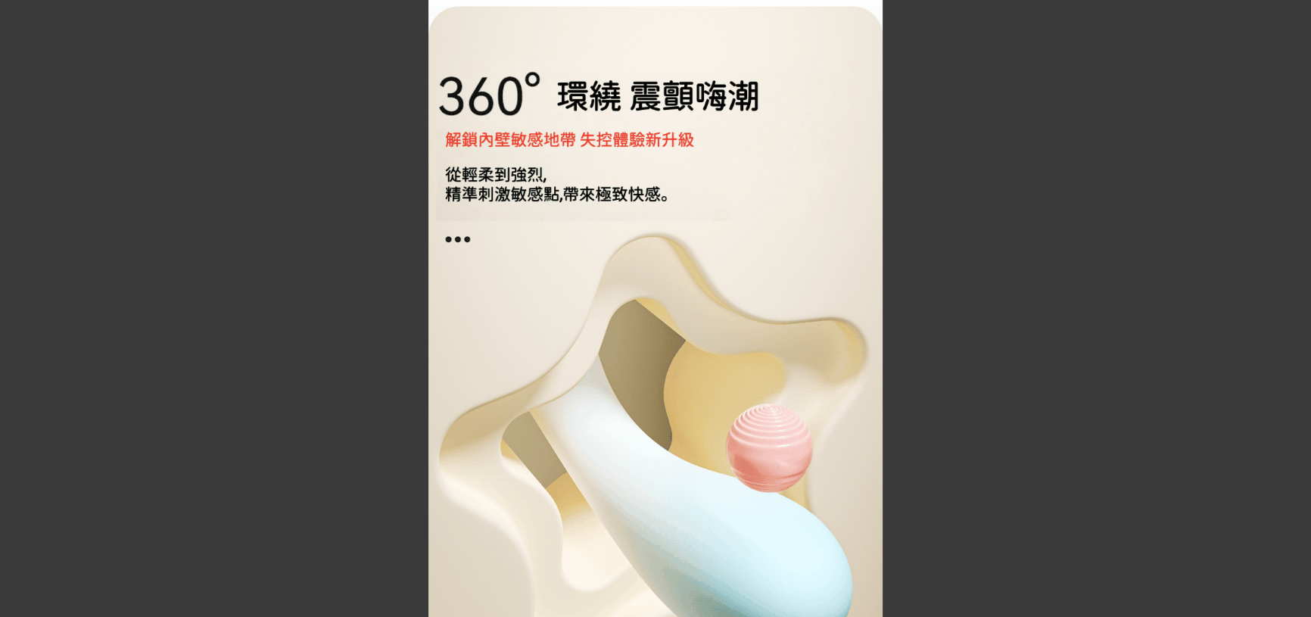
scroll to position [0, 0]
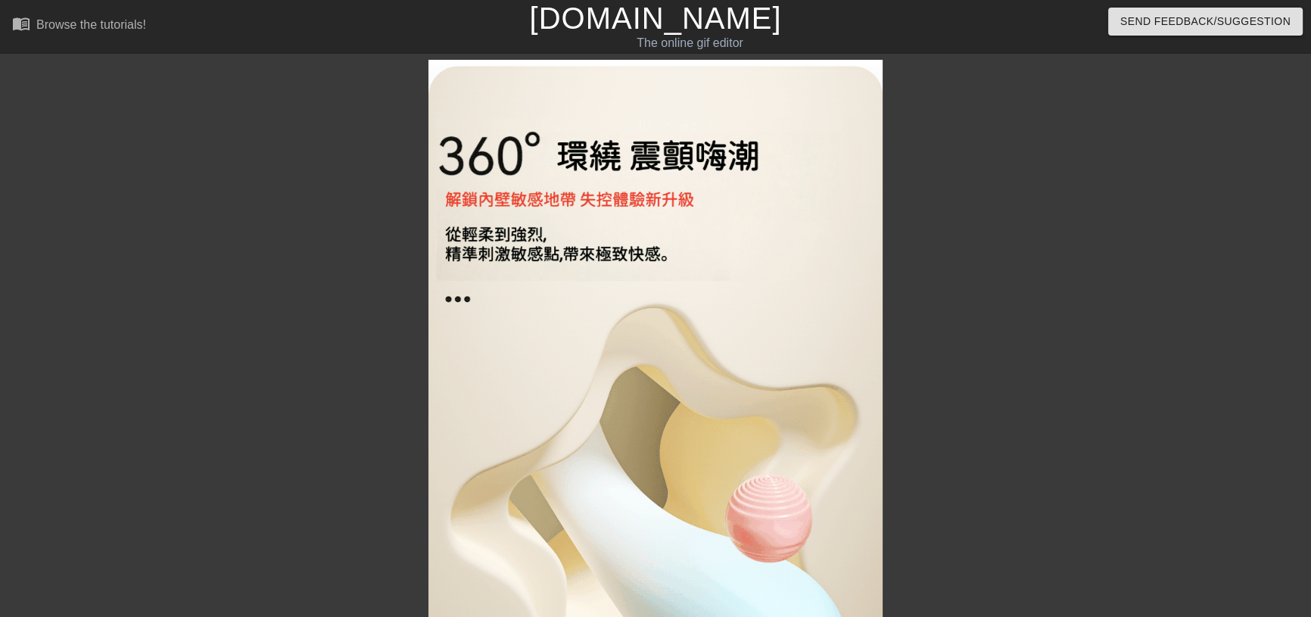
click at [703, 23] on link "[DOMAIN_NAME]" at bounding box center [655, 18] width 252 height 33
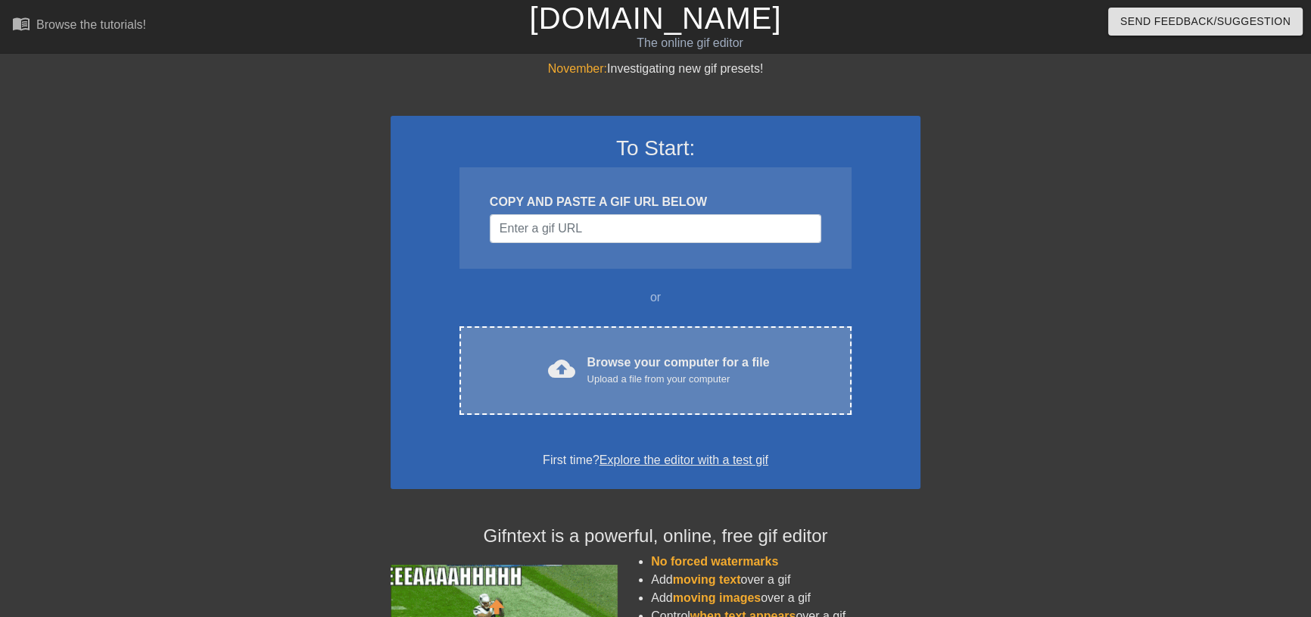
click at [672, 379] on div "cloud_upload Browse your computer for a file Upload a file from your computer C…" at bounding box center [656, 370] width 392 height 89
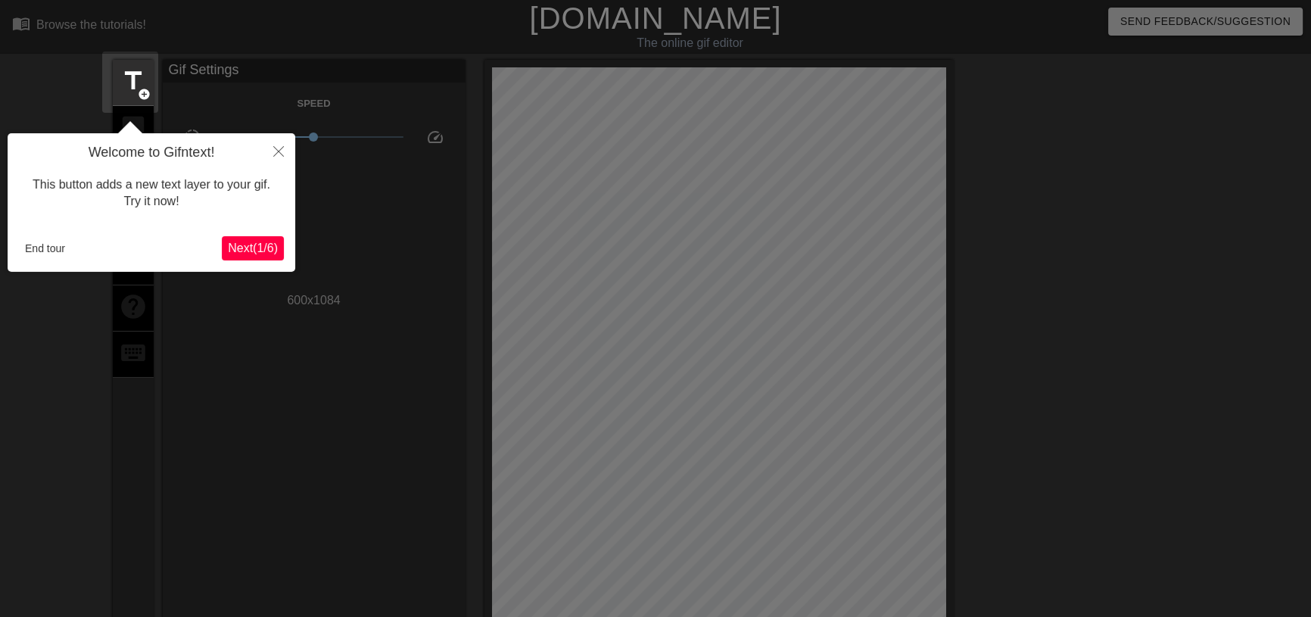
scroll to position [37, 0]
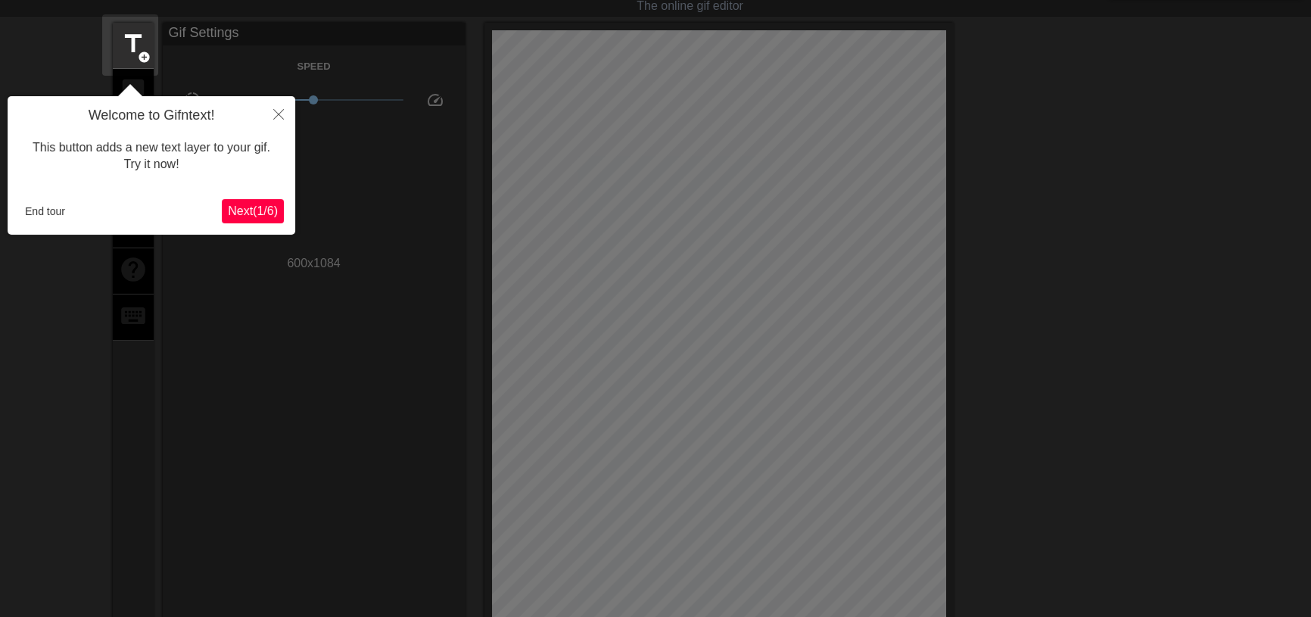
click at [242, 212] on span "Next ( 1 / 6 )" at bounding box center [253, 210] width 50 height 13
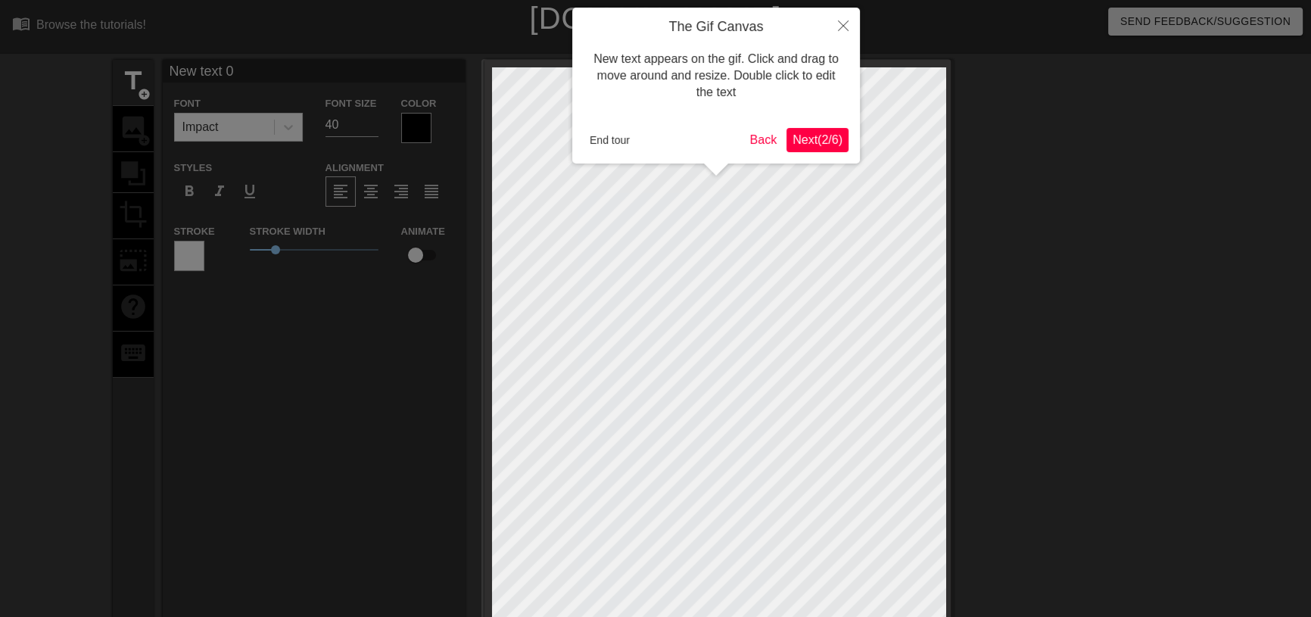
click at [815, 139] on span "Next ( 2 / 6 )" at bounding box center [818, 139] width 50 height 13
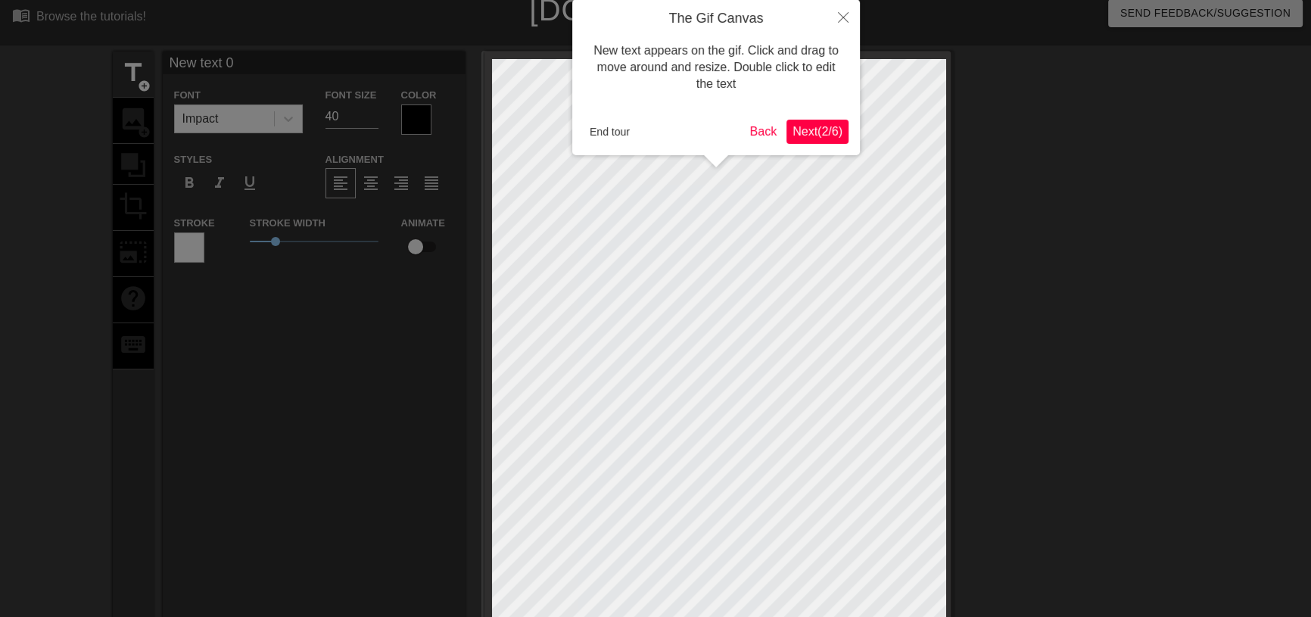
scroll to position [37, 0]
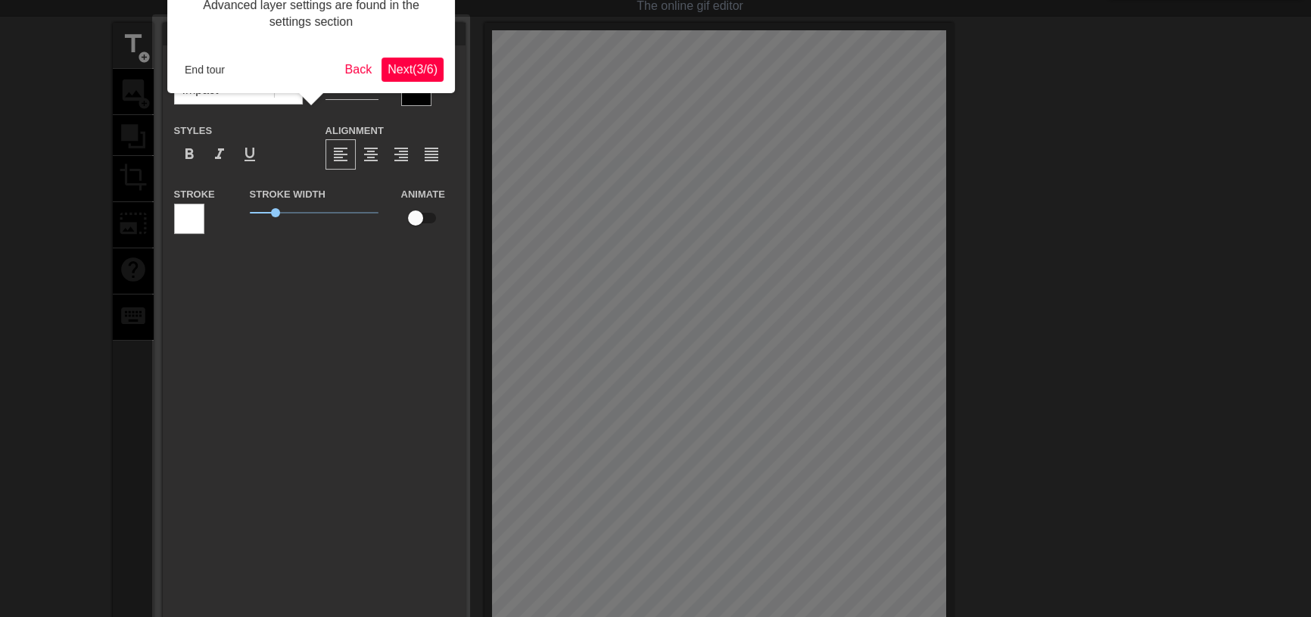
click at [432, 70] on span "Next ( 3 / 6 )" at bounding box center [413, 69] width 50 height 13
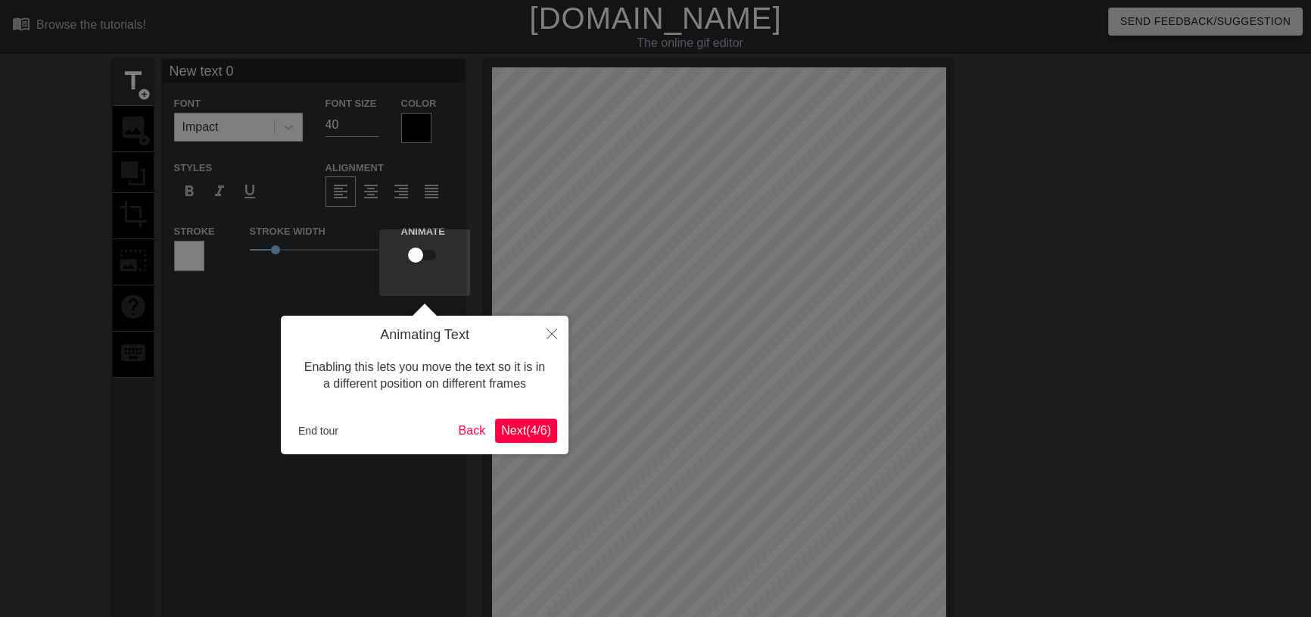
click at [514, 426] on span "Next ( 4 / 6 )" at bounding box center [526, 430] width 50 height 13
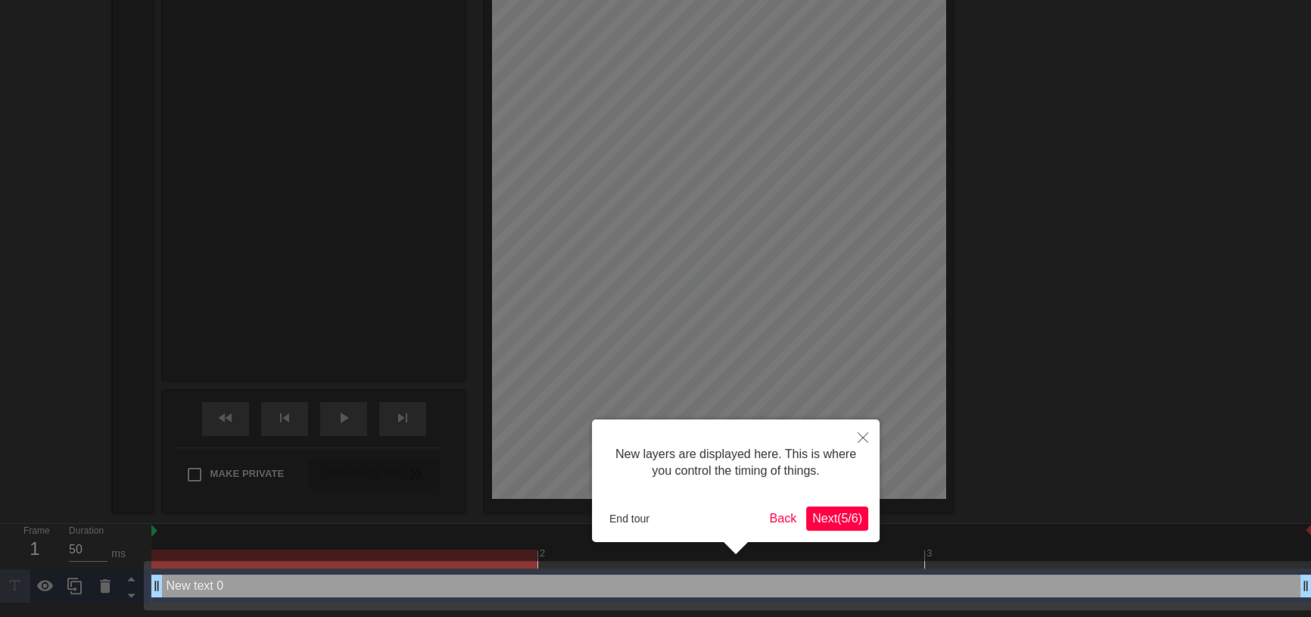
click at [830, 519] on span "Next ( 5 / 6 )" at bounding box center [837, 518] width 50 height 13
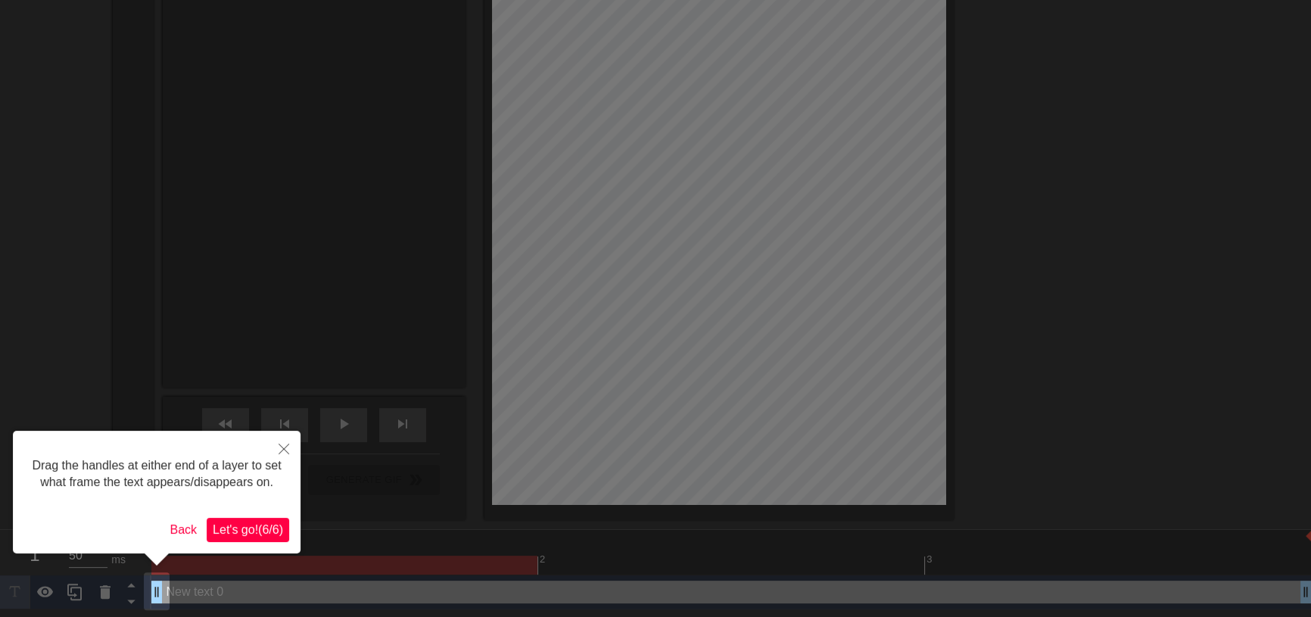
click at [242, 535] on span "Let's go! ( 6 / 6 )" at bounding box center [248, 529] width 70 height 13
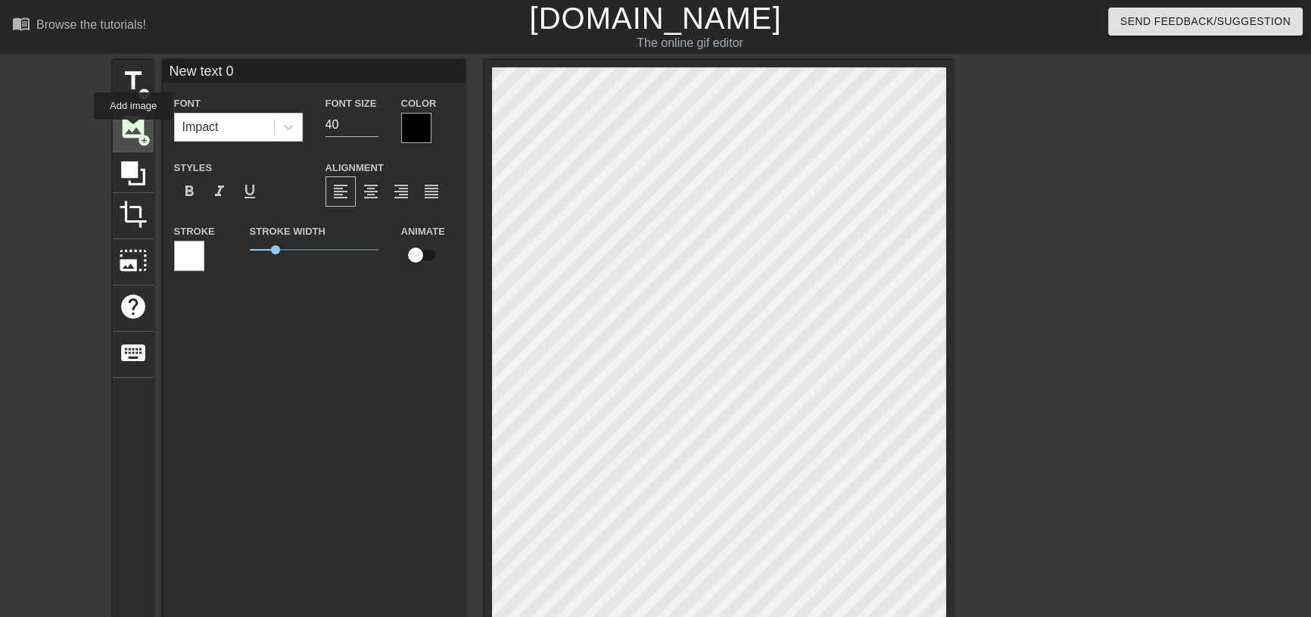
click at [133, 130] on span "image" at bounding box center [133, 127] width 29 height 29
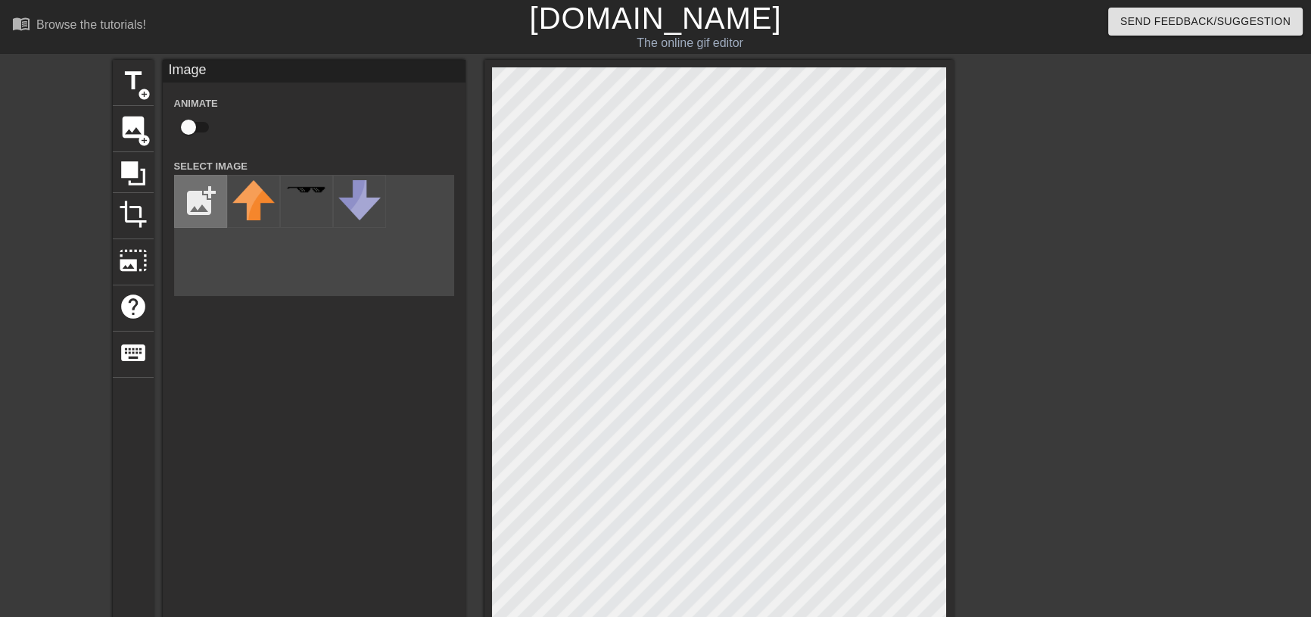
click at [189, 212] on input "file" at bounding box center [200, 201] width 51 height 51
type input "C:\fakepath\螢幕擷取畫面 [DATE] 233651.png"
click at [261, 217] on div at bounding box center [253, 201] width 53 height 53
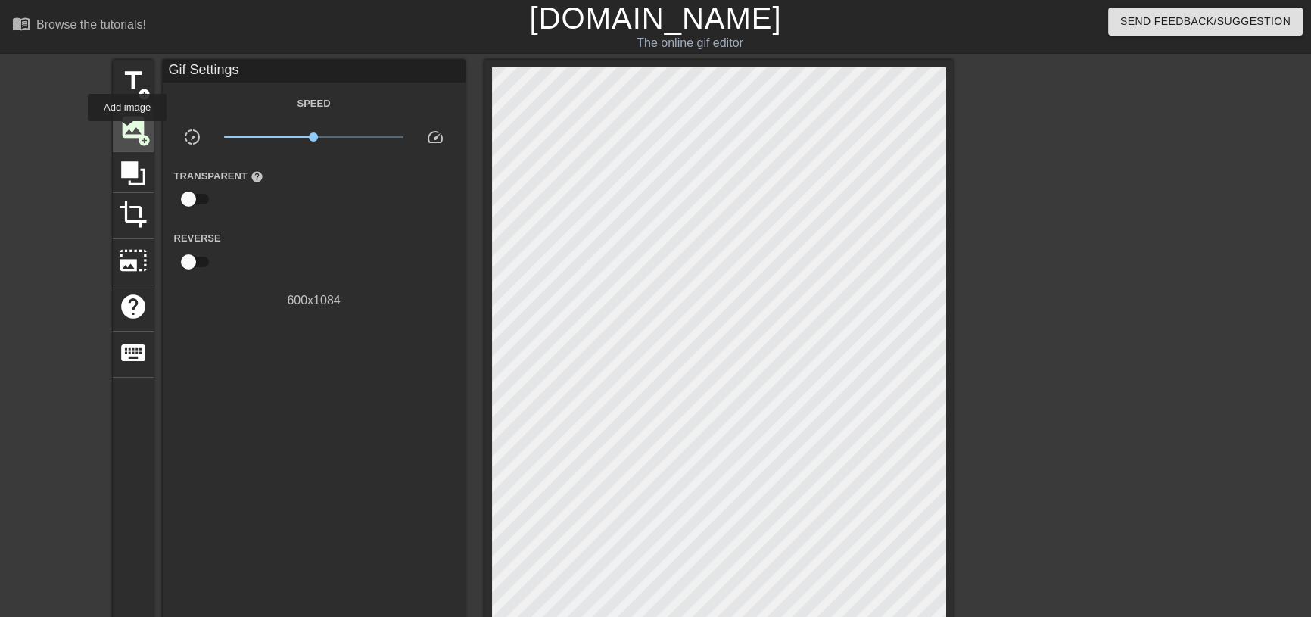
click at [127, 132] on span "image" at bounding box center [133, 127] width 29 height 29
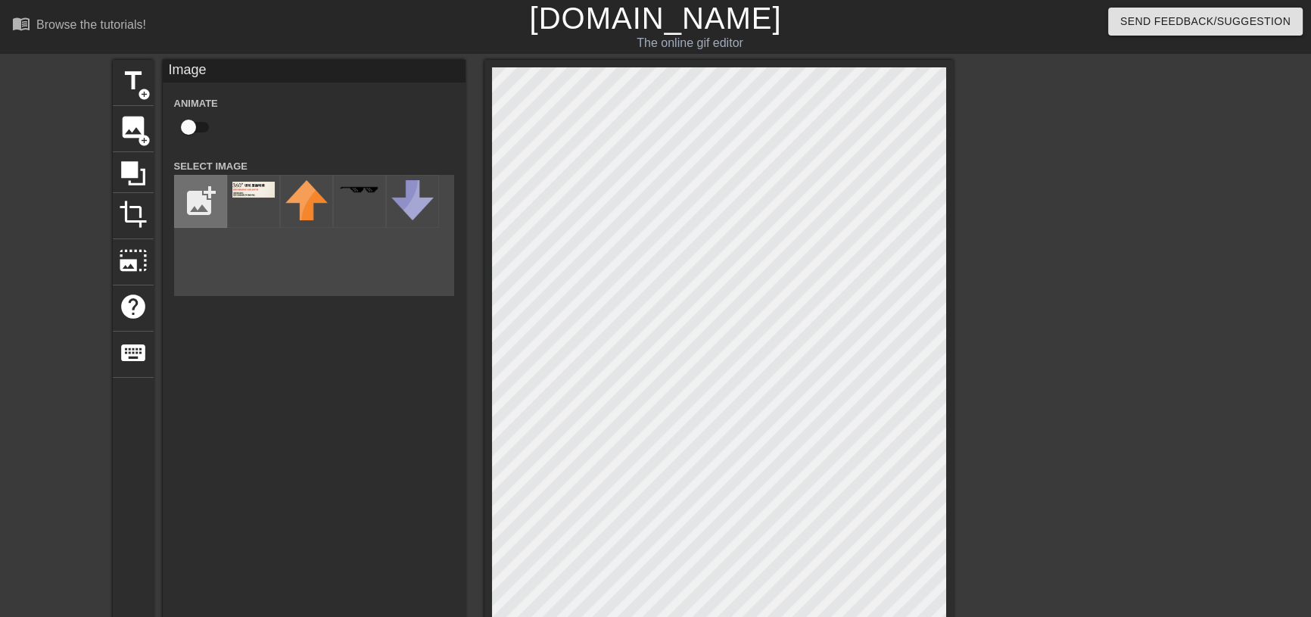
click at [198, 222] on input "file" at bounding box center [200, 201] width 51 height 51
type input "C:\fakepath\螢幕擷取畫面 2025-09-19 234001.png"
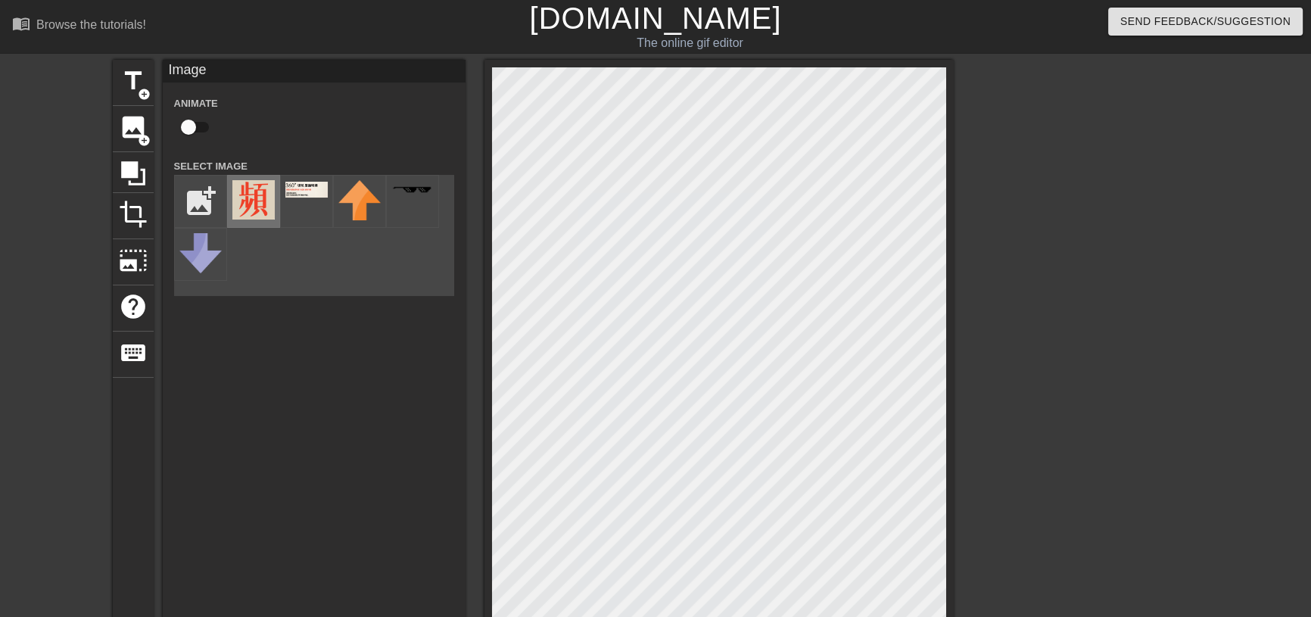
click at [257, 220] on img at bounding box center [253, 199] width 42 height 39
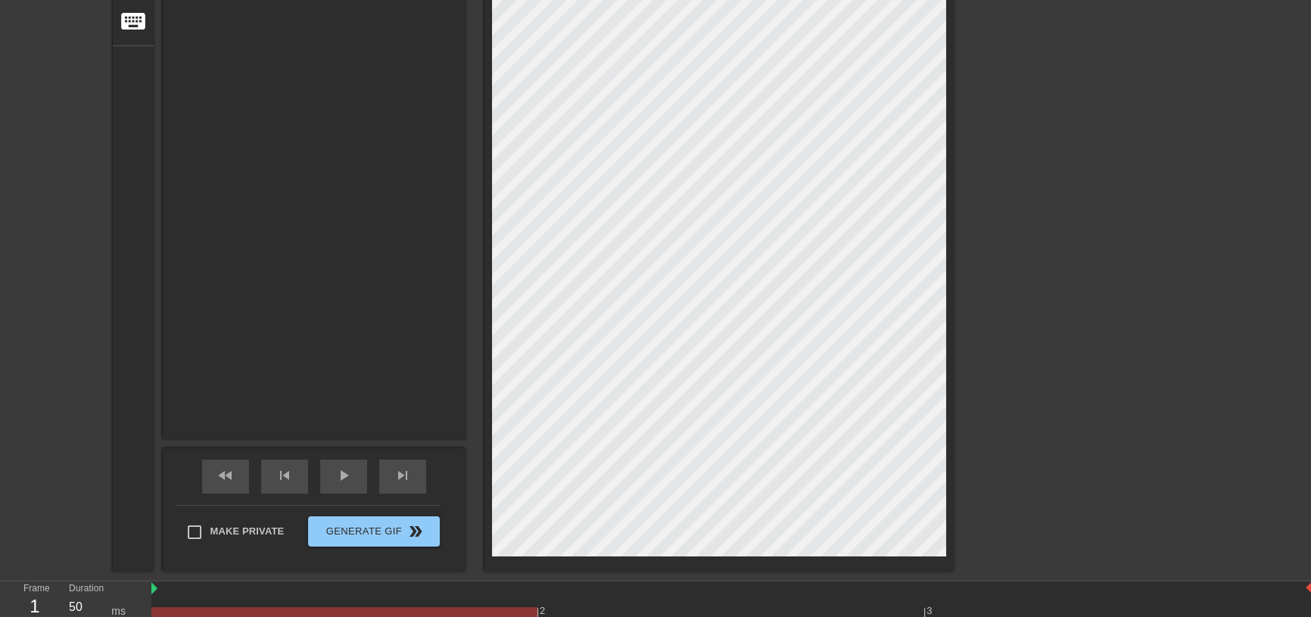
scroll to position [415, 0]
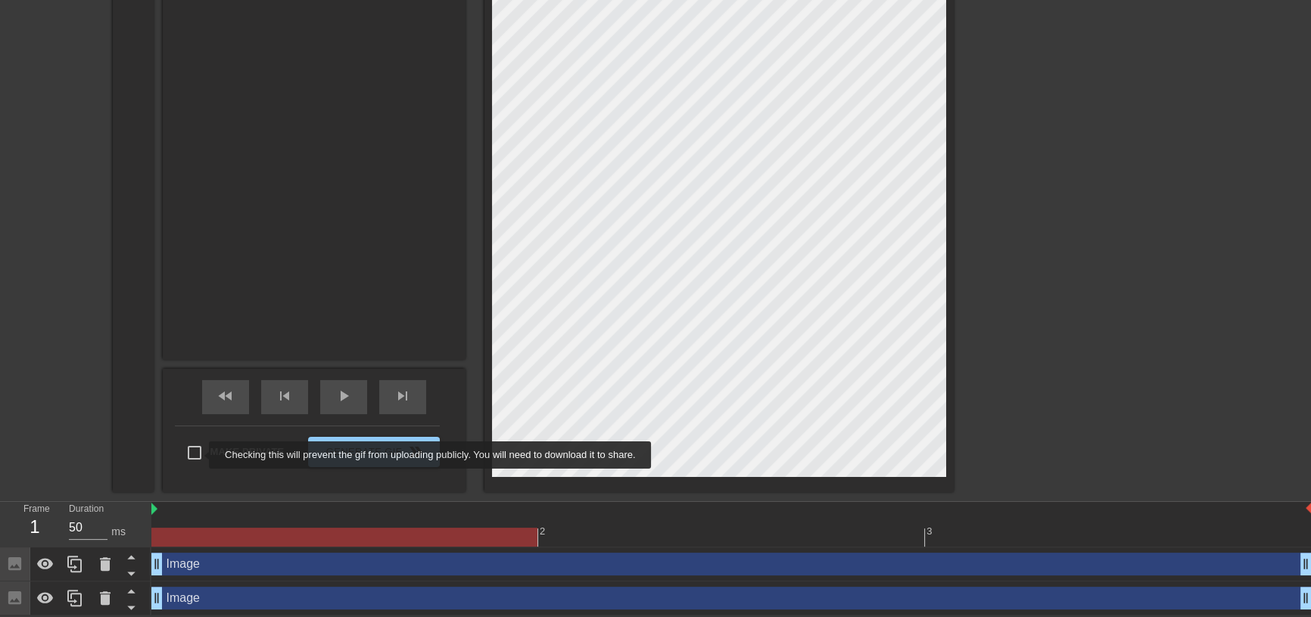
click at [201, 453] on input "Make Private" at bounding box center [195, 453] width 32 height 32
checkbox input "true"
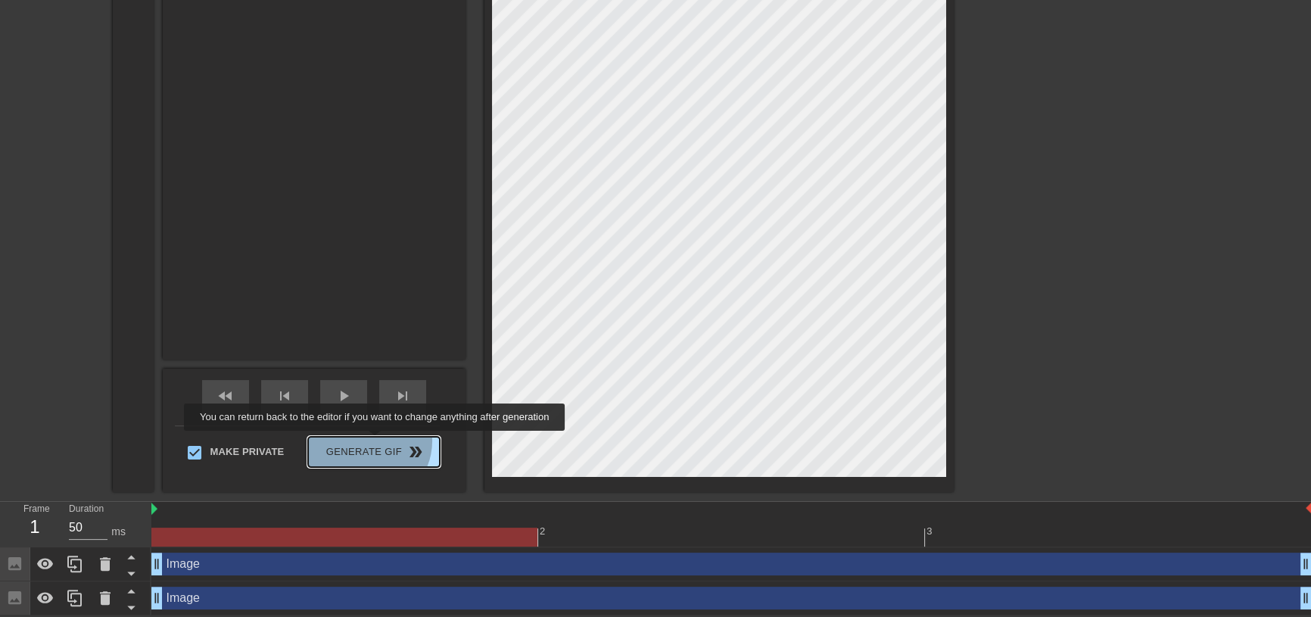
click at [376, 443] on span "Generate Gif double_arrow" at bounding box center [373, 452] width 119 height 18
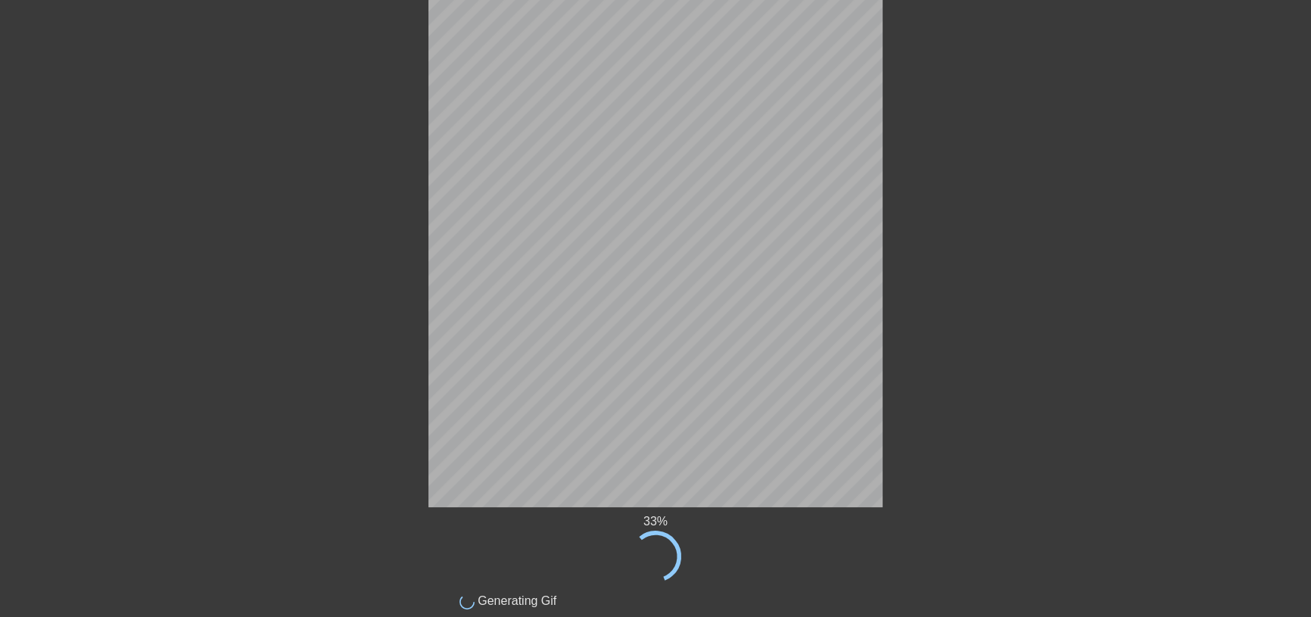
scroll to position [0, 0]
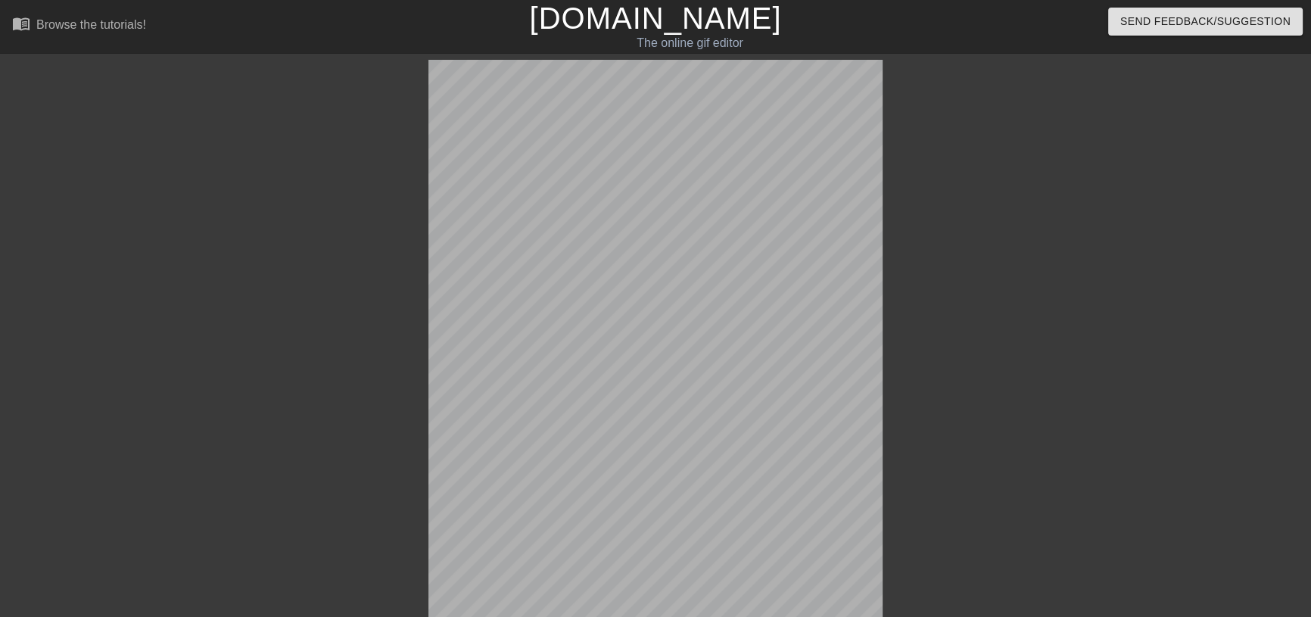
click at [1205, 348] on div "100 % done Generating Gif title add_circle image add_circle crop photo_size_sel…" at bounding box center [655, 522] width 1311 height 924
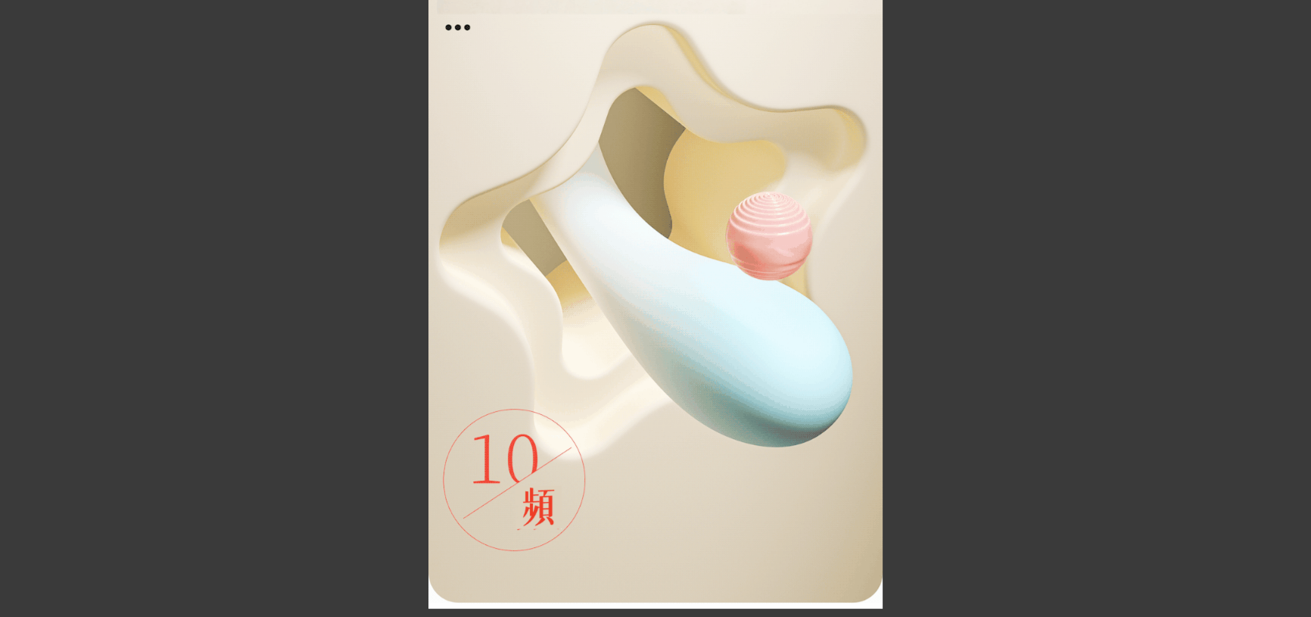
scroll to position [515, 0]
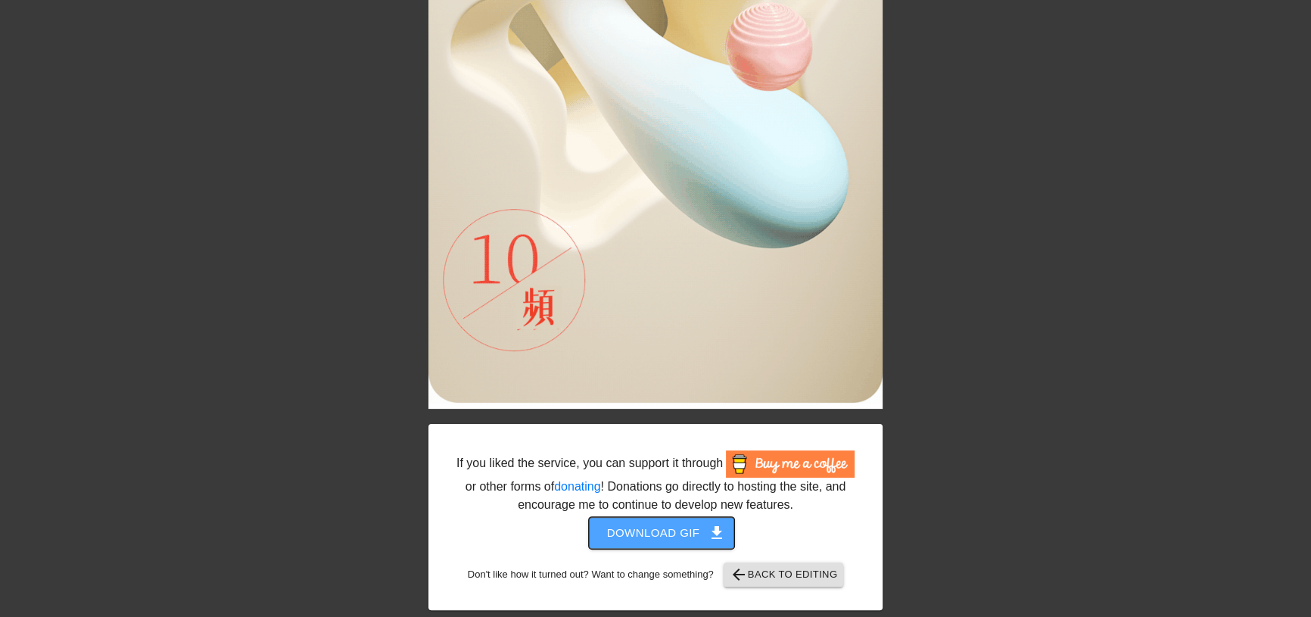
click at [673, 523] on span "Download gif get_app" at bounding box center [662, 533] width 110 height 20
